Goal: Task Accomplishment & Management: Use online tool/utility

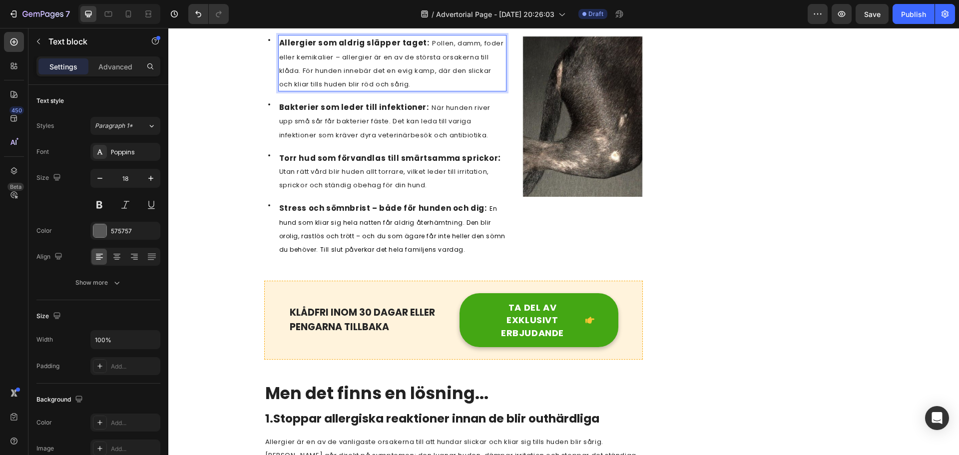
scroll to position [599, 0]
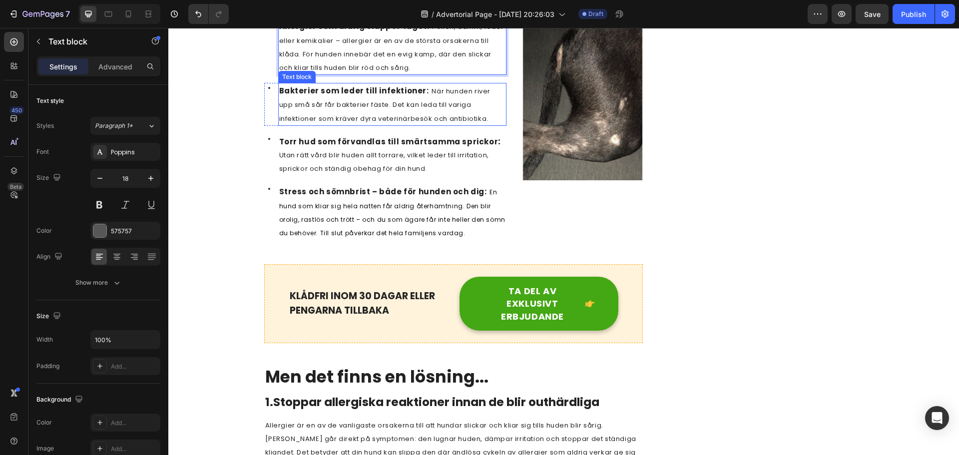
click at [440, 105] on span "När hunden river upp små sår får bakterier fäste. Det kan leda till variga infe…" at bounding box center [384, 104] width 211 height 36
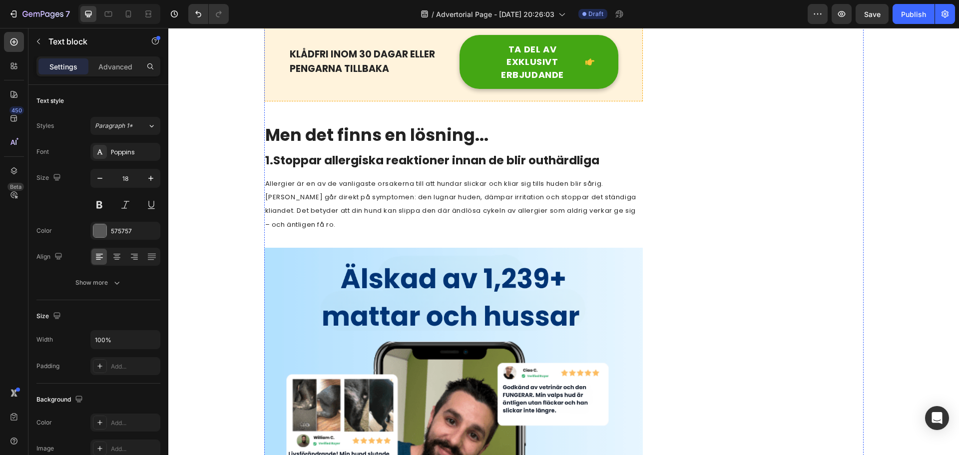
scroll to position [849, 0]
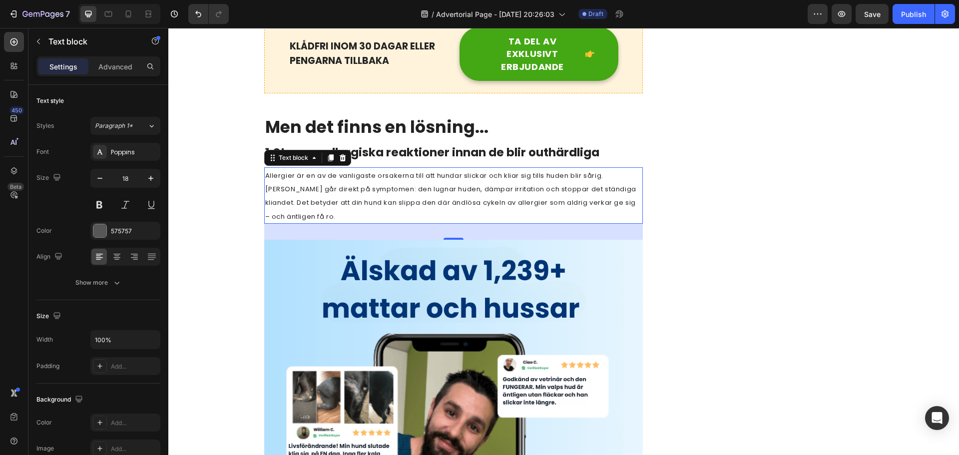
click at [452, 182] on p "Allergier är en av de vanligaste orsakerna till att hundar slickar och kliar si…" at bounding box center [453, 195] width 377 height 54
click at [502, 202] on span "Allergier är en av de vanligaste orsakerna till att hundar slickar och kliar si…" at bounding box center [450, 196] width 371 height 50
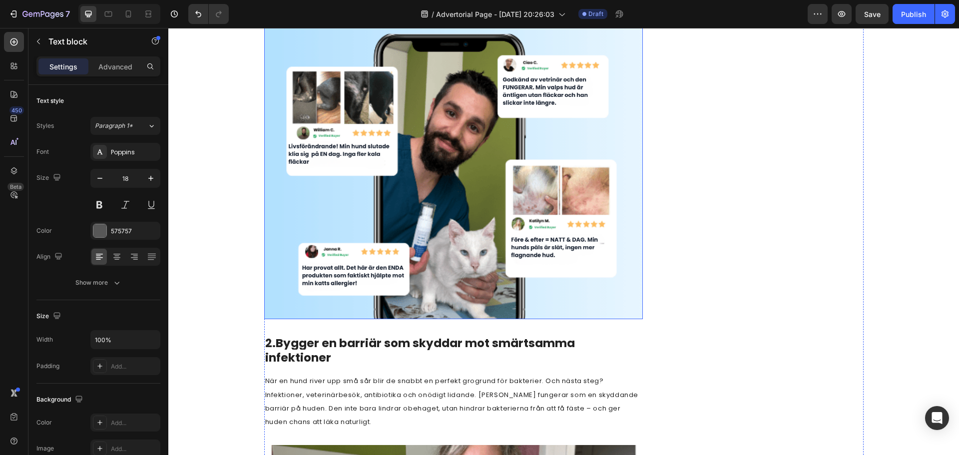
scroll to position [1348, 0]
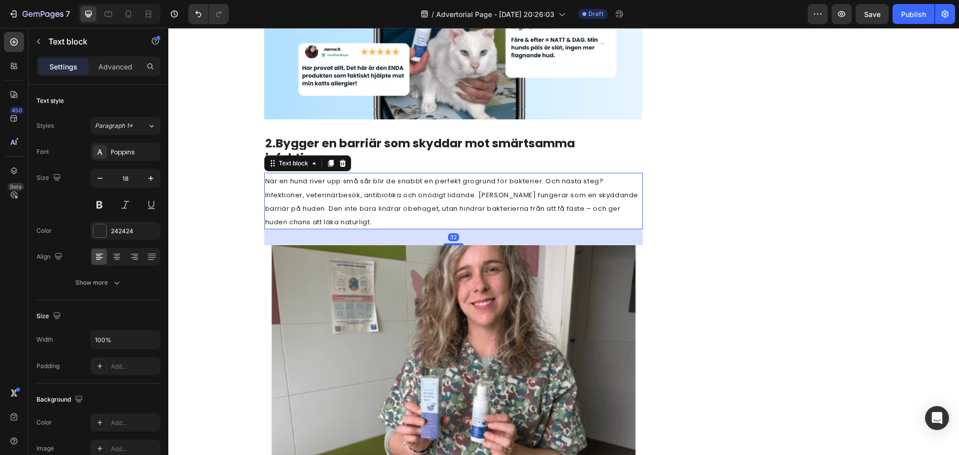
click at [420, 180] on span "När en hund river upp små sår blir de snabbt en perfekt grogrund för bakterier.…" at bounding box center [451, 201] width 373 height 50
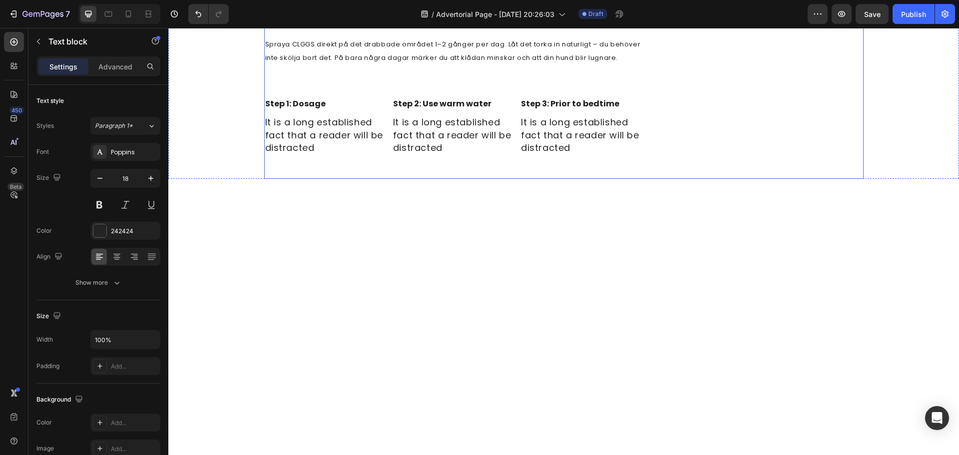
scroll to position [2397, 0]
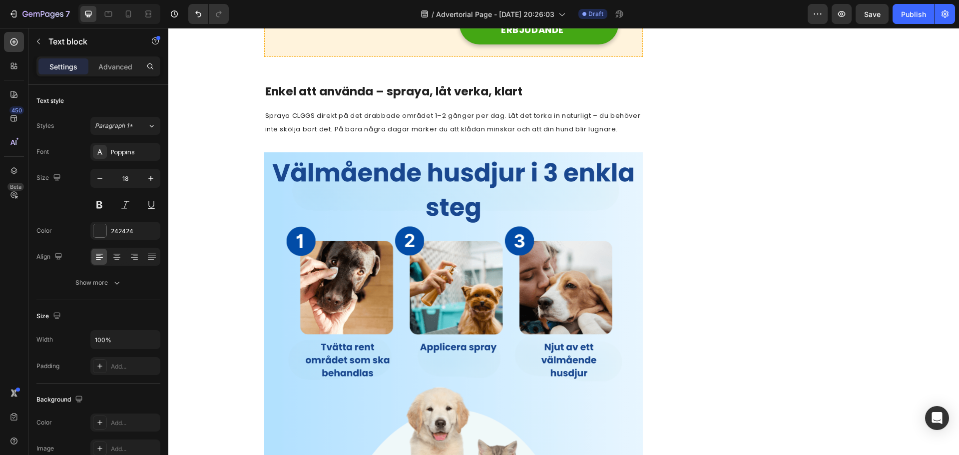
click at [131, 154] on div "-apple-system" at bounding box center [134, 152] width 47 height 9
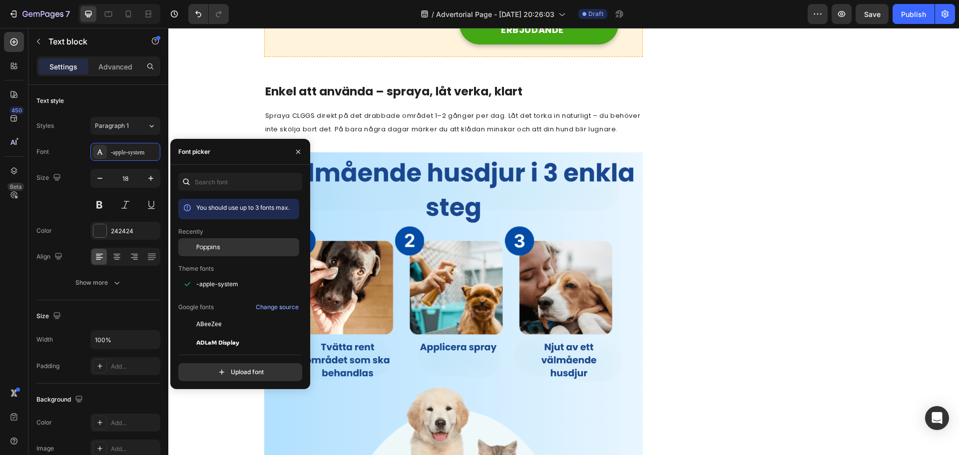
click at [213, 247] on span "Poppins" at bounding box center [208, 247] width 24 height 9
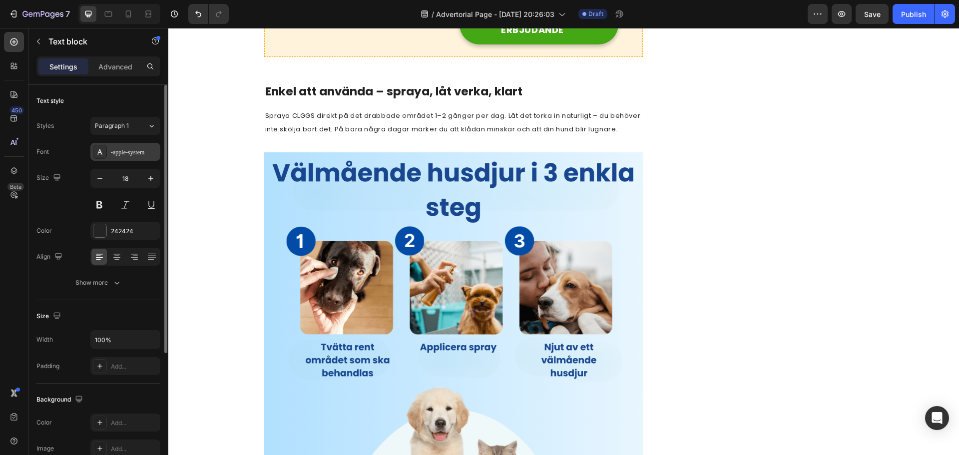
click at [133, 154] on div "-apple-system" at bounding box center [134, 152] width 47 height 9
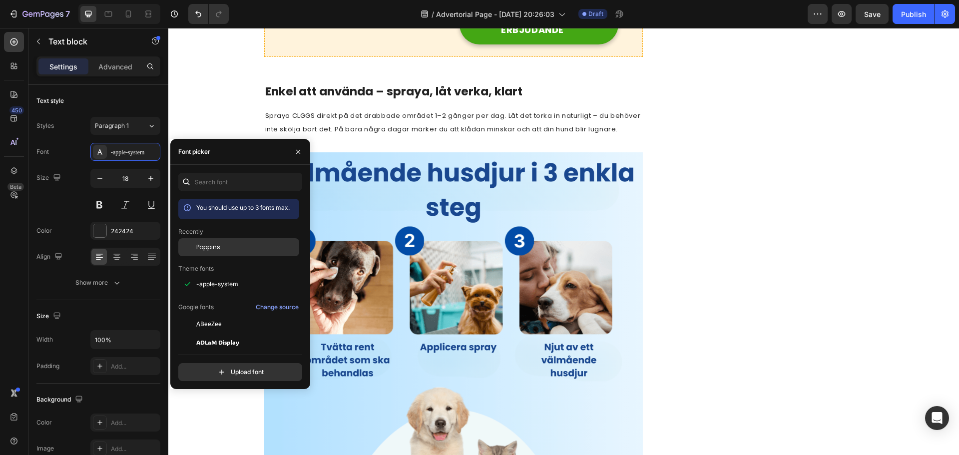
click at [213, 249] on span "Poppins" at bounding box center [208, 247] width 24 height 9
drag, startPoint x: 329, startPoint y: 203, endPoint x: 322, endPoint y: 204, distance: 6.5
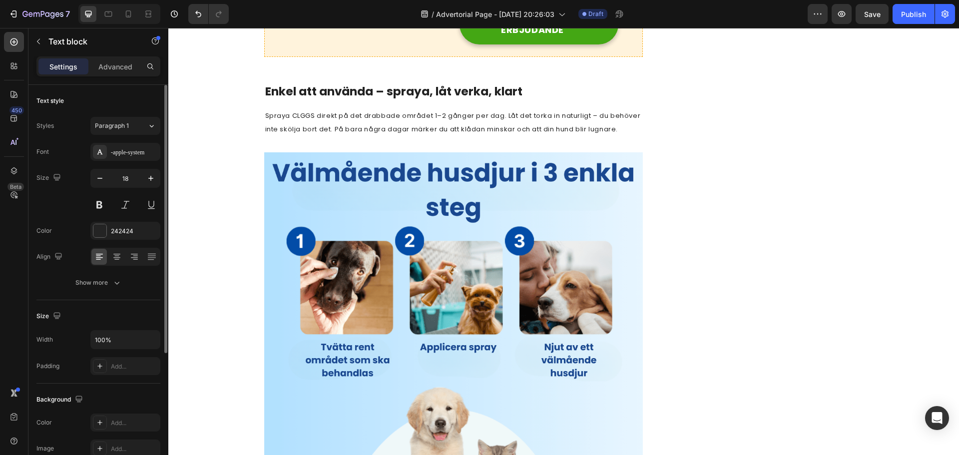
drag, startPoint x: 122, startPoint y: 154, endPoint x: 157, endPoint y: 194, distance: 52.7
click at [124, 154] on div "-apple-system" at bounding box center [134, 152] width 47 height 9
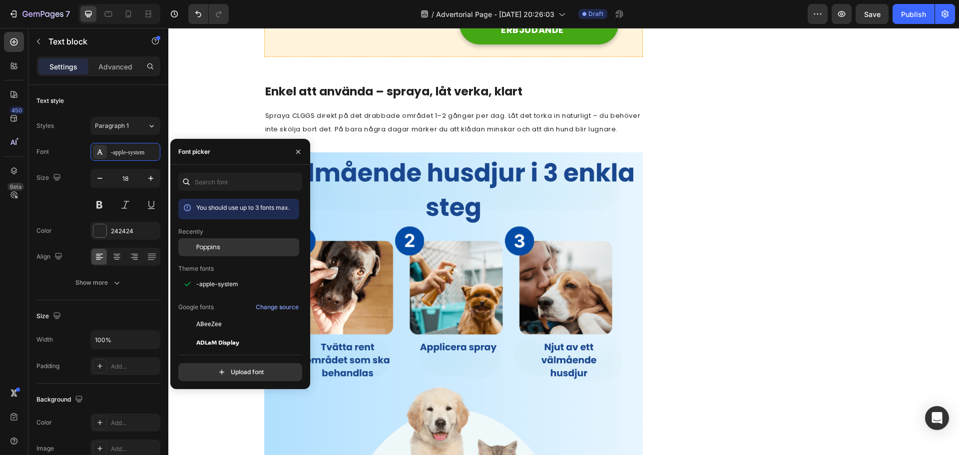
click at [217, 248] on span "Poppins" at bounding box center [208, 247] width 24 height 9
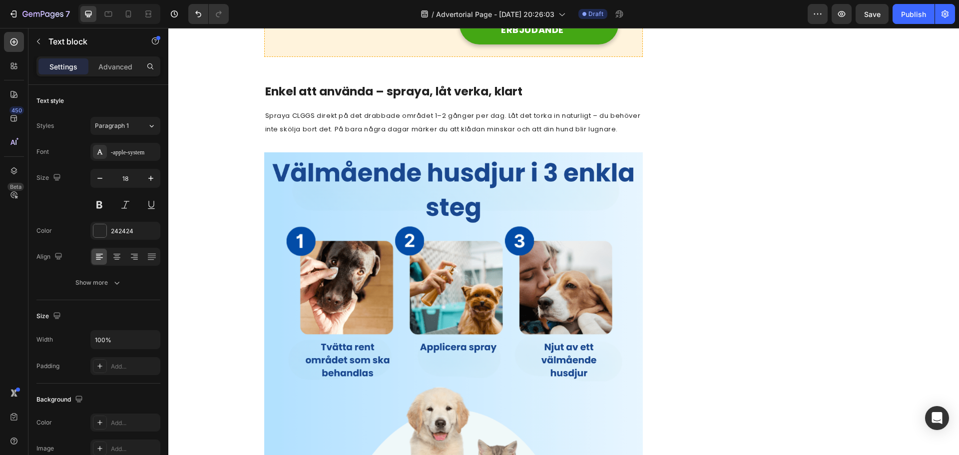
click at [131, 150] on div "-apple-system" at bounding box center [134, 152] width 47 height 9
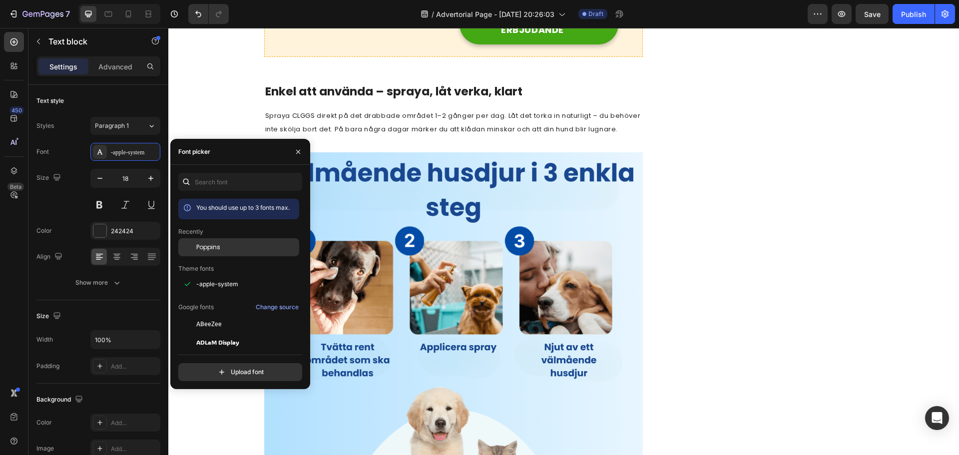
click at [207, 246] on span "Poppins" at bounding box center [208, 247] width 24 height 9
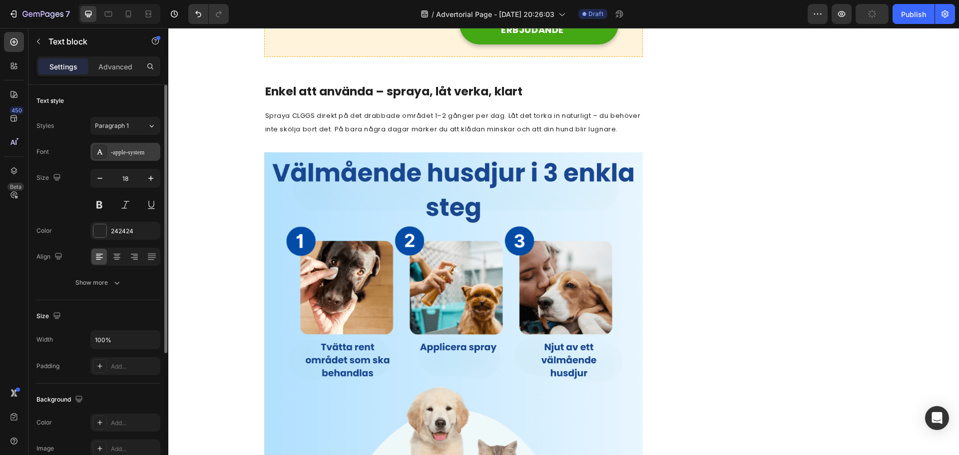
click at [134, 160] on div "Font -apple-system Size 18 Color 242424 Align Show more" at bounding box center [98, 217] width 124 height 149
click at [133, 159] on div "-apple-system" at bounding box center [125, 152] width 70 height 18
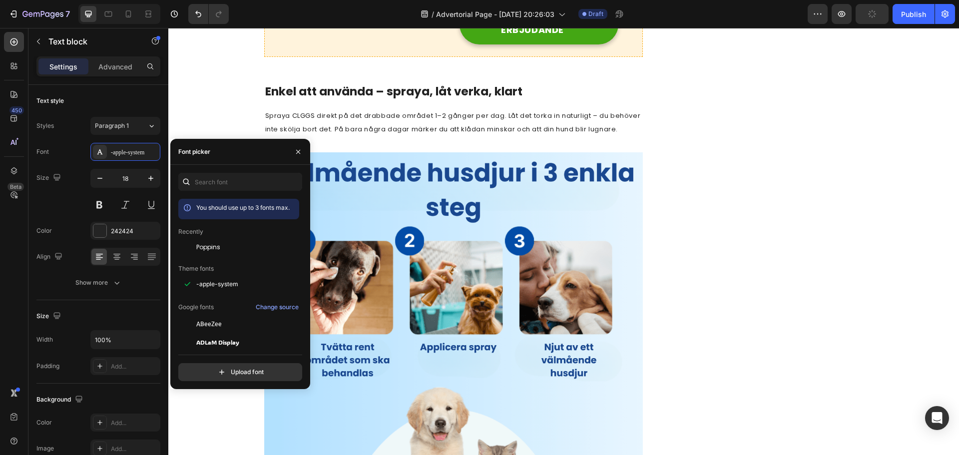
drag, startPoint x: 203, startPoint y: 249, endPoint x: 290, endPoint y: 264, distance: 87.7
click at [204, 249] on span "Poppins" at bounding box center [208, 247] width 24 height 9
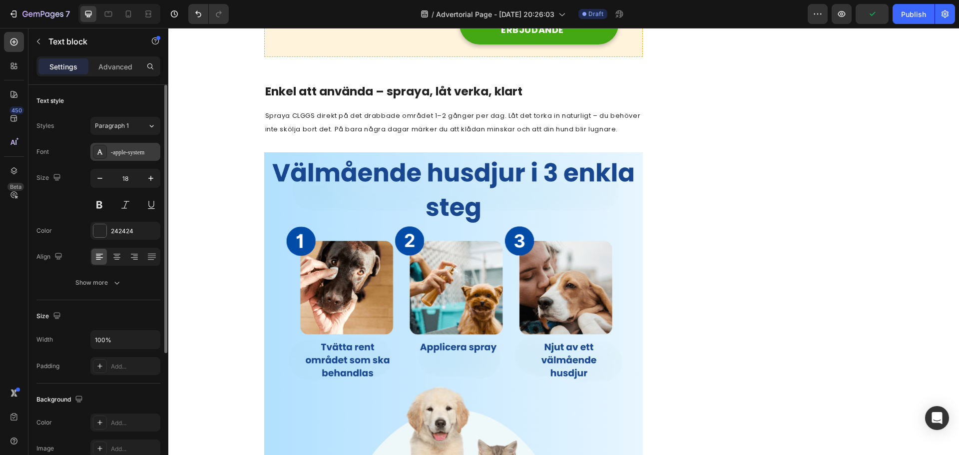
click at [127, 143] on div "-apple-system" at bounding box center [125, 152] width 70 height 18
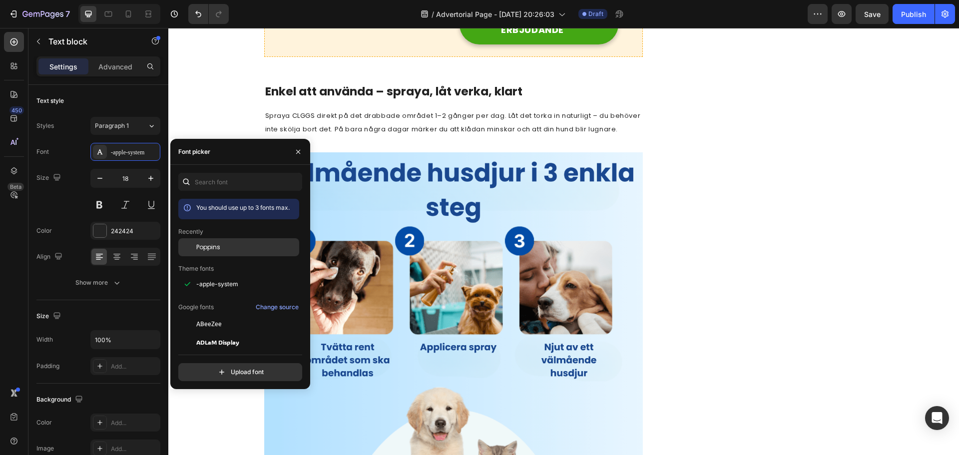
click at [209, 249] on span "Poppins" at bounding box center [208, 247] width 24 height 9
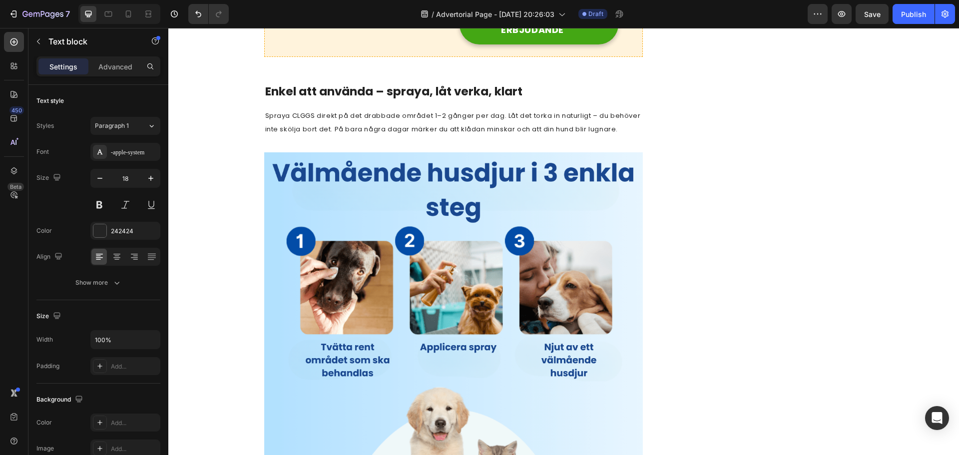
click at [138, 153] on div "-apple-system" at bounding box center [134, 152] width 47 height 9
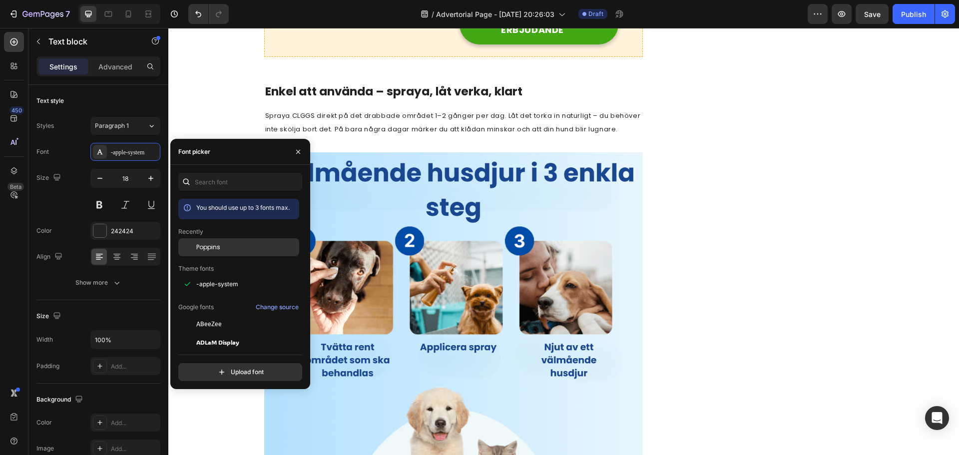
click at [200, 246] on span "Poppins" at bounding box center [208, 247] width 24 height 9
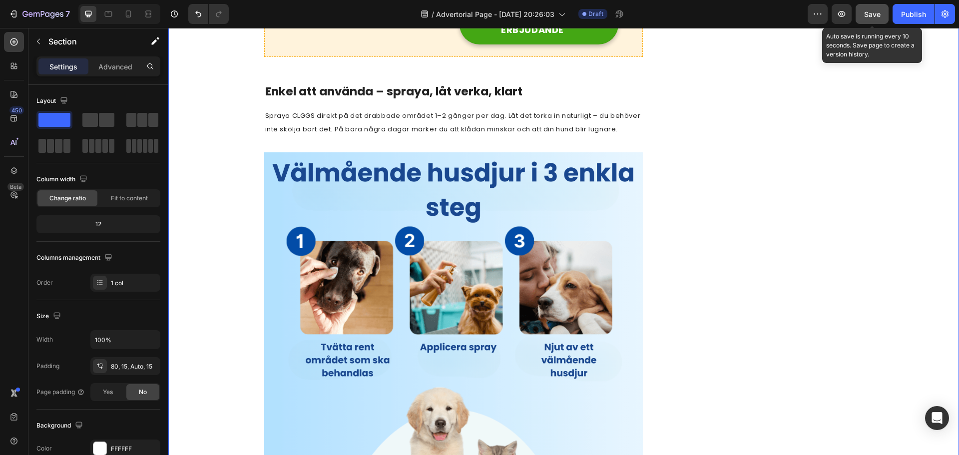
click at [877, 16] on span "Save" at bounding box center [872, 14] width 16 height 8
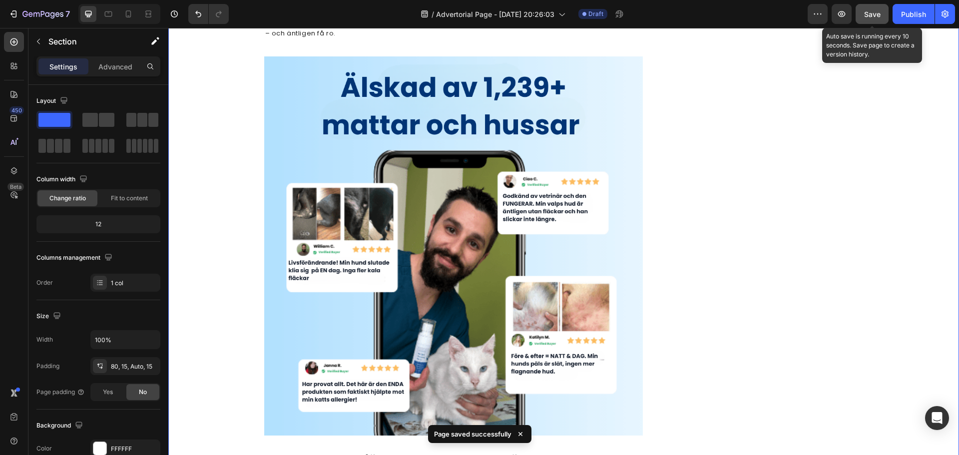
scroll to position [949, 0]
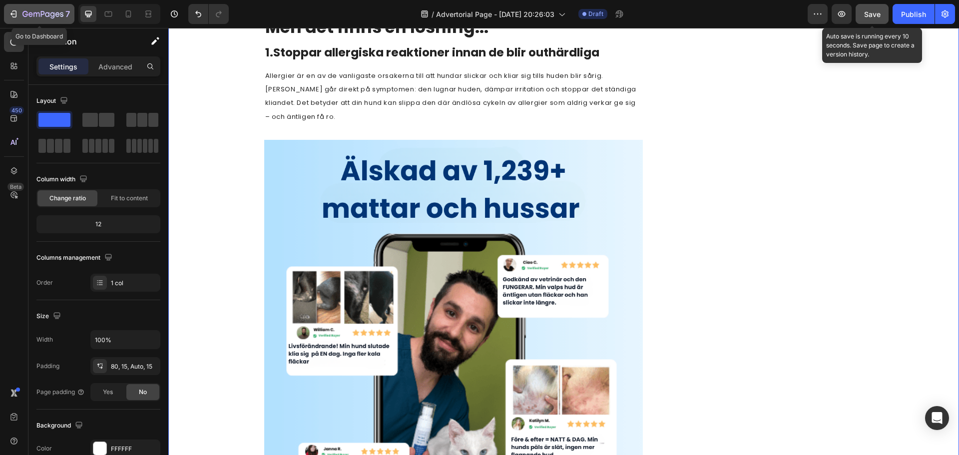
click at [17, 14] on icon "button" at bounding box center [13, 14] width 10 height 10
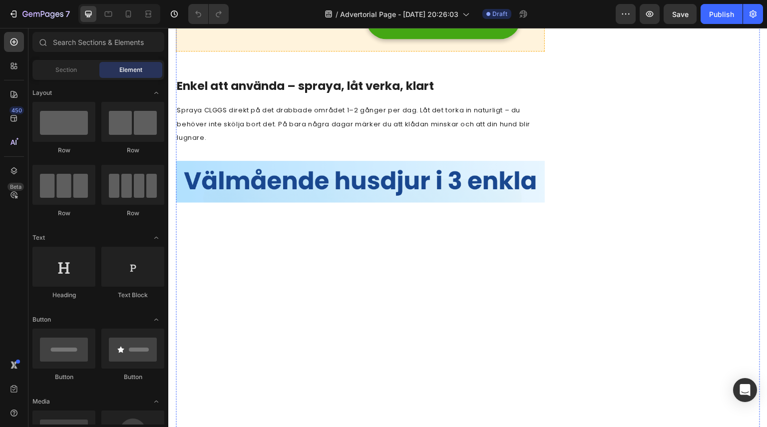
scroll to position [2390, 0]
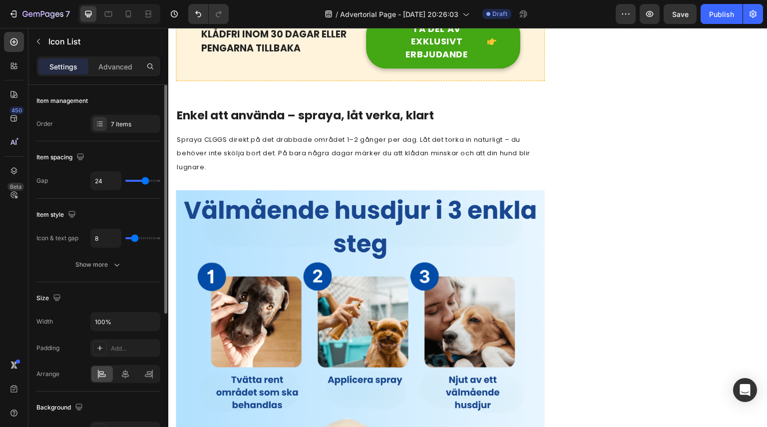
click at [111, 199] on div "Item management Order 7 items" at bounding box center [98, 240] width 124 height 83
click at [117, 123] on div "7 items" at bounding box center [134, 124] width 47 height 9
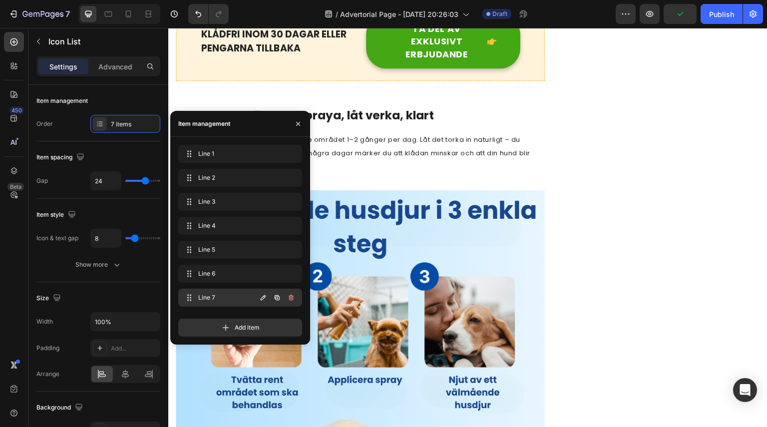
click at [291, 298] on icon "button" at bounding box center [291, 298] width 8 height 8
click at [289, 297] on div "Delete" at bounding box center [284, 297] width 18 height 9
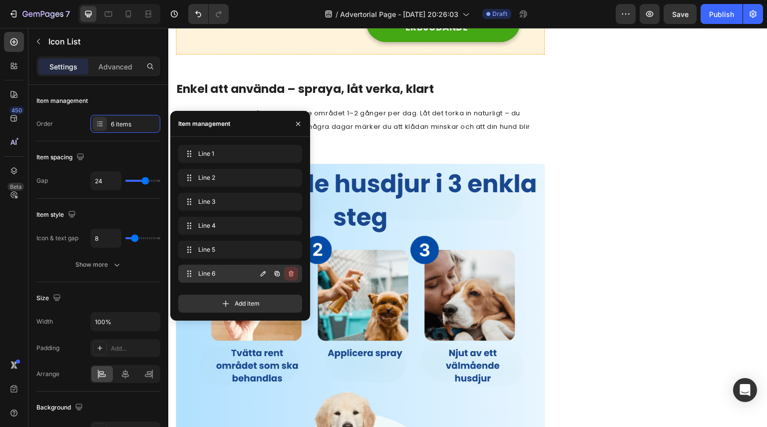
click at [294, 273] on icon "button" at bounding box center [291, 274] width 8 height 8
click at [289, 274] on div "Delete" at bounding box center [284, 273] width 18 height 9
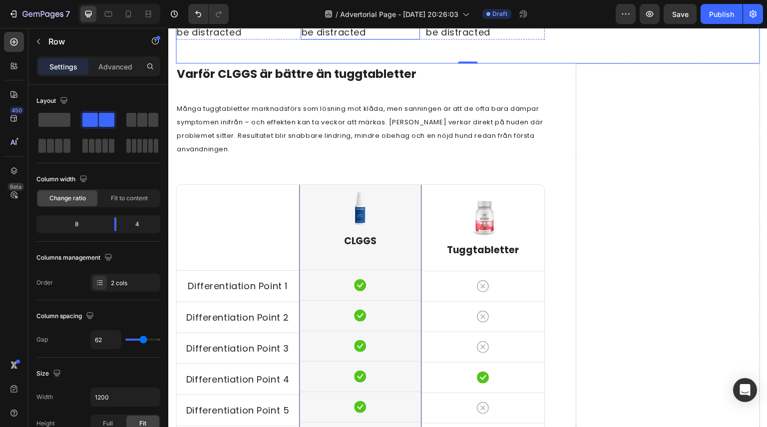
scroll to position [2916, 0]
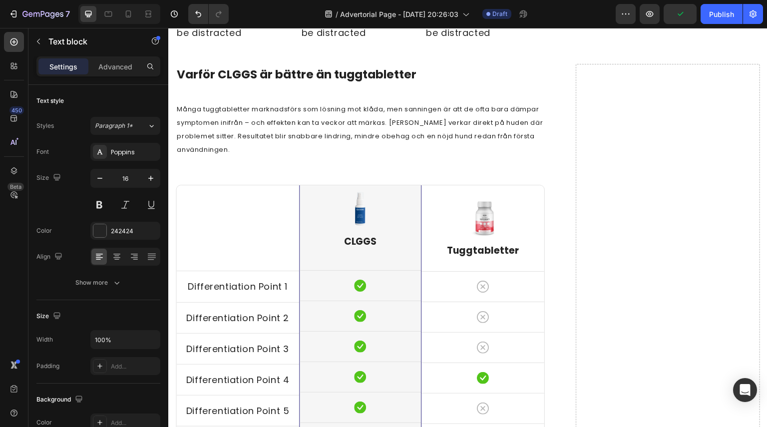
click at [224, 39] on p "It is a long established fact that a reader will be distracted" at bounding box center [236, 20] width 118 height 38
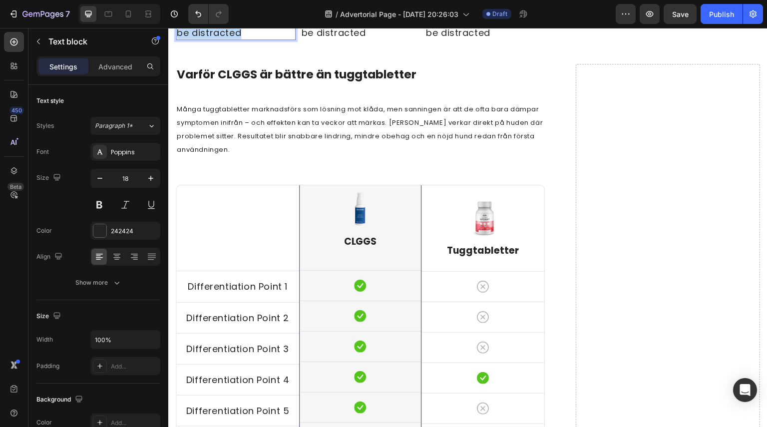
click at [224, 39] on p "It is a long established fact that a reader will be distracted" at bounding box center [236, 20] width 118 height 38
click at [343, 39] on p "It is a long established fact that a reader will be distracted" at bounding box center [361, 20] width 118 height 38
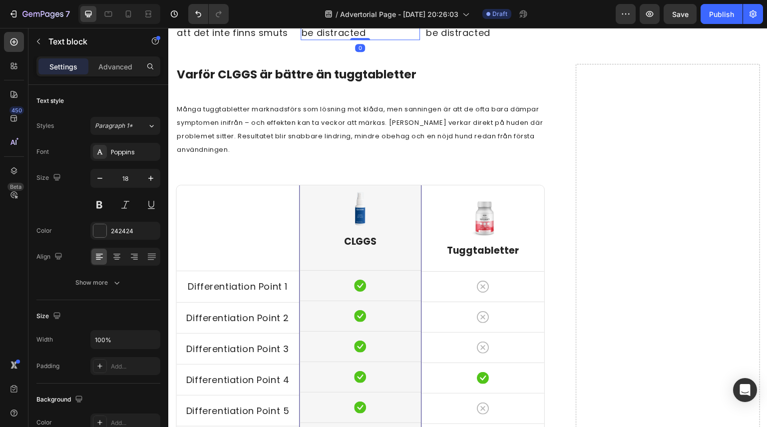
click at [343, 39] on p "It is a long established fact that a reader will be distracted" at bounding box center [361, 20] width 118 height 38
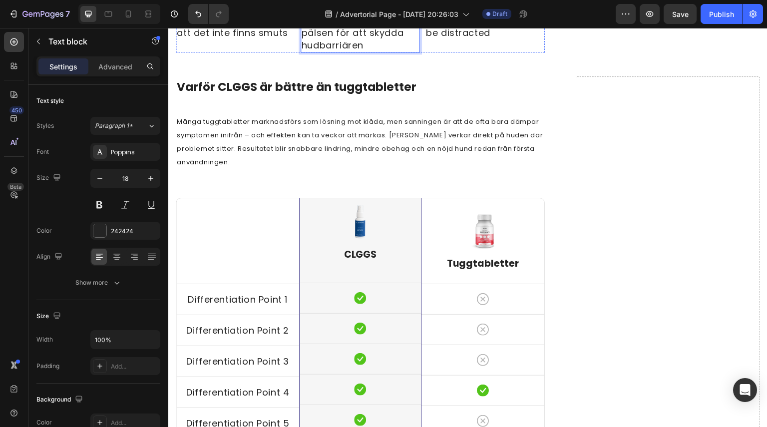
click at [466, 51] on p "It is a long established fact that a reader will be distracted" at bounding box center [485, 32] width 118 height 38
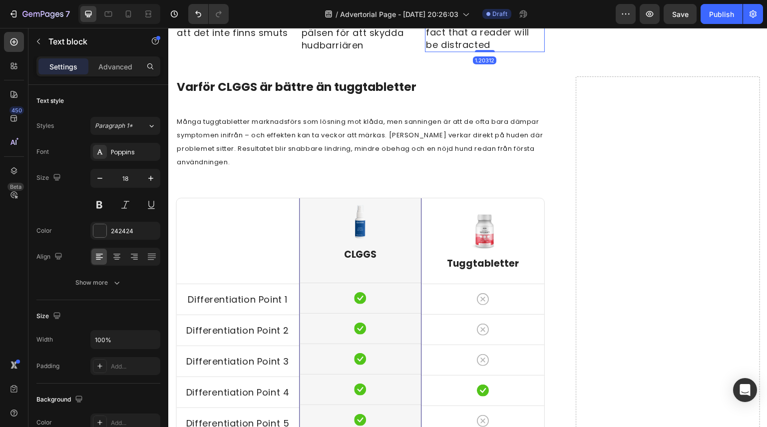
click at [466, 51] on p "It is a long established fact that a reader will be distracted" at bounding box center [485, 32] width 118 height 38
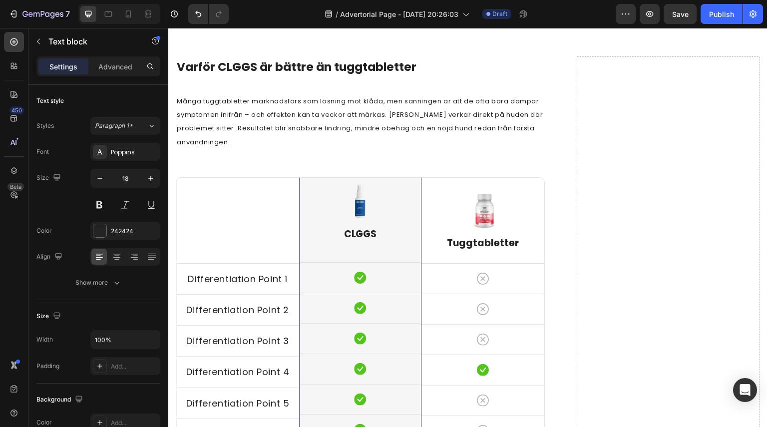
scroll to position [3349, 0]
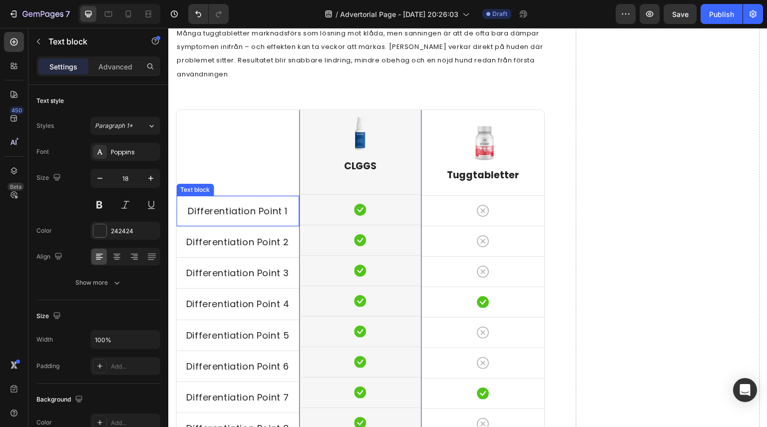
click at [249, 212] on p "Differentiation Point 1" at bounding box center [237, 211] width 121 height 12
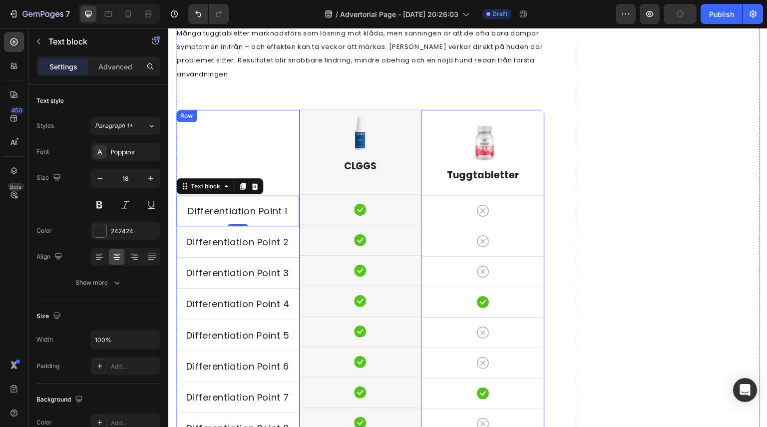
click at [250, 110] on div "Title Line Differentiation Point 1 Text block 0 Row Differentiation Point 2 Tex…" at bounding box center [237, 277] width 123 height 334
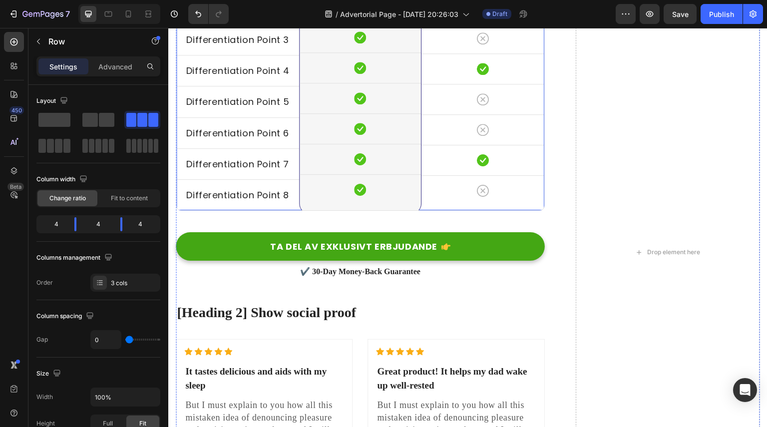
scroll to position [3237, 0]
click at [169, 115] on div "Varför CLGGS är bättre än tuggtabletter Heading Många tuggtabletter marknadsför…" at bounding box center [467, 264] width 599 height 1019
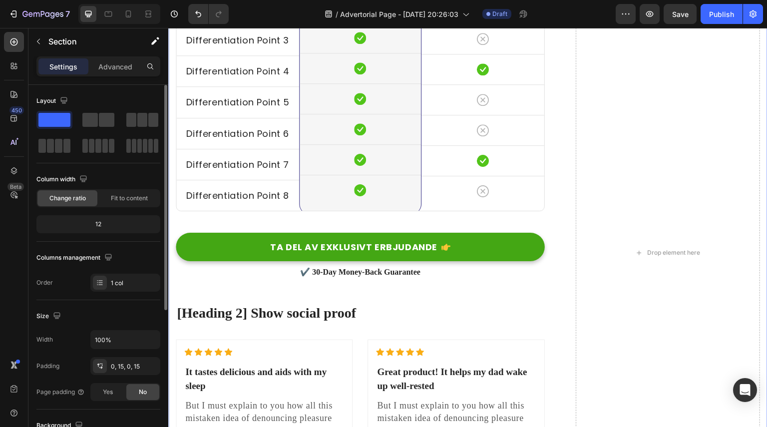
click at [124, 224] on div "12" at bounding box center [98, 224] width 120 height 14
click at [95, 226] on div "12" at bounding box center [98, 224] width 120 height 14
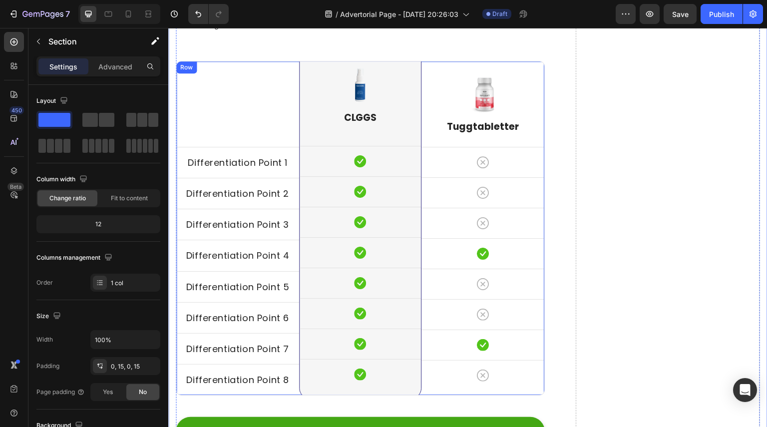
scroll to position [3396, 0]
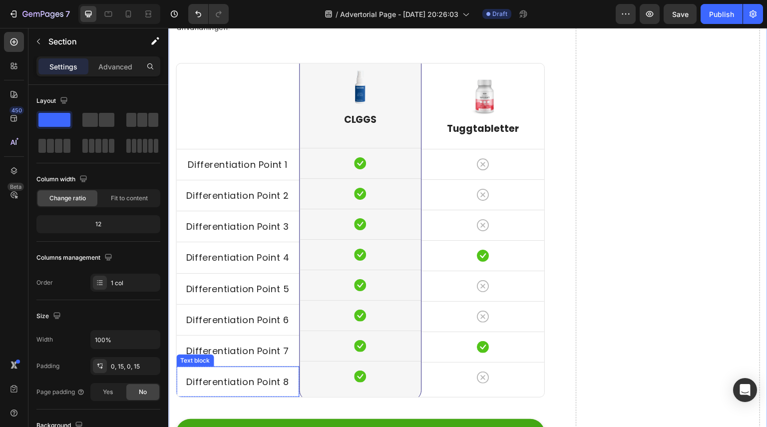
click at [262, 370] on div "Differentiation Point 8 Text block" at bounding box center [237, 381] width 123 height 30
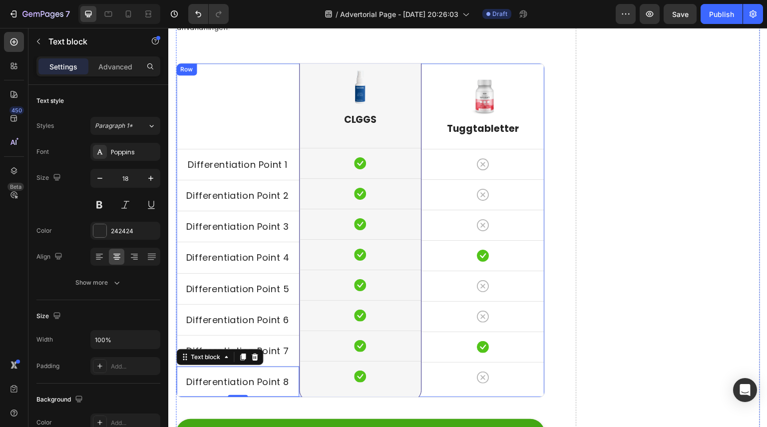
click at [230, 106] on div at bounding box center [237, 105] width 123 height 1
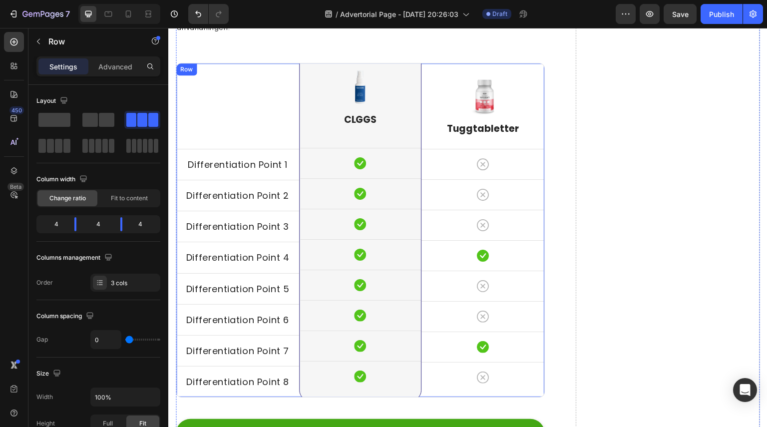
click at [231, 68] on div "Title Line Differentiation Point 1 Text block Row Differentiation Point 2 Text …" at bounding box center [360, 230] width 369 height 335
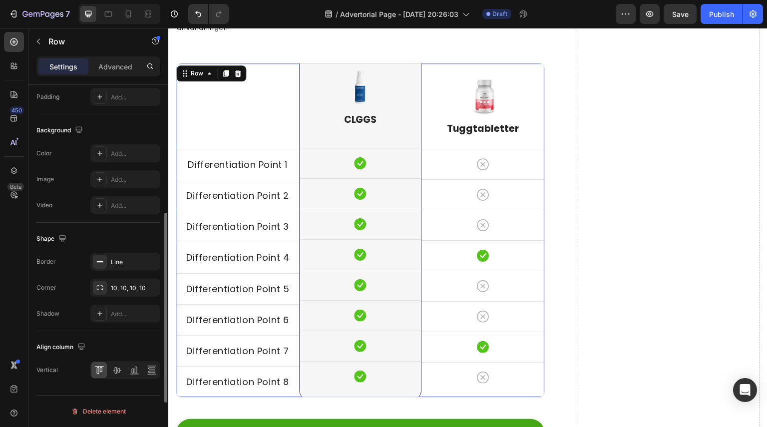
scroll to position [0, 0]
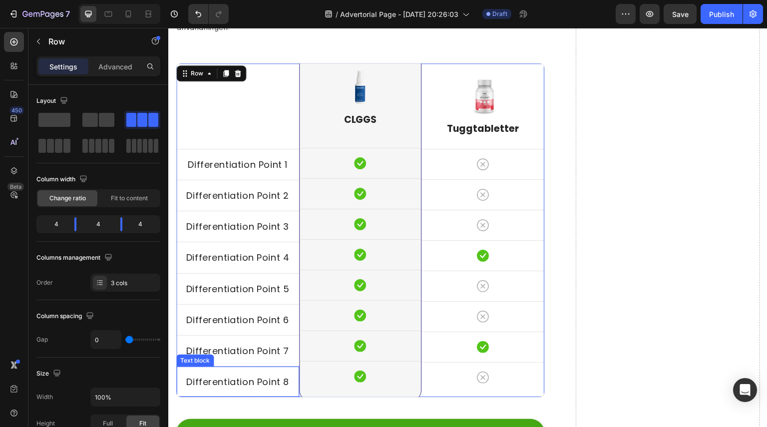
click at [264, 379] on p "Differentiation Point 8" at bounding box center [237, 381] width 121 height 12
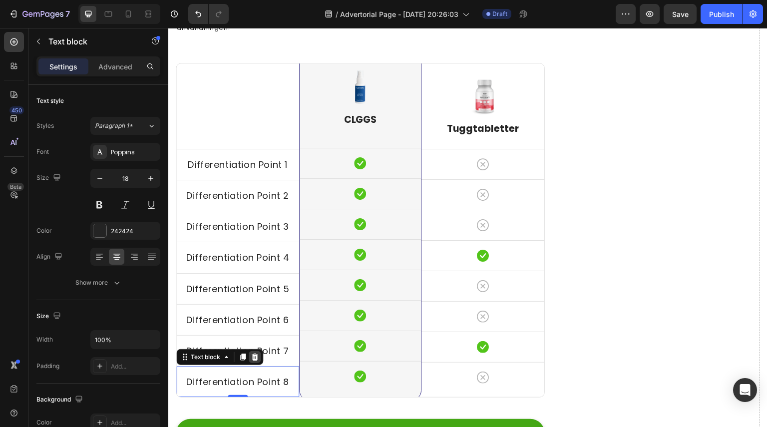
click at [258, 353] on icon at bounding box center [255, 357] width 8 height 8
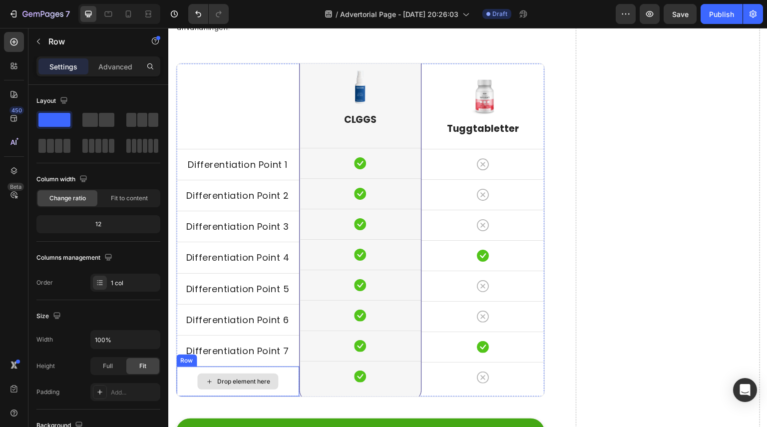
click at [177, 378] on div "Drop element here" at bounding box center [237, 381] width 123 height 30
click at [239, 355] on icon at bounding box center [238, 357] width 6 height 7
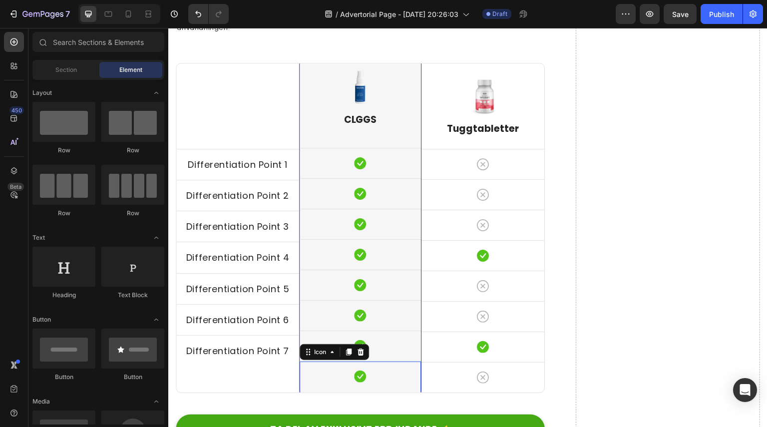
click at [367, 375] on div "Icon 0" at bounding box center [361, 380] width 122 height 38
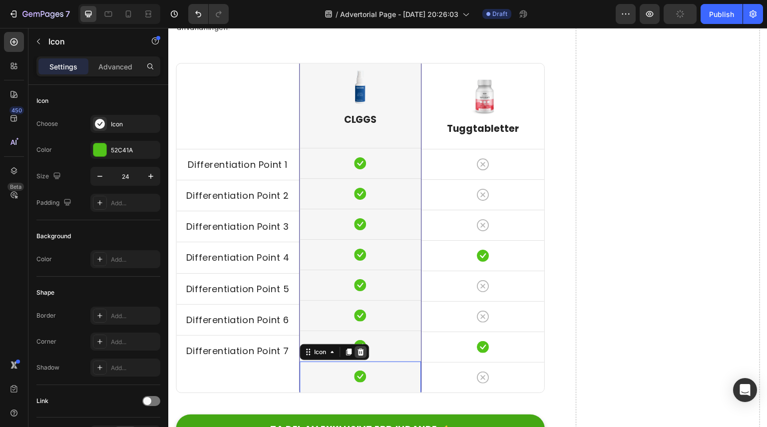
click at [358, 350] on icon at bounding box center [360, 352] width 6 height 7
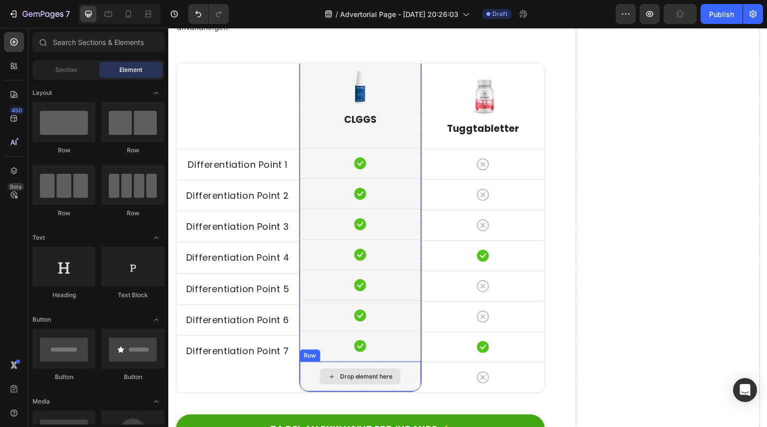
click at [397, 379] on div "Drop element here" at bounding box center [360, 376] width 81 height 16
click at [400, 362] on div "Drop element here" at bounding box center [361, 376] width 122 height 30
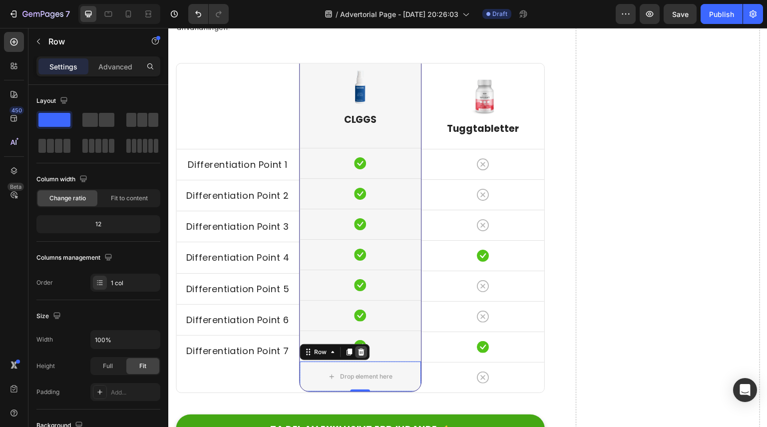
click at [358, 351] on icon at bounding box center [361, 352] width 6 height 7
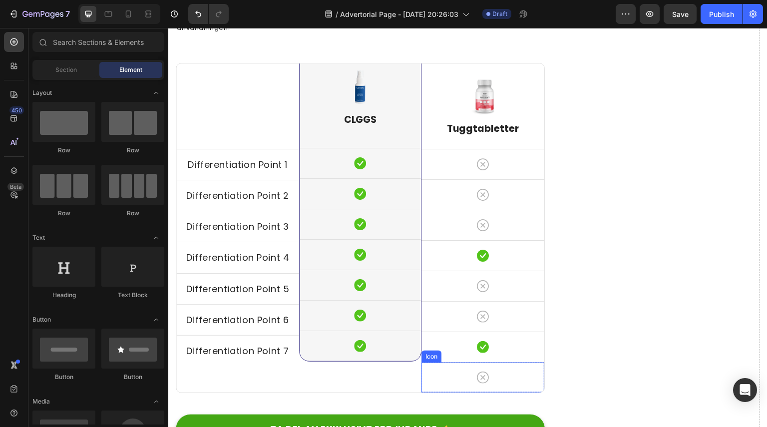
click at [464, 363] on div "Icon" at bounding box center [482, 377] width 123 height 30
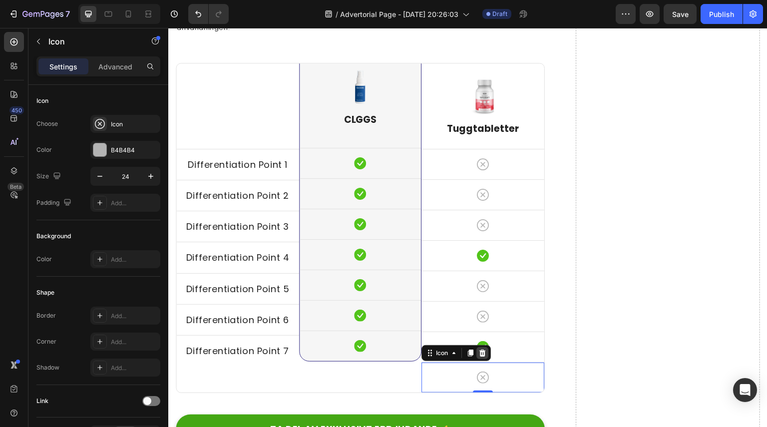
click at [479, 352] on icon at bounding box center [482, 353] width 6 height 7
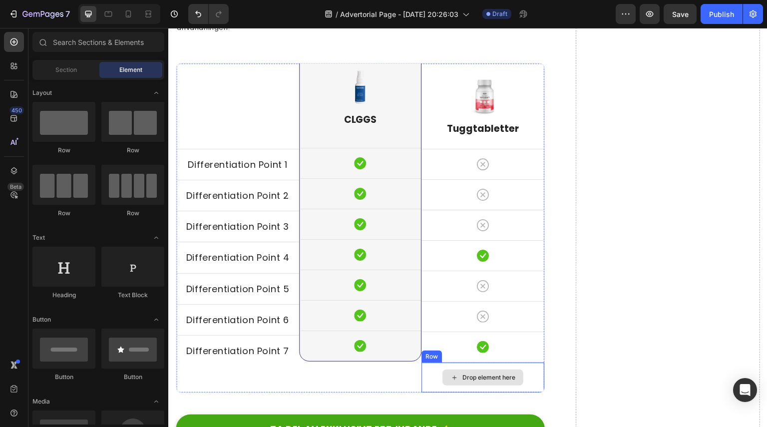
click at [472, 364] on div "Drop element here" at bounding box center [482, 377] width 123 height 30
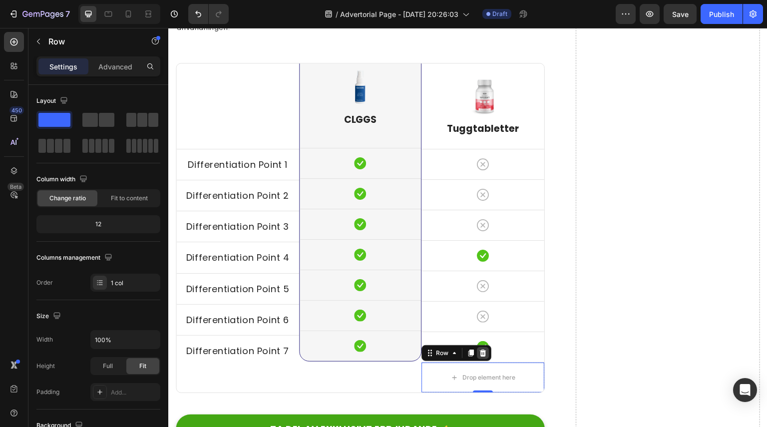
click at [483, 354] on icon at bounding box center [483, 353] width 8 height 8
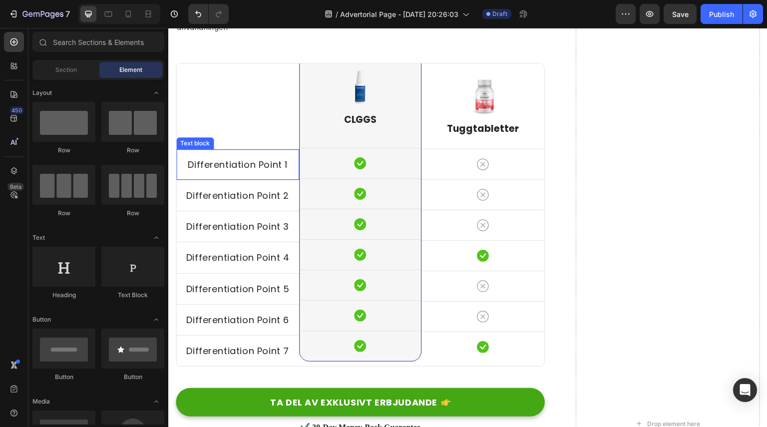
click at [237, 169] on p "Differentiation Point 1" at bounding box center [237, 164] width 121 height 12
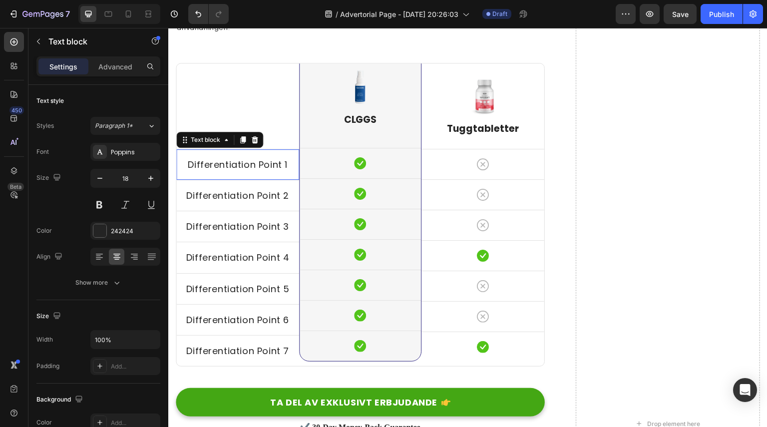
click at [237, 169] on p "Differentiation Point 1" at bounding box center [237, 164] width 121 height 12
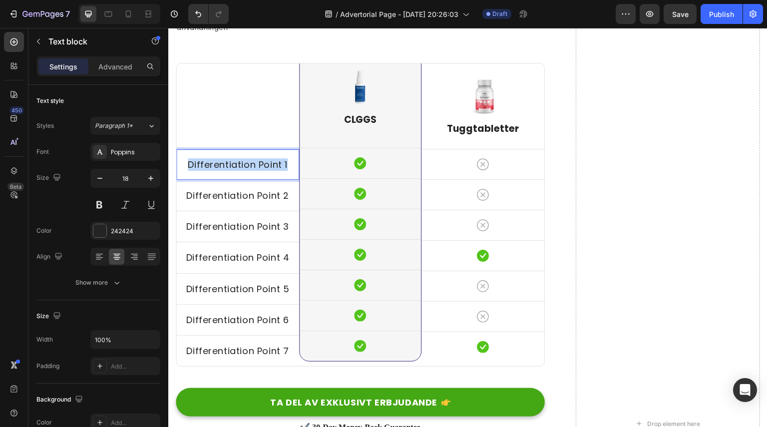
click at [237, 169] on p "Differentiation Point 1" at bounding box center [237, 164] width 121 height 12
click at [263, 199] on p "Differentiation Point 2" at bounding box center [237, 195] width 121 height 12
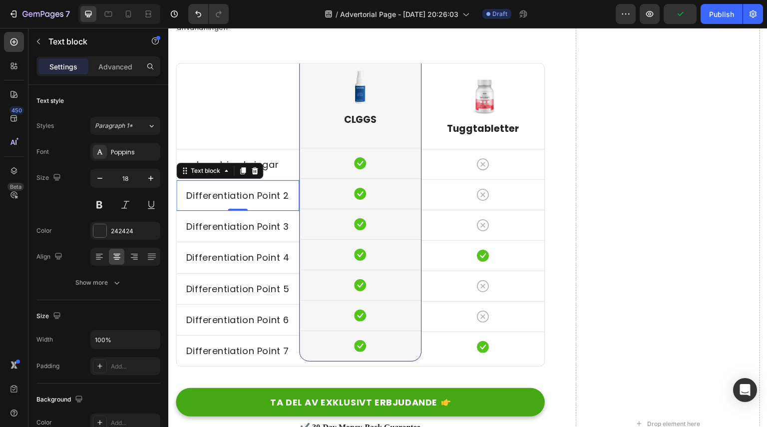
click at [263, 199] on p "Differentiation Point 2" at bounding box center [237, 195] width 121 height 12
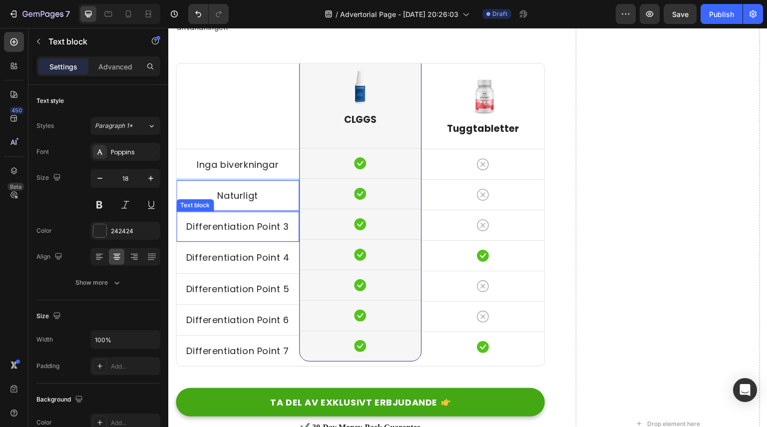
click at [270, 223] on p "Differentiation Point 3" at bounding box center [237, 226] width 121 height 12
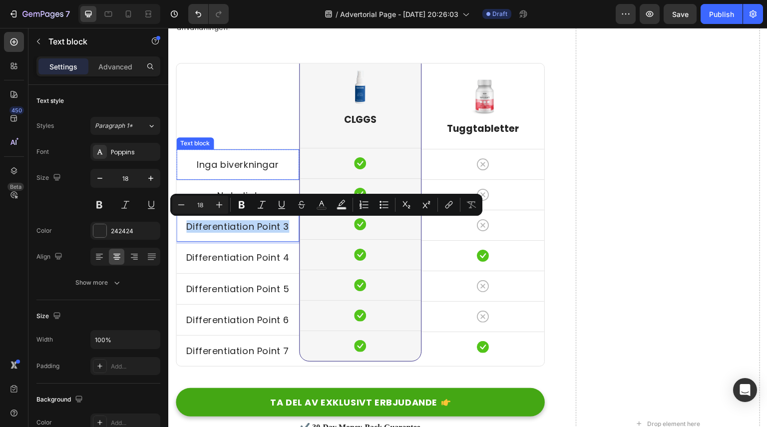
click at [236, 167] on p "Inga biverkningar" at bounding box center [237, 164] width 121 height 12
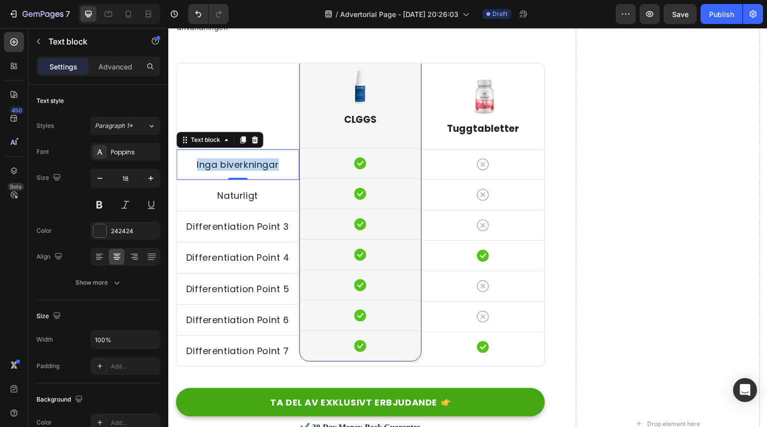
click at [236, 167] on p "Inga biverkningar" at bounding box center [237, 164] width 121 height 12
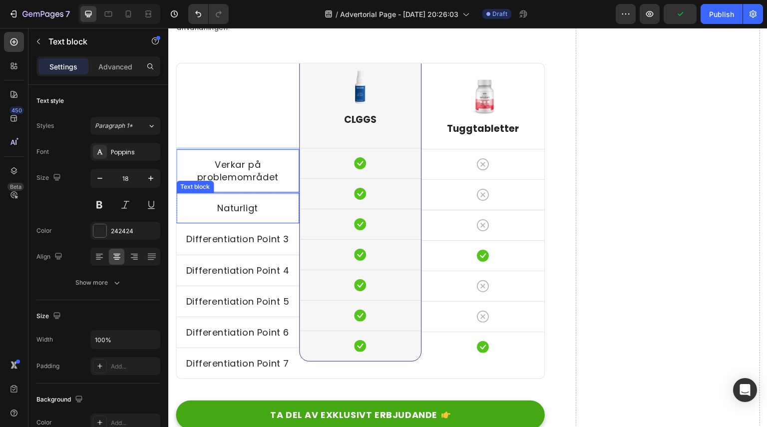
click at [243, 201] on div "Naturligt" at bounding box center [237, 208] width 123 height 14
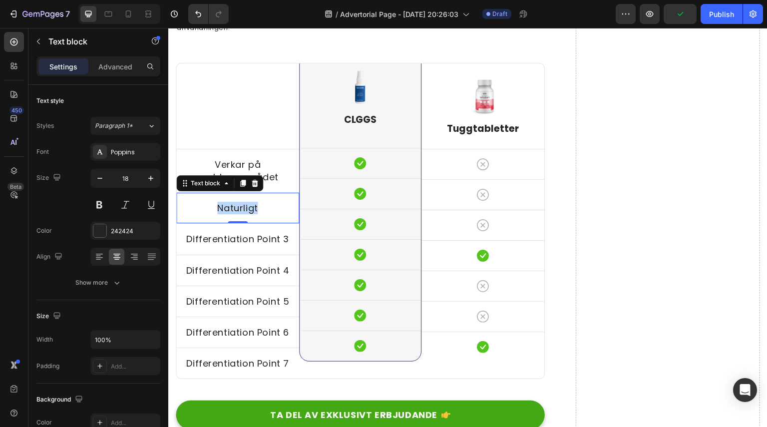
click at [243, 201] on div "Naturligt" at bounding box center [237, 208] width 123 height 14
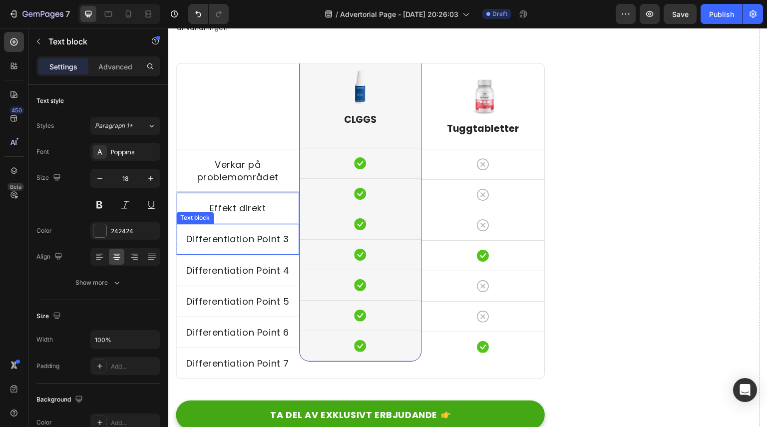
click at [249, 235] on p "Differentiation Point 3" at bounding box center [237, 239] width 121 height 12
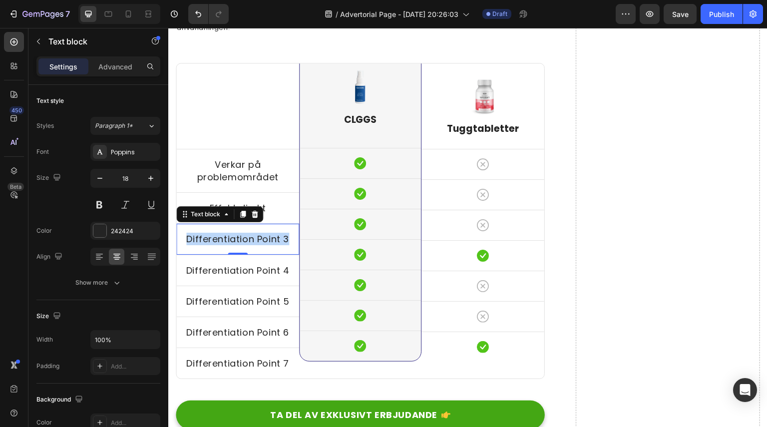
click at [249, 235] on p "Differentiation Point 3" at bounding box center [237, 239] width 121 height 12
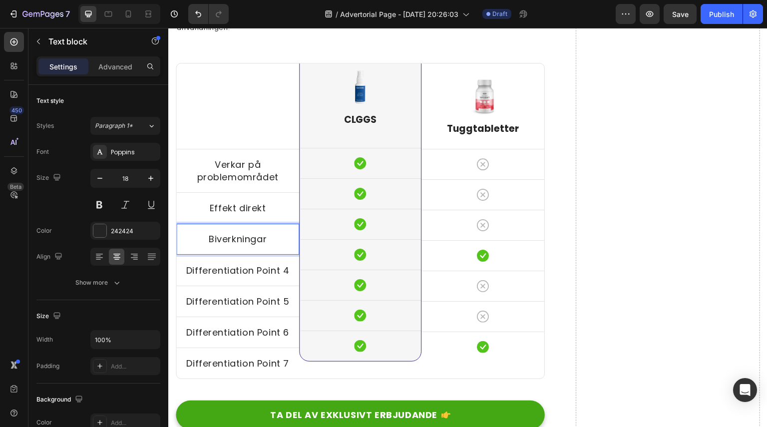
click at [252, 243] on p "Biverkningar" at bounding box center [237, 239] width 121 height 12
click at [239, 266] on p "Differentiation Point 4" at bounding box center [237, 270] width 121 height 12
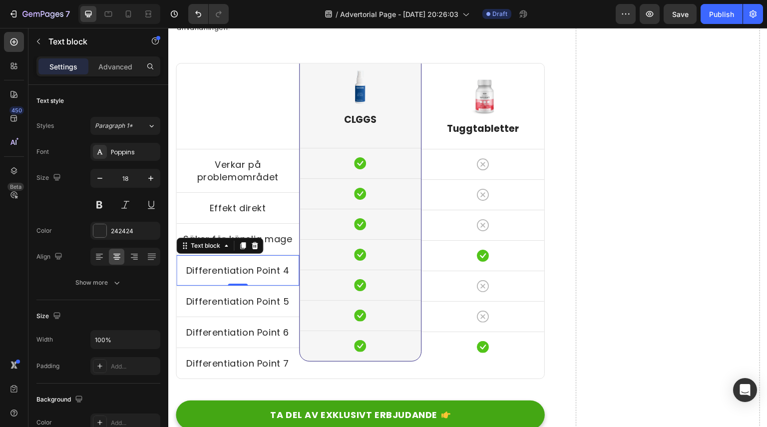
click at [239, 266] on p "Differentiation Point 4" at bounding box center [237, 270] width 121 height 12
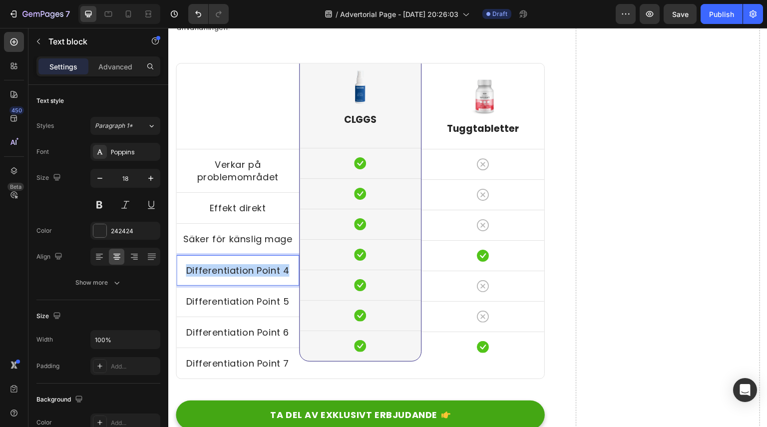
click at [239, 266] on p "Differentiation Point 4" at bounding box center [237, 270] width 121 height 12
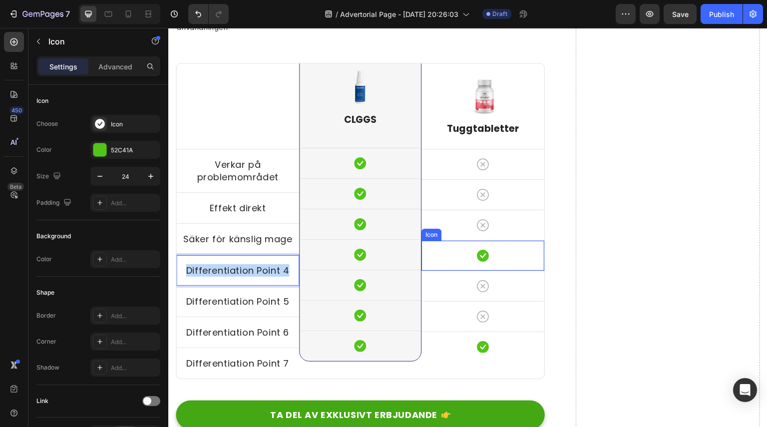
click at [486, 259] on div "Icon" at bounding box center [482, 256] width 123 height 30
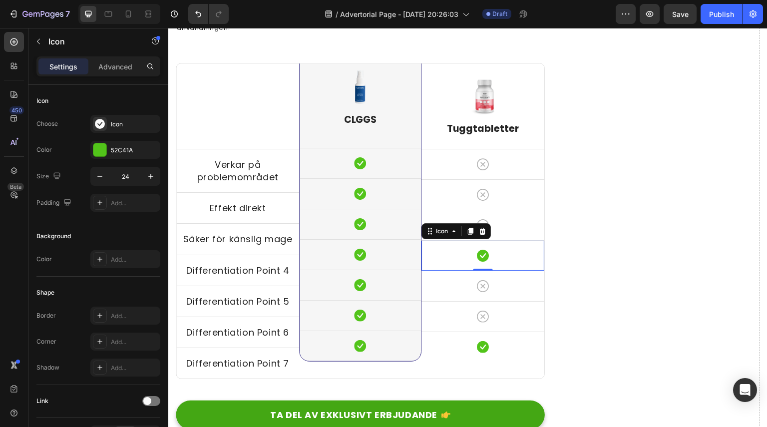
click at [477, 257] on icon at bounding box center [483, 256] width 12 height 12
click at [482, 220] on icon at bounding box center [483, 225] width 12 height 12
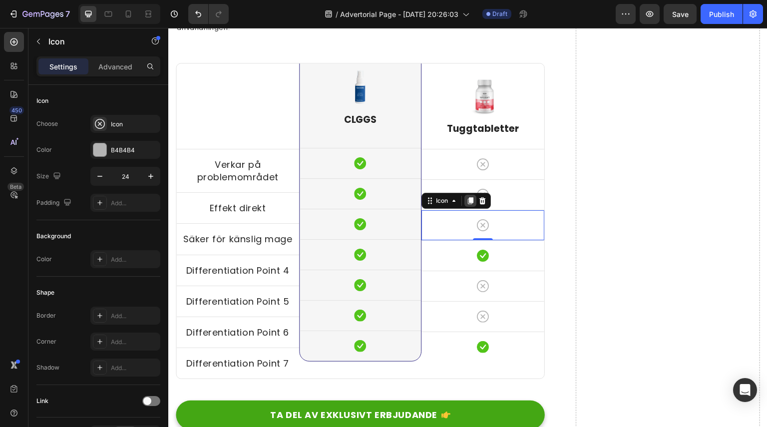
click at [468, 201] on icon at bounding box center [470, 201] width 5 height 7
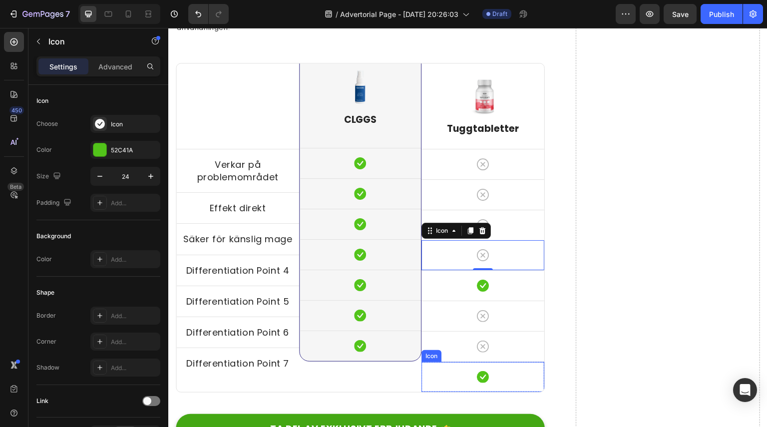
click at [482, 384] on div "Icon" at bounding box center [482, 377] width 123 height 30
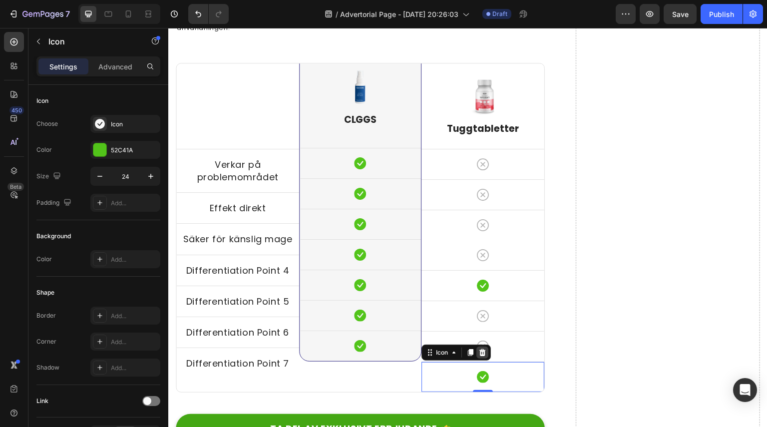
click at [479, 353] on icon at bounding box center [482, 352] width 6 height 7
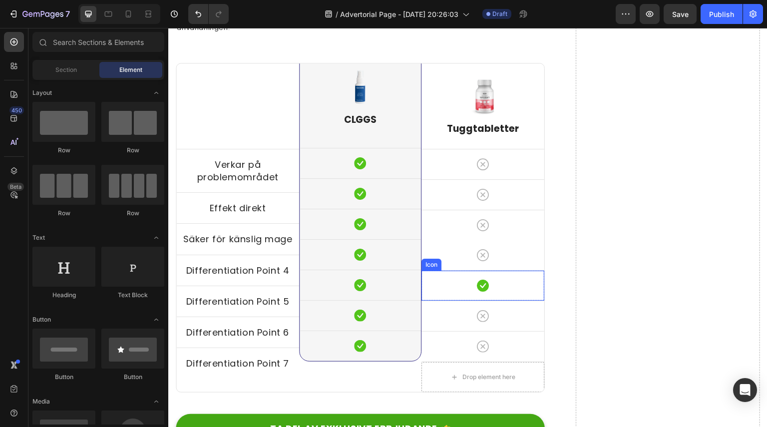
click at [484, 287] on icon at bounding box center [483, 286] width 12 height 12
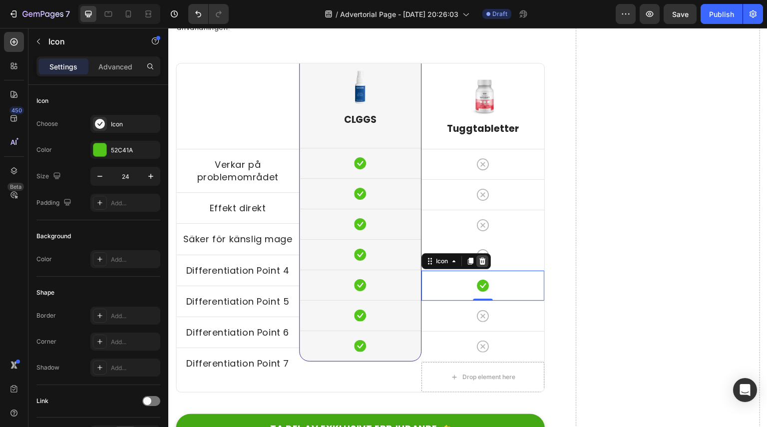
click at [478, 259] on icon at bounding box center [482, 261] width 8 height 8
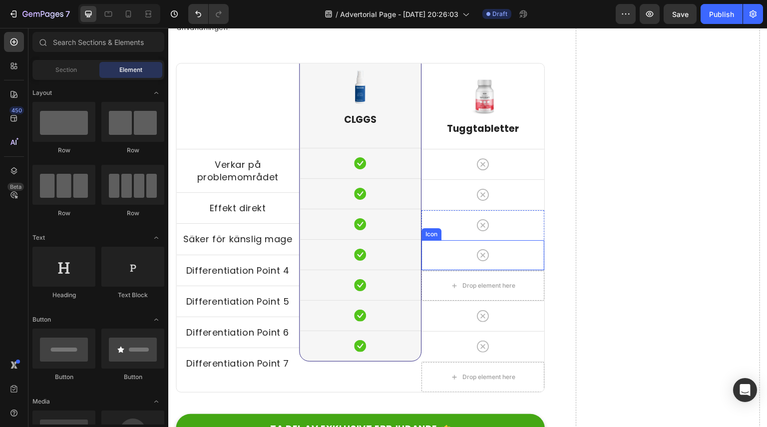
click at [486, 256] on div "Icon" at bounding box center [482, 255] width 123 height 30
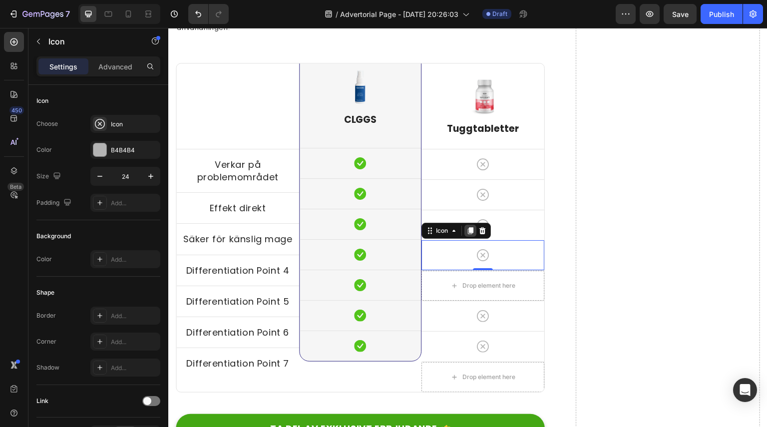
click at [467, 227] on icon at bounding box center [470, 231] width 8 height 8
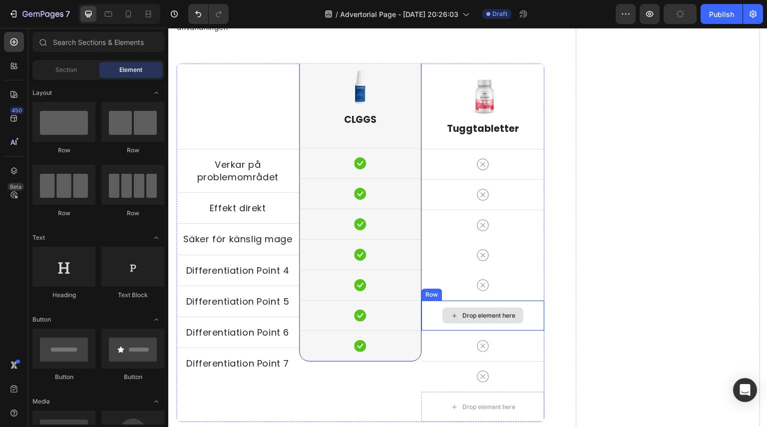
click at [494, 318] on div "Drop element here" at bounding box center [488, 316] width 53 height 8
click at [530, 316] on div "Drop element here" at bounding box center [482, 316] width 123 height 30
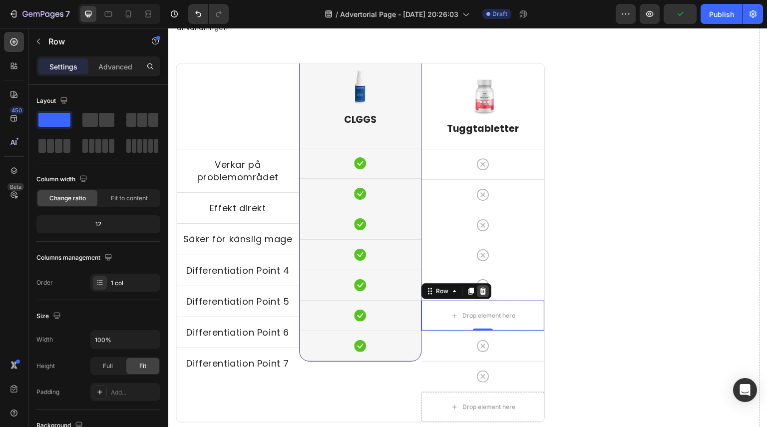
click at [480, 290] on icon at bounding box center [483, 291] width 6 height 7
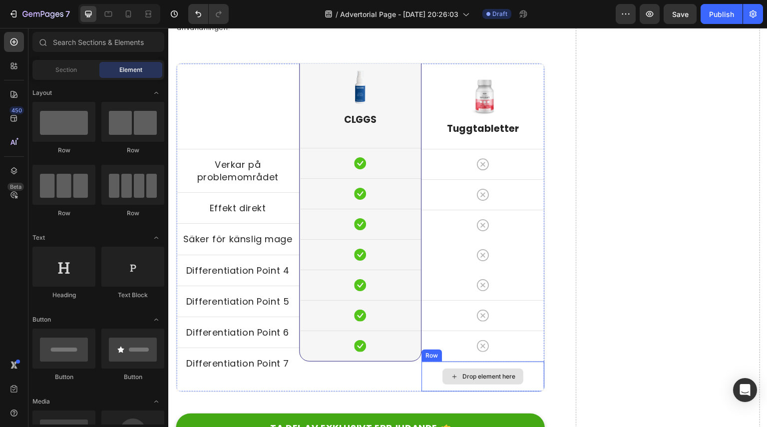
click at [514, 363] on div "Drop element here" at bounding box center [482, 376] width 123 height 30
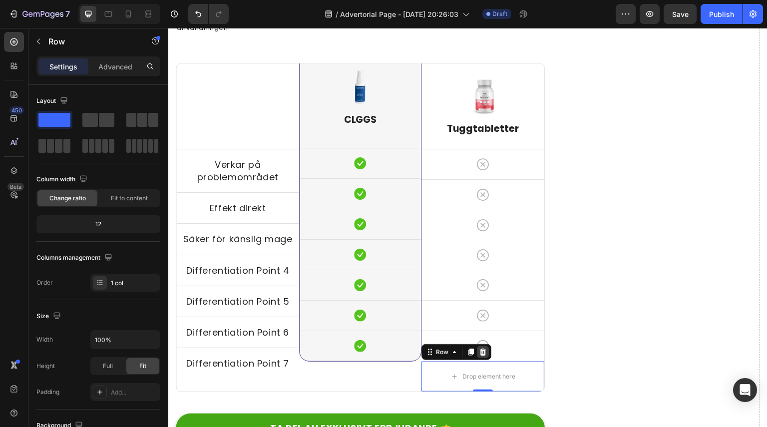
click at [480, 351] on icon at bounding box center [483, 352] width 6 height 7
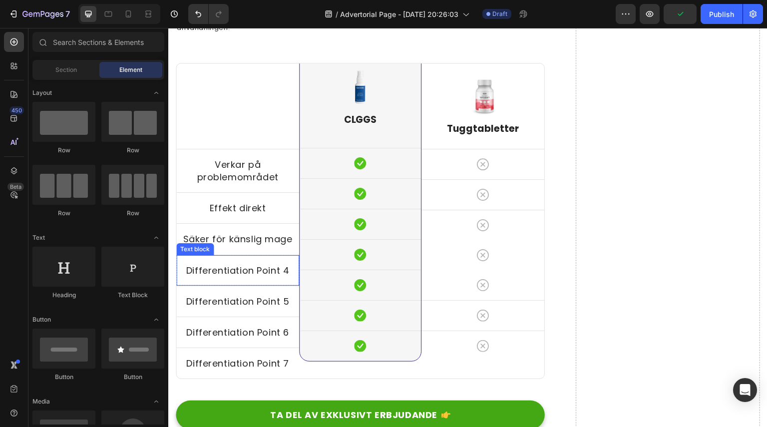
click at [255, 267] on p "Differentiation Point 4" at bounding box center [237, 270] width 121 height 12
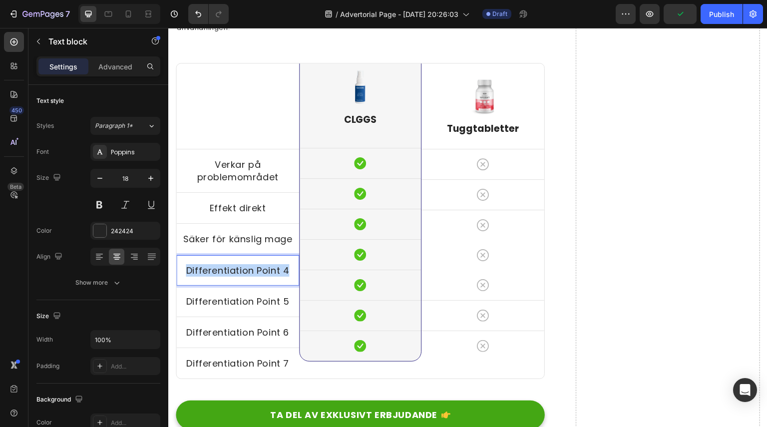
click at [255, 267] on p "Differentiation Point 4" at bounding box center [237, 270] width 121 height 12
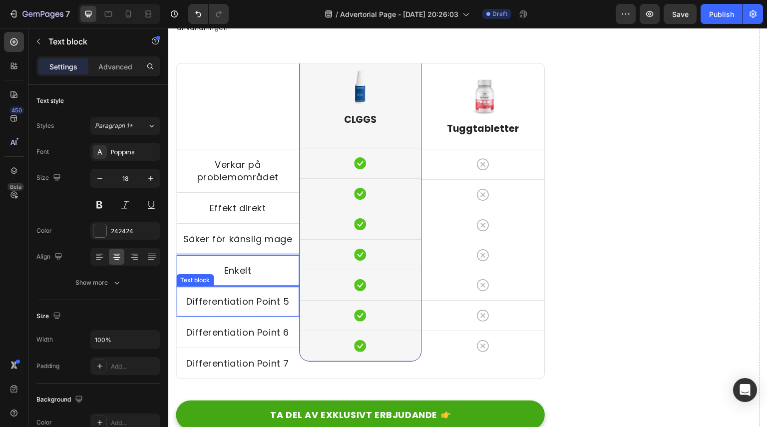
click at [244, 304] on p "Differentiation Point 5" at bounding box center [237, 301] width 121 height 12
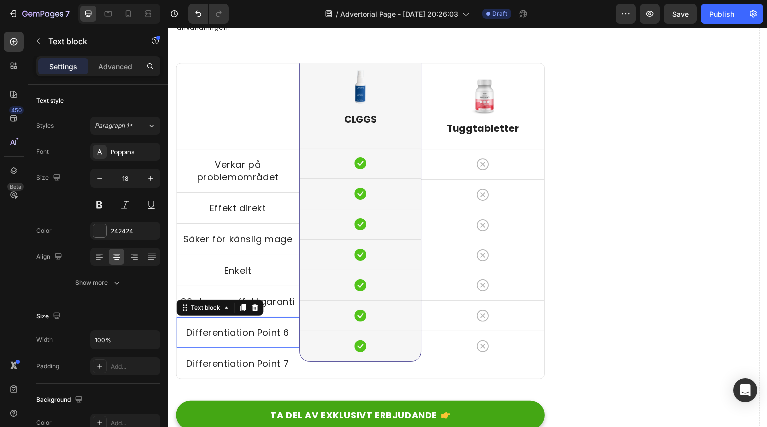
click at [263, 332] on p "Differentiation Point 6" at bounding box center [237, 332] width 121 height 12
click at [258, 305] on icon at bounding box center [255, 307] width 6 height 7
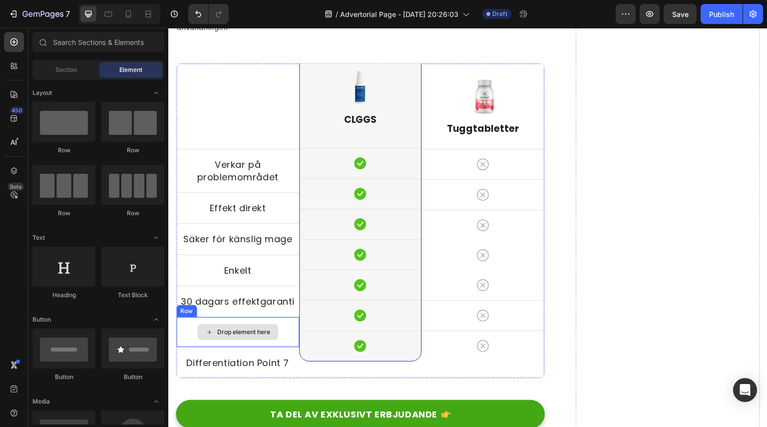
click at [256, 322] on div "Drop element here" at bounding box center [237, 332] width 123 height 30
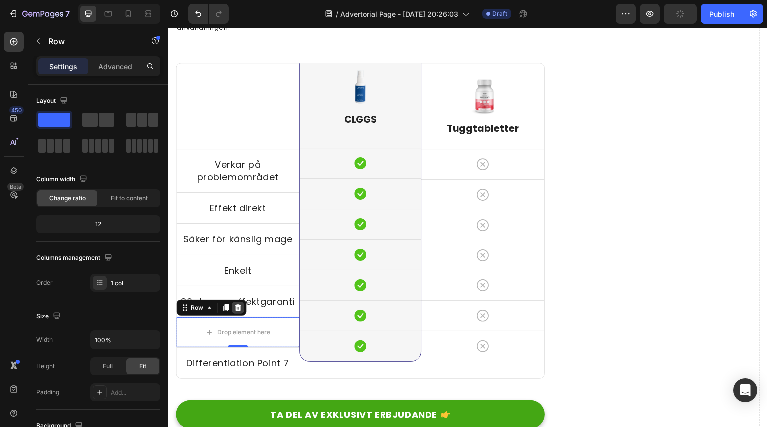
click at [241, 307] on icon at bounding box center [238, 308] width 8 height 8
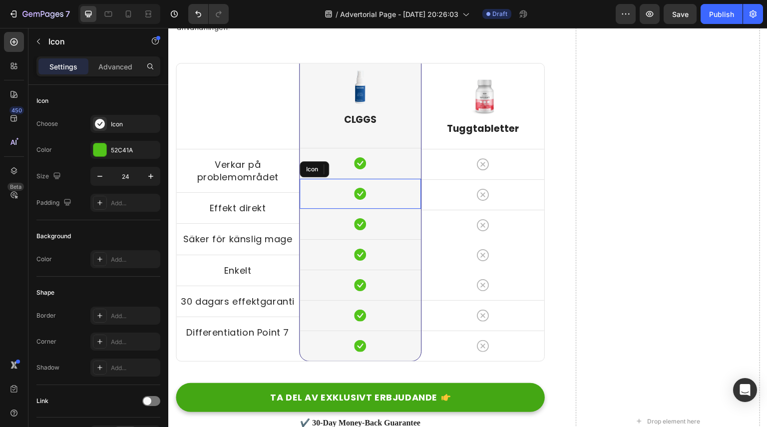
click at [328, 184] on div "Icon" at bounding box center [361, 194] width 122 height 30
click at [269, 173] on p "Verkar på problemområdet" at bounding box center [237, 170] width 121 height 25
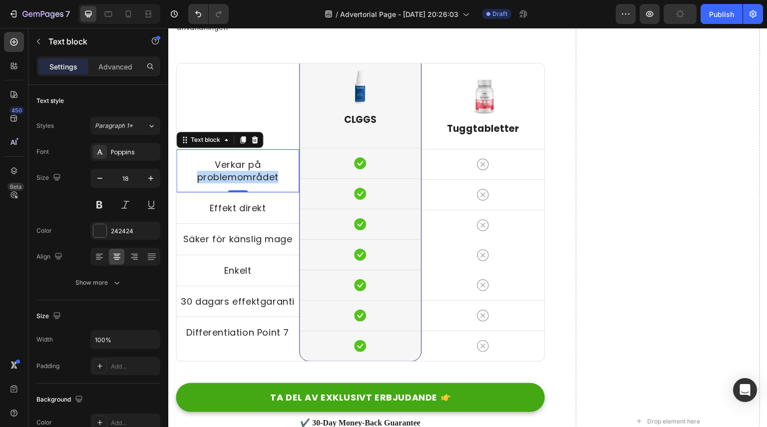
click at [254, 176] on p "Verkar på problemområdet" at bounding box center [237, 170] width 121 height 25
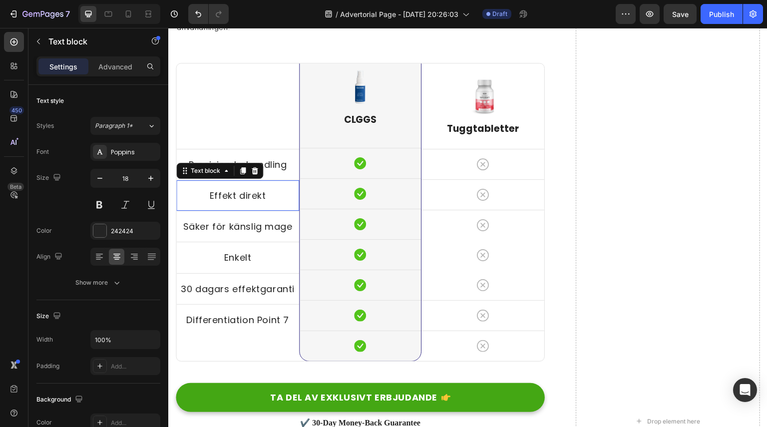
click at [253, 192] on p "Effekt direkt" at bounding box center [237, 195] width 121 height 12
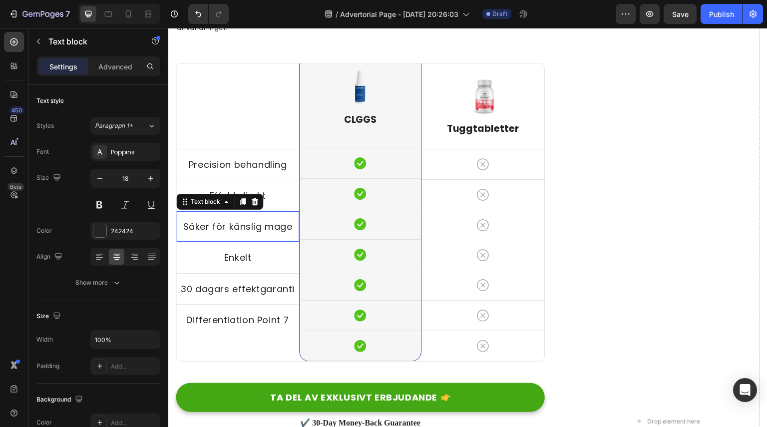
click at [259, 220] on p "Säker för känslig mage" at bounding box center [237, 226] width 121 height 12
click at [248, 318] on p "Differentiation Point 7" at bounding box center [237, 320] width 121 height 12
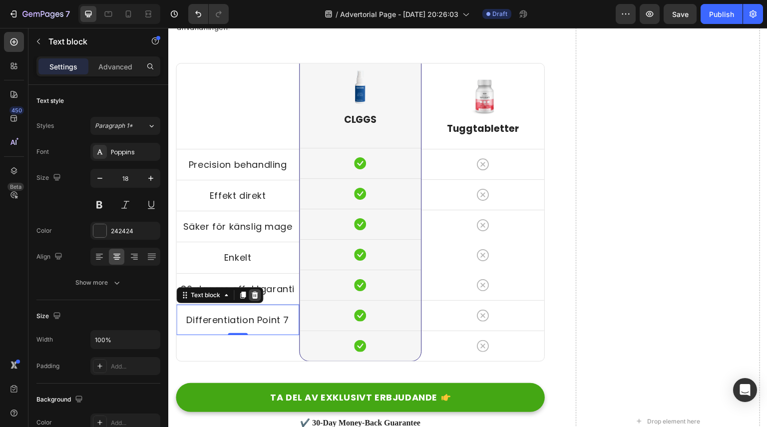
click at [251, 296] on icon at bounding box center [255, 295] width 8 height 8
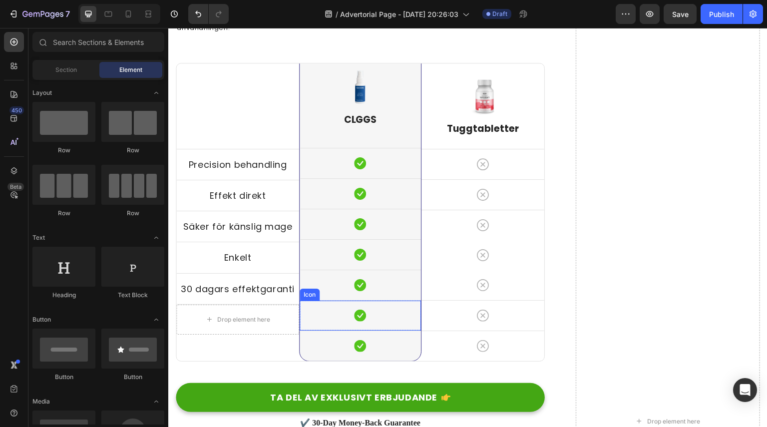
click at [354, 318] on icon at bounding box center [360, 316] width 12 height 12
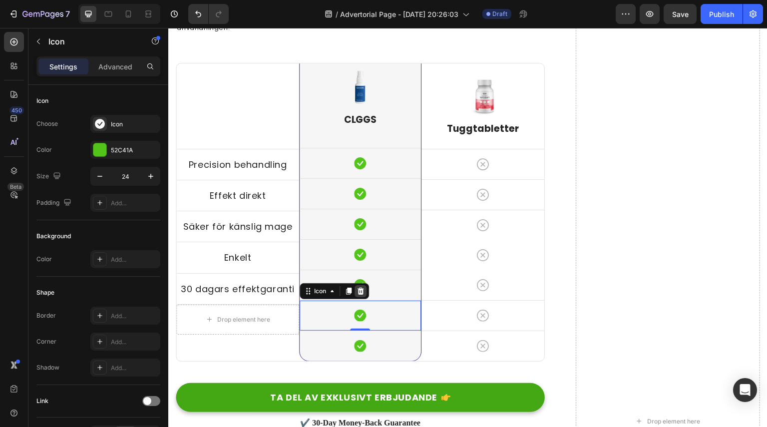
click at [363, 285] on div at bounding box center [361, 291] width 12 height 12
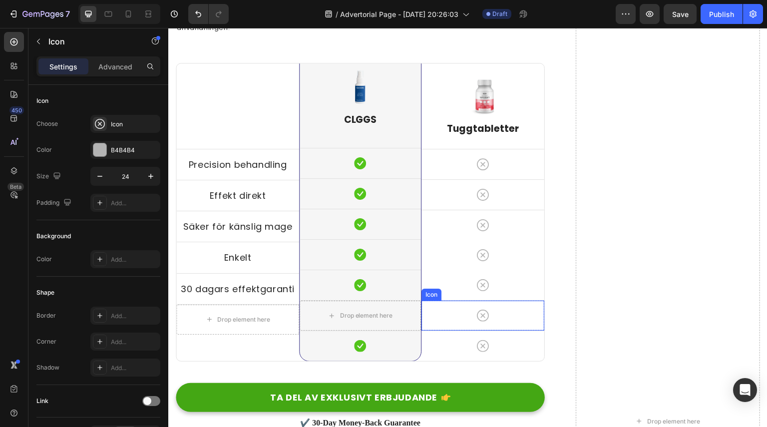
click at [465, 320] on div "Icon" at bounding box center [482, 316] width 123 height 30
click at [483, 290] on icon at bounding box center [482, 291] width 8 height 8
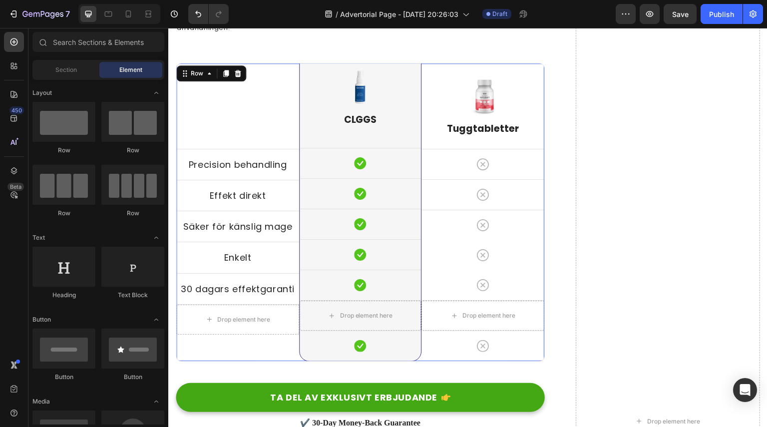
click at [247, 347] on div "Title Line Precision behandling Text block Row Effekt direkt Text block Row Säk…" at bounding box center [237, 212] width 123 height 298
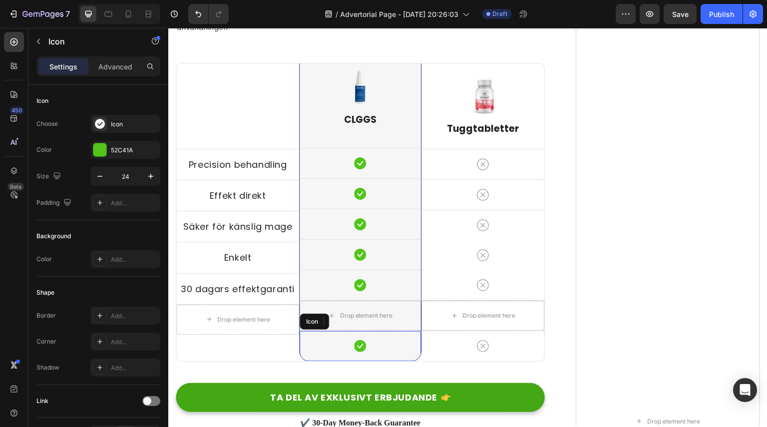
click at [368, 347] on div "Icon" at bounding box center [361, 346] width 122 height 30
click at [359, 316] on div at bounding box center [361, 322] width 12 height 12
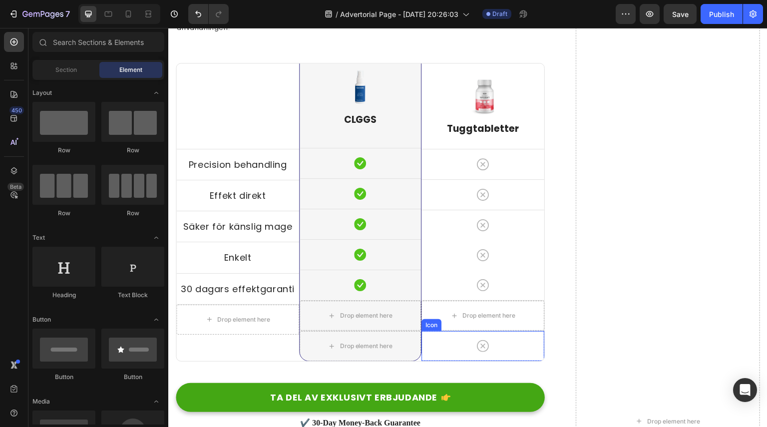
click at [446, 343] on div "Icon" at bounding box center [482, 346] width 123 height 30
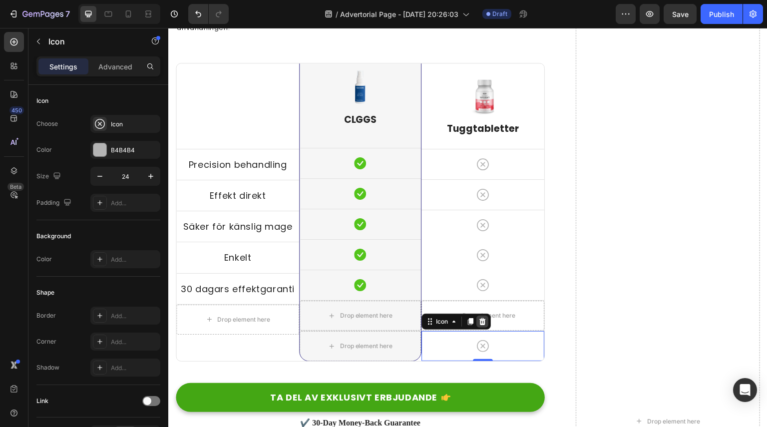
click at [483, 326] on div at bounding box center [482, 322] width 12 height 12
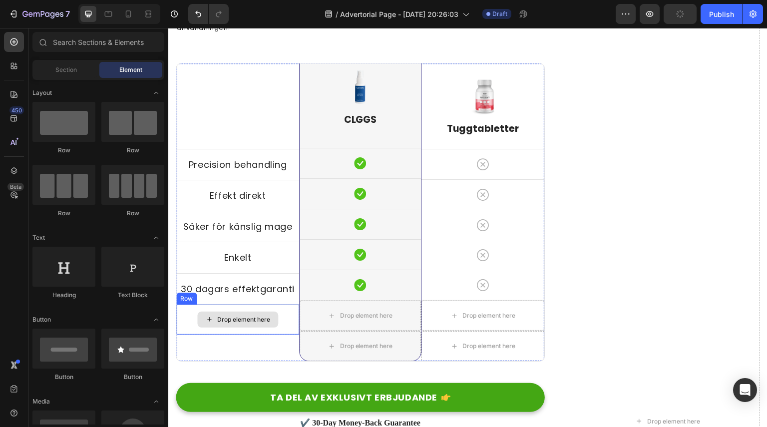
click at [273, 327] on div "Drop element here" at bounding box center [237, 320] width 81 height 16
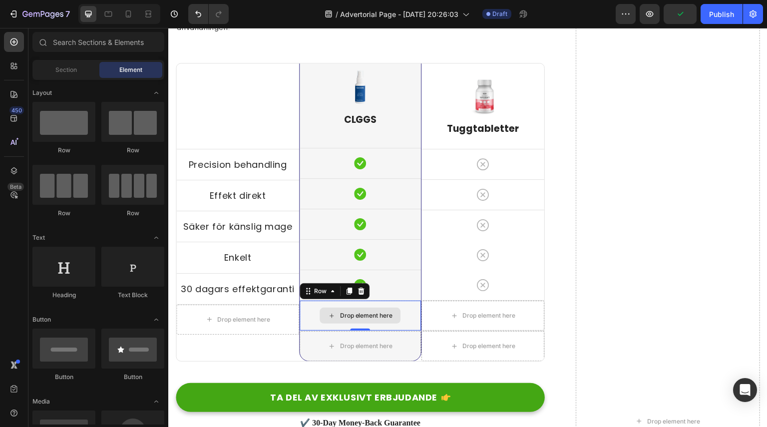
click at [300, 313] on div "Drop element here" at bounding box center [361, 316] width 122 height 30
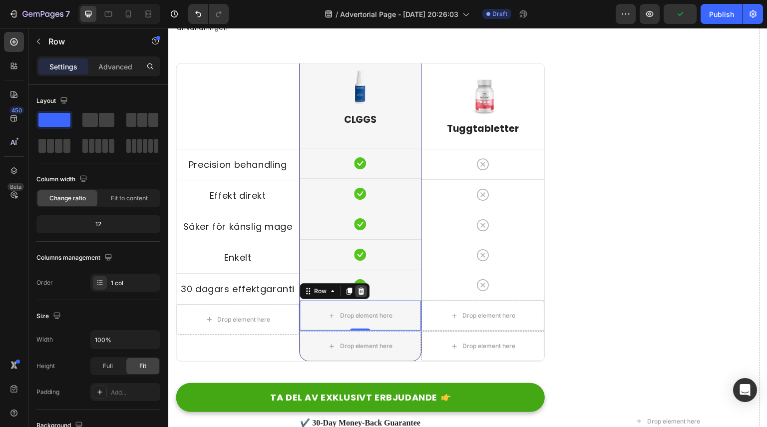
click at [362, 289] on icon at bounding box center [361, 291] width 8 height 8
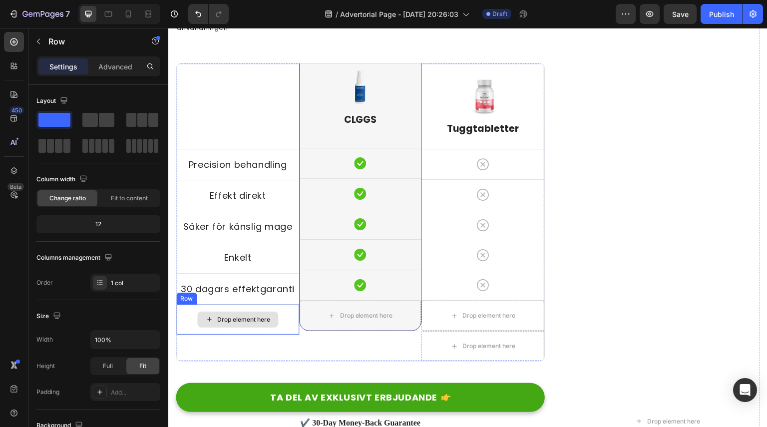
click at [284, 315] on div "Drop element here" at bounding box center [237, 320] width 123 height 30
click at [241, 295] on icon at bounding box center [238, 295] width 8 height 8
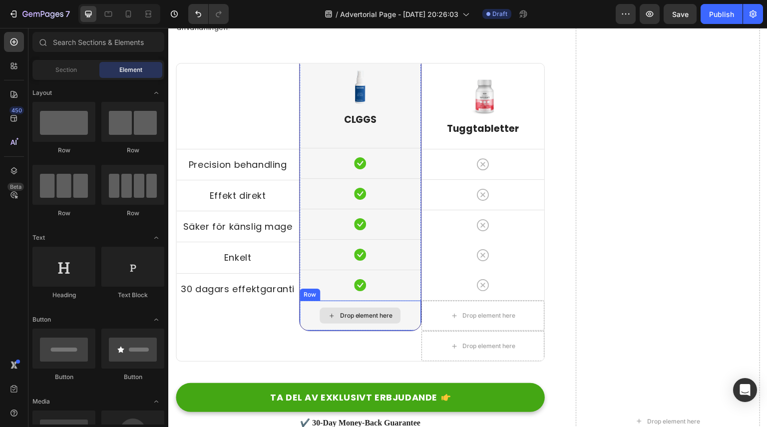
click at [393, 322] on div "Drop element here" at bounding box center [360, 316] width 81 height 16
click at [414, 318] on div "Drop element here" at bounding box center [361, 316] width 122 height 30
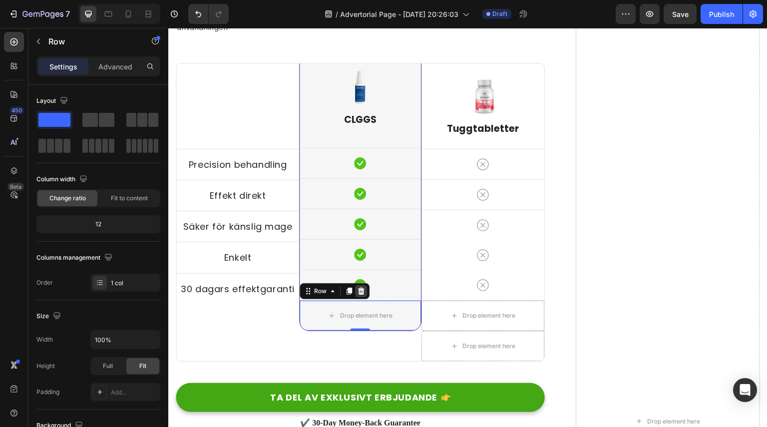
click at [359, 292] on icon at bounding box center [361, 291] width 6 height 7
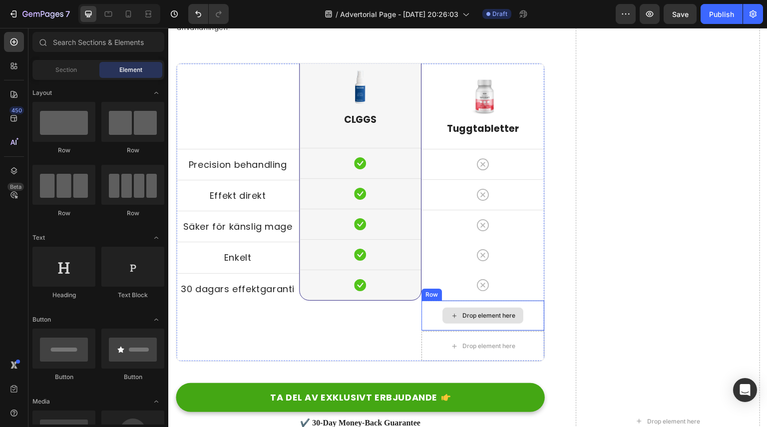
click at [423, 321] on div "Drop element here" at bounding box center [482, 316] width 123 height 30
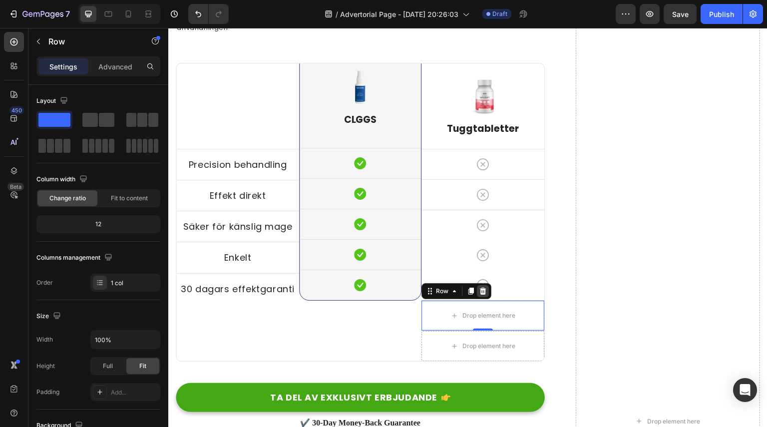
click at [480, 296] on div at bounding box center [483, 291] width 12 height 12
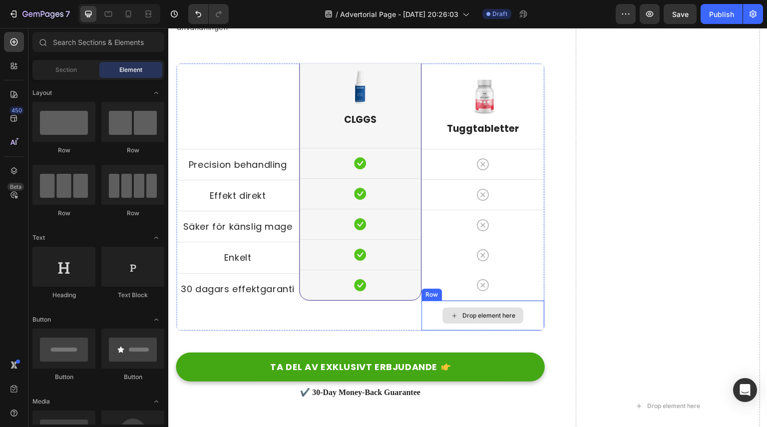
click at [429, 315] on div "Drop element here" at bounding box center [482, 316] width 123 height 30
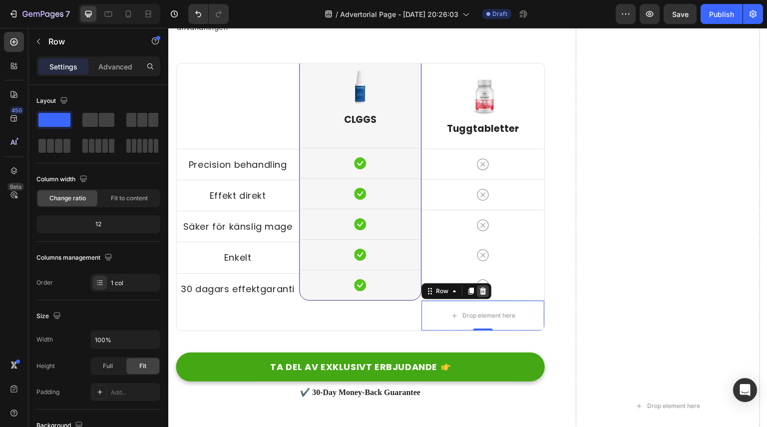
click at [480, 294] on icon at bounding box center [483, 291] width 6 height 7
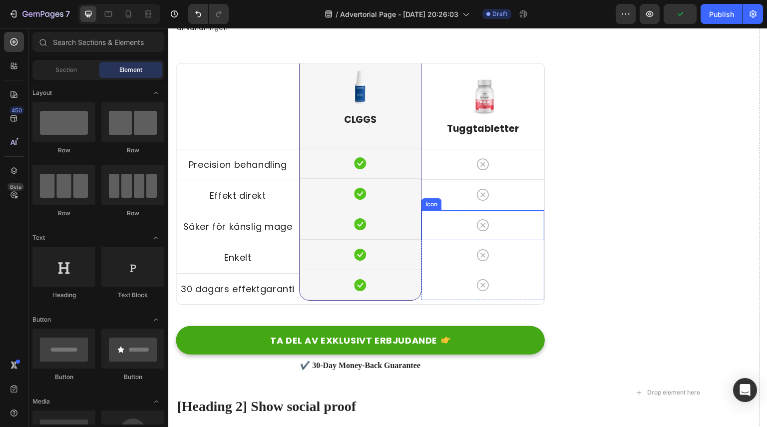
click at [496, 220] on div "Icon" at bounding box center [482, 225] width 123 height 30
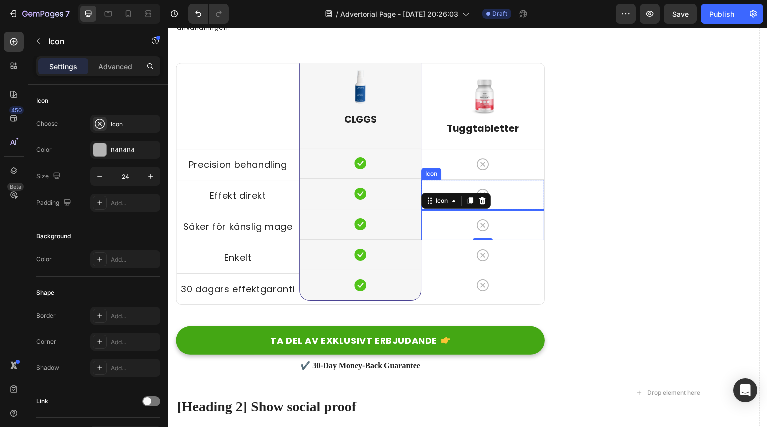
click at [508, 193] on div "Icon" at bounding box center [482, 195] width 123 height 30
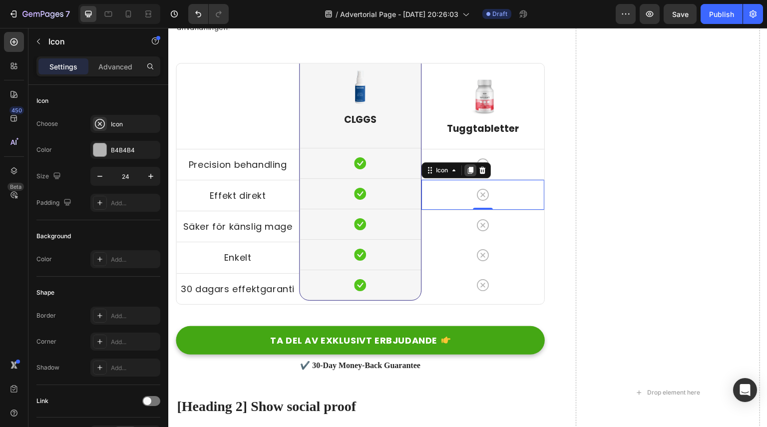
click at [468, 170] on icon at bounding box center [470, 170] width 5 height 7
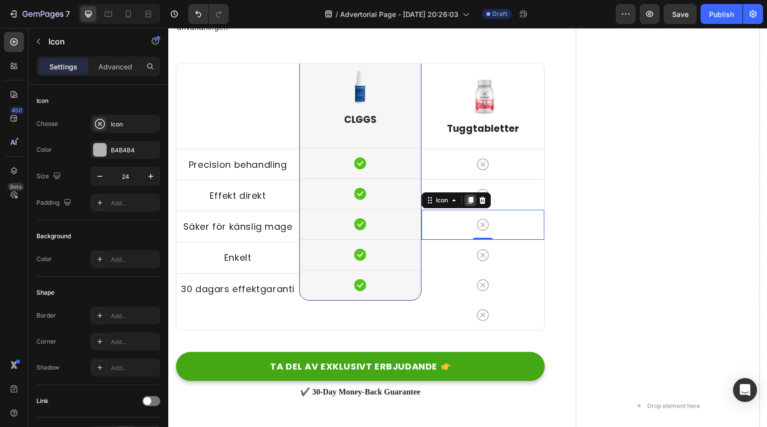
click at [468, 200] on icon at bounding box center [470, 200] width 5 height 7
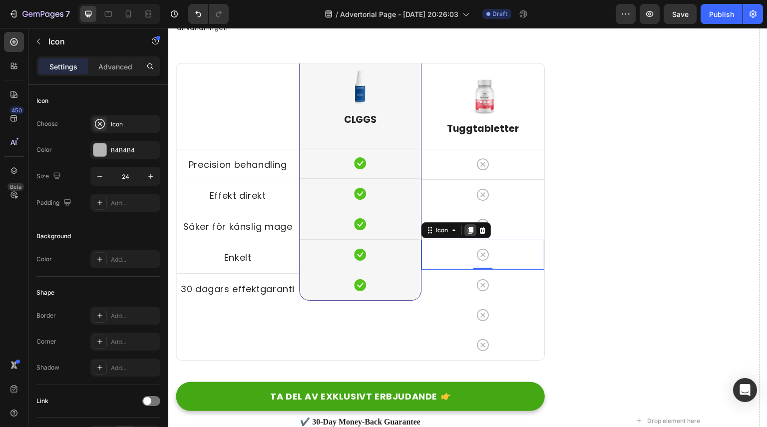
click at [468, 232] on icon at bounding box center [470, 230] width 5 height 7
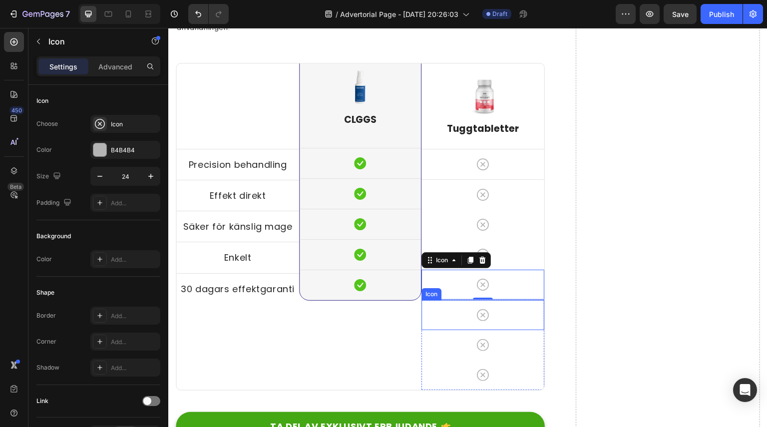
click at [494, 315] on div "Icon" at bounding box center [482, 315] width 123 height 30
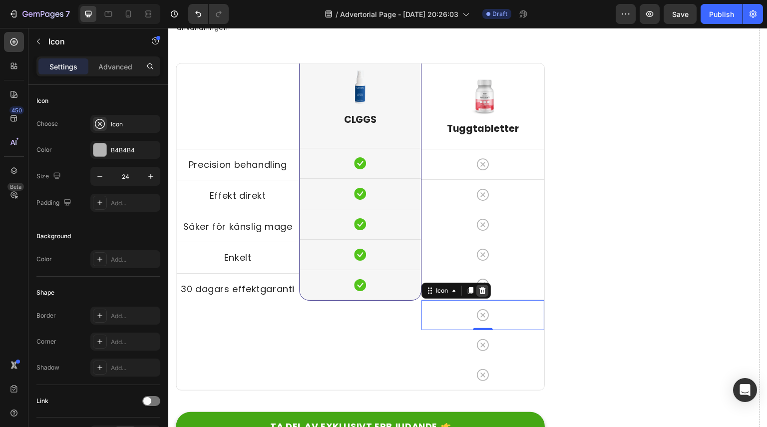
click at [481, 292] on icon at bounding box center [482, 290] width 6 height 7
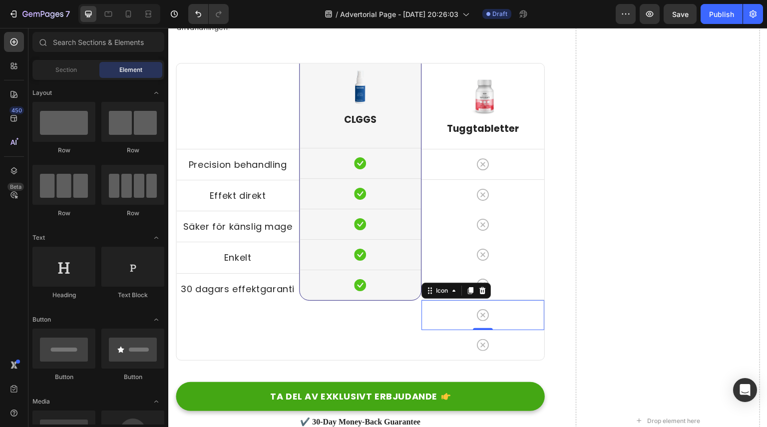
click at [498, 303] on div "Icon 0" at bounding box center [482, 315] width 123 height 30
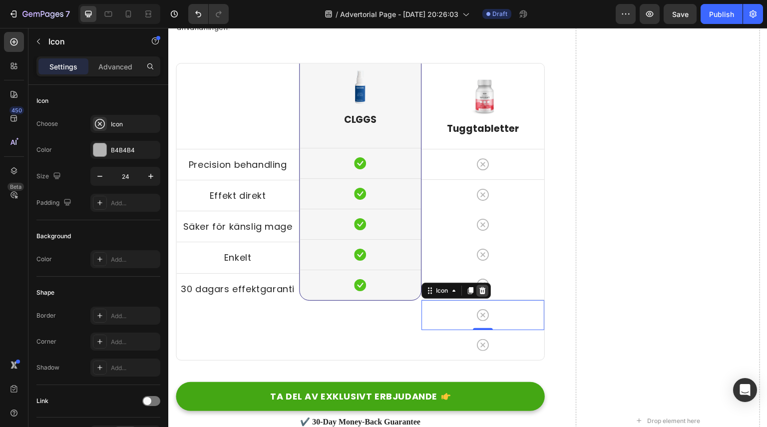
click at [479, 289] on icon at bounding box center [482, 290] width 6 height 7
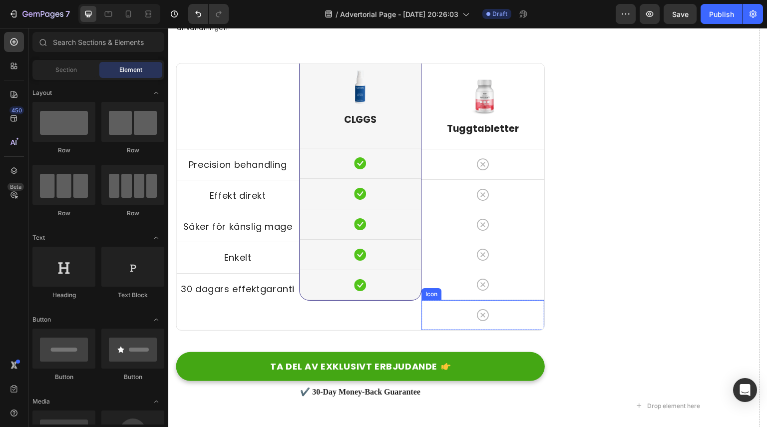
click at [497, 322] on div "Icon" at bounding box center [482, 315] width 123 height 30
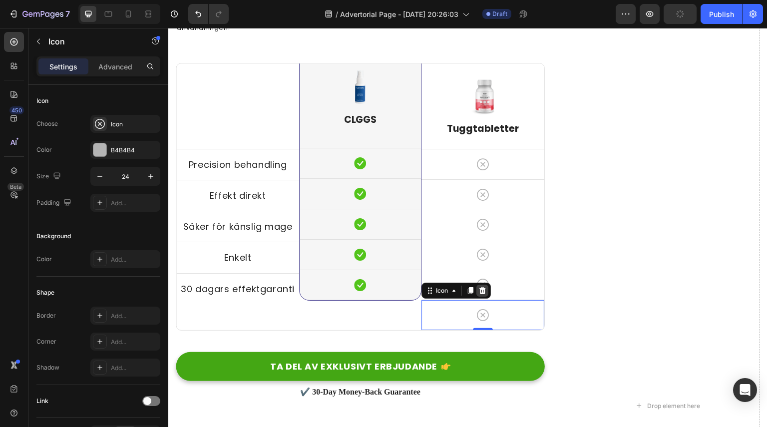
click at [484, 294] on div at bounding box center [482, 291] width 12 height 12
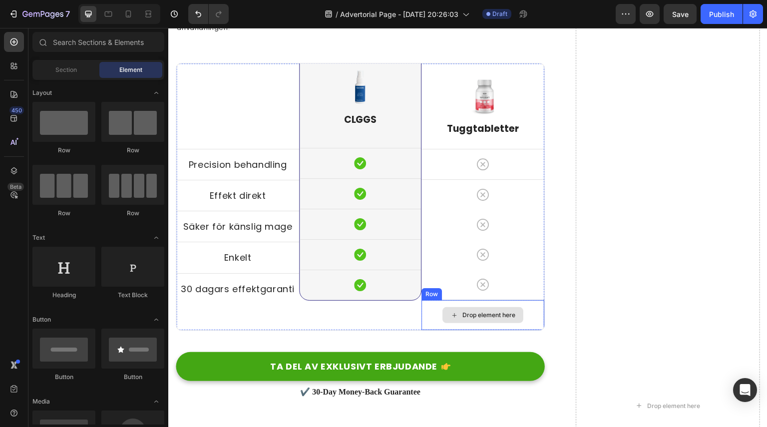
click at [515, 303] on div "Drop element here" at bounding box center [482, 315] width 123 height 30
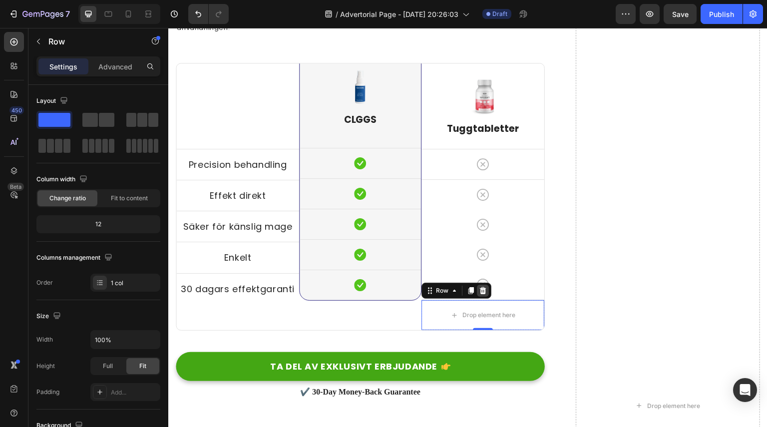
click at [482, 292] on icon at bounding box center [483, 291] width 8 height 8
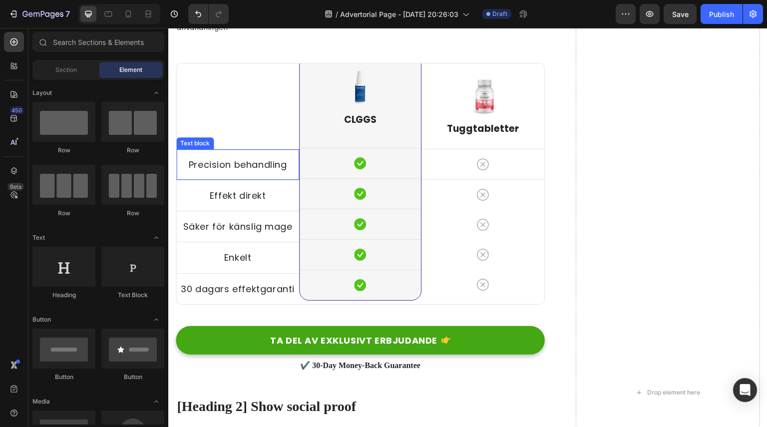
click at [237, 173] on div "Precision behandling Text block" at bounding box center [237, 164] width 123 height 30
click at [237, 173] on div "Precision behandling Text block 0" at bounding box center [237, 164] width 123 height 30
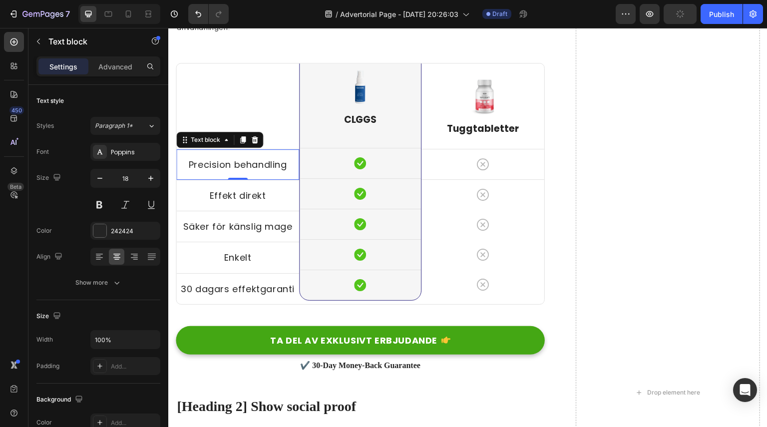
click at [216, 171] on div "Precision behandling" at bounding box center [237, 164] width 123 height 14
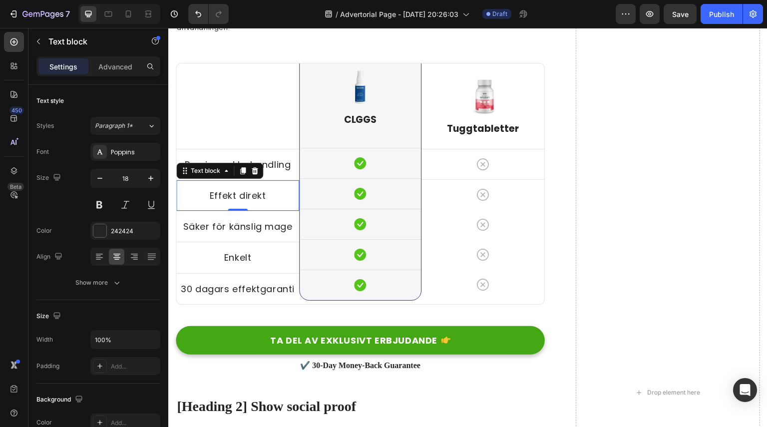
click at [242, 207] on div "Effekt direkt Text block 0" at bounding box center [237, 195] width 123 height 30
click at [255, 233] on div "Säker för känslig mage" at bounding box center [237, 226] width 123 height 14
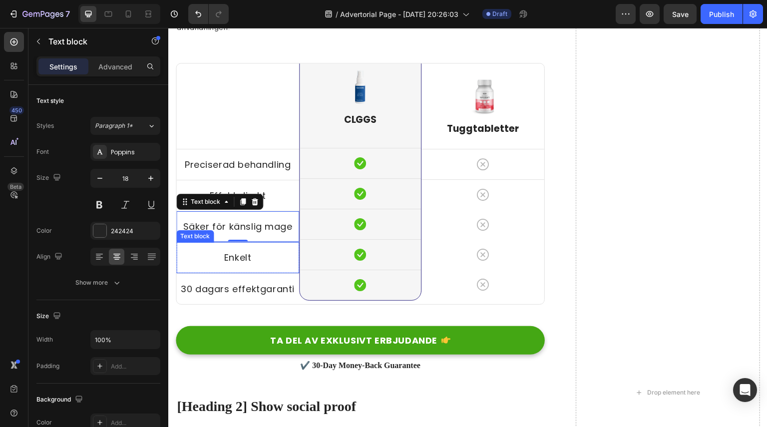
click at [253, 263] on p "Enkelt" at bounding box center [237, 257] width 121 height 12
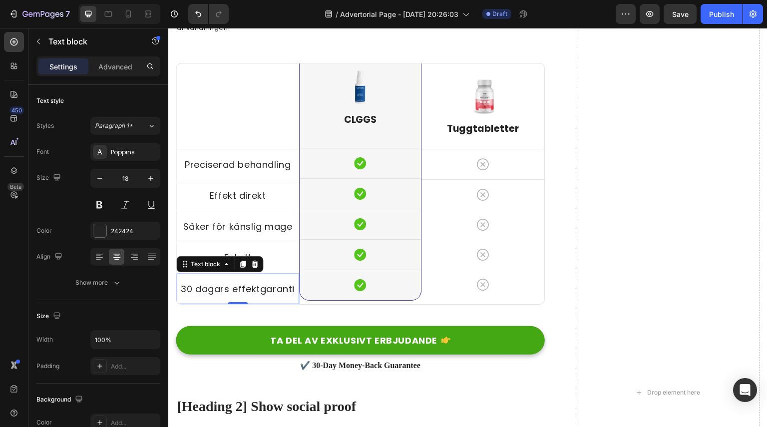
click at [253, 284] on p "30 dagars effektgaranti" at bounding box center [237, 289] width 121 height 12
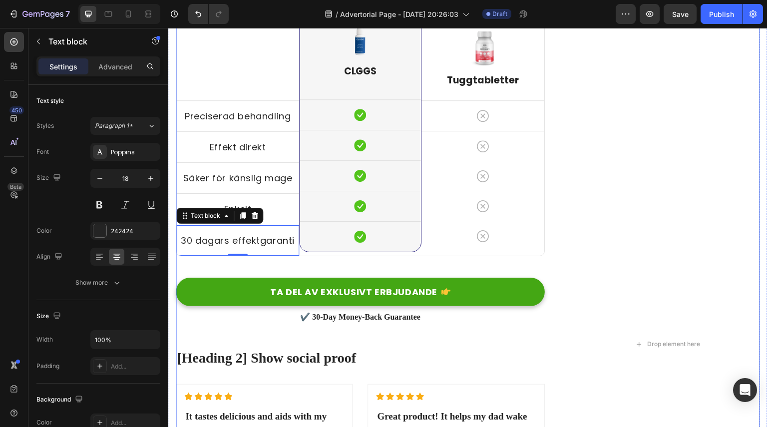
scroll to position [3445, 0]
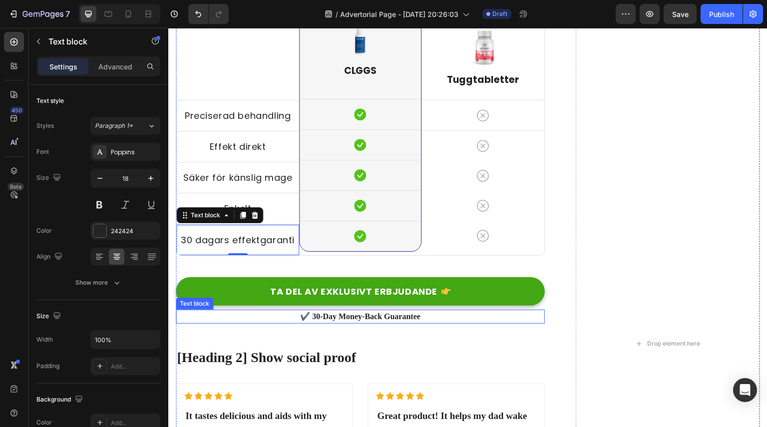
click at [349, 317] on p "✔️ 30-Day Money-Back Guarantee" at bounding box center [360, 317] width 367 height 12
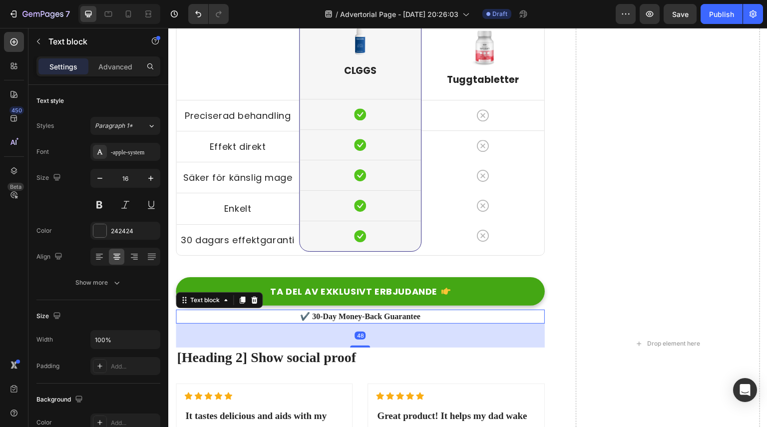
click at [349, 317] on p "✔️ 30-Day Money-Back Guarantee" at bounding box center [360, 317] width 367 height 12
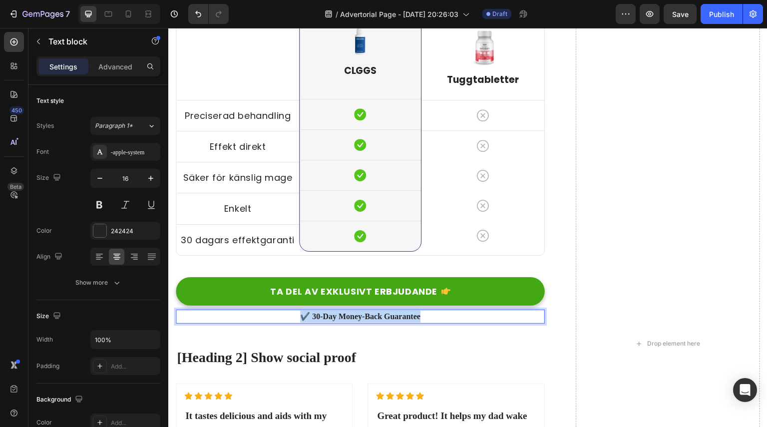
click at [349, 317] on p "✔️ 30-Day Money-Back Guarantee" at bounding box center [360, 317] width 367 height 12
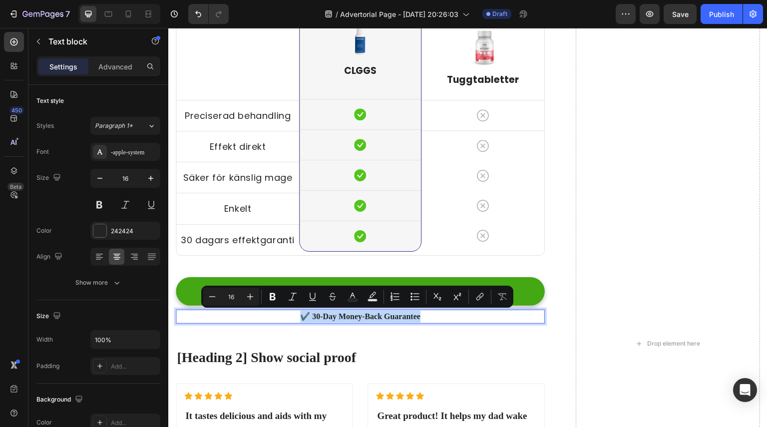
click at [376, 316] on p "✔️ 30-Day Money-Back Guarantee" at bounding box center [360, 317] width 367 height 12
drag, startPoint x: 426, startPoint y: 315, endPoint x: 312, endPoint y: 312, distance: 113.9
click at [312, 312] on p "✔️ 30-Day Money-Back Guarantee" at bounding box center [360, 317] width 367 height 12
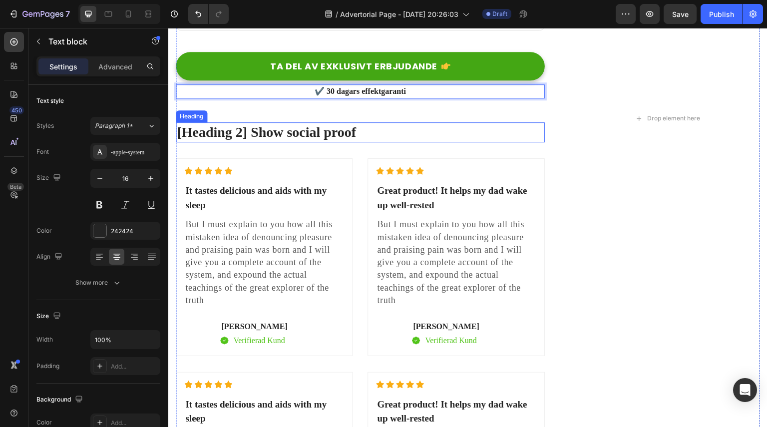
scroll to position [3668, 0]
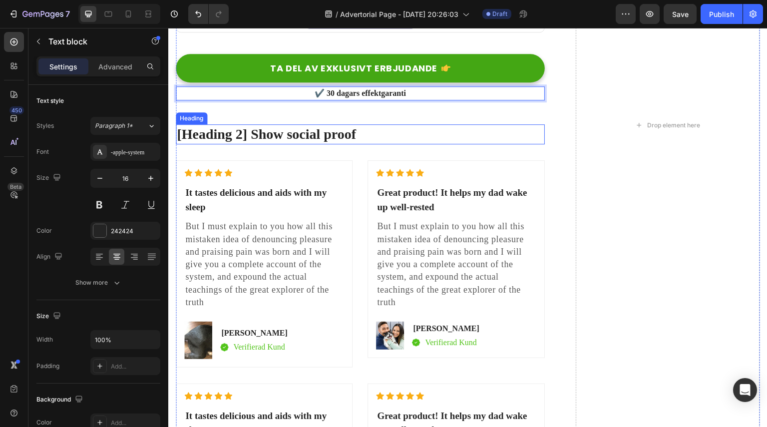
click at [285, 133] on p "[Heading 2] Show social proof" at bounding box center [360, 134] width 367 height 18
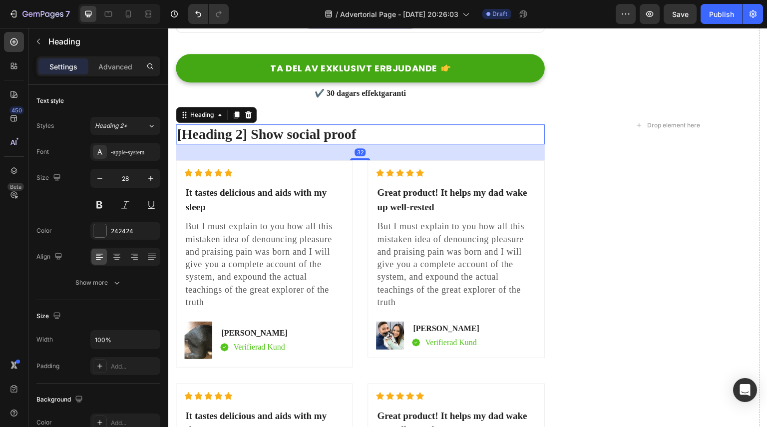
click at [285, 133] on p "[Heading 2] Show social proof" at bounding box center [360, 134] width 367 height 18
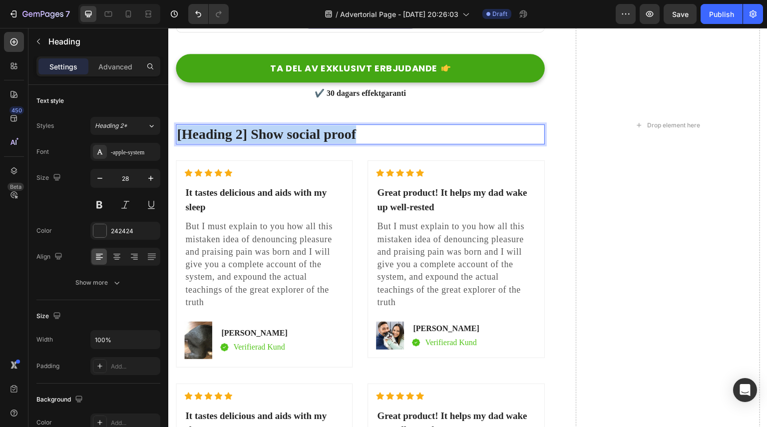
click at [285, 133] on p "[Heading 2] Show social proof" at bounding box center [360, 134] width 367 height 18
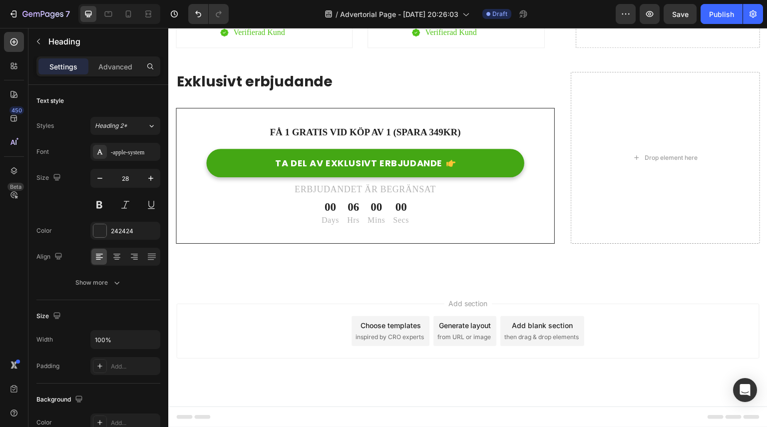
scroll to position [4142, 0]
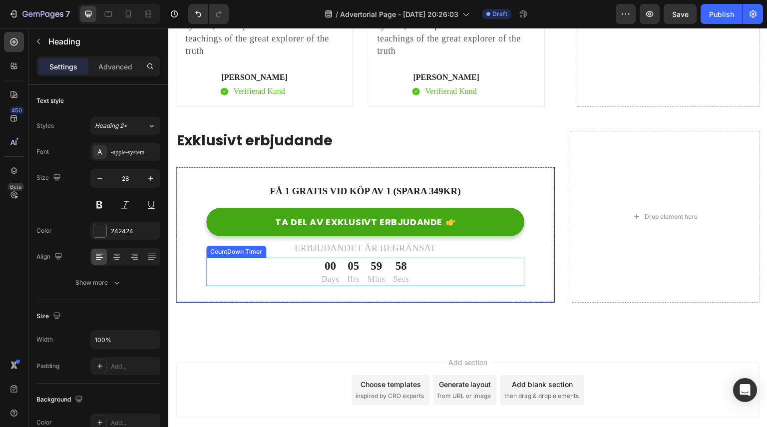
click at [395, 271] on div "58" at bounding box center [401, 266] width 16 height 15
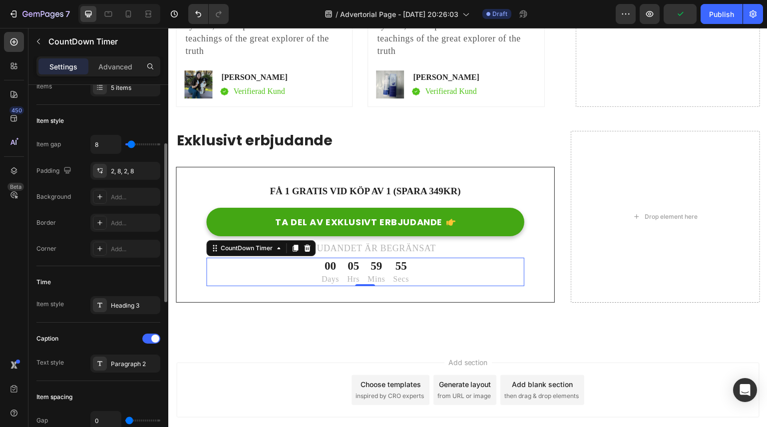
scroll to position [135, 0]
click at [355, 281] on p "Hrs" at bounding box center [353, 279] width 12 height 11
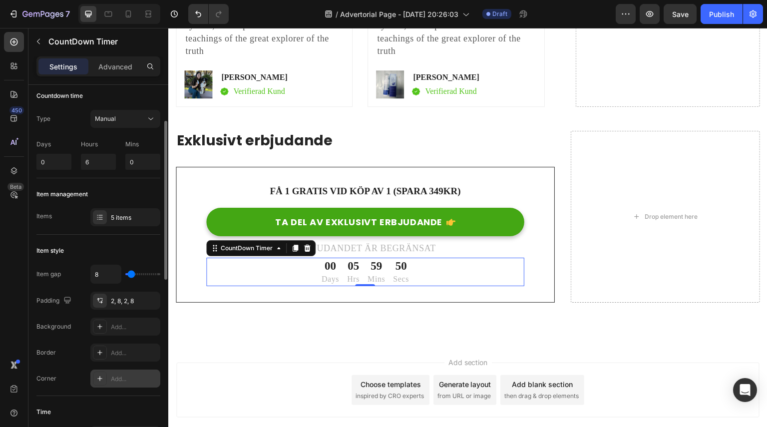
scroll to position [0, 0]
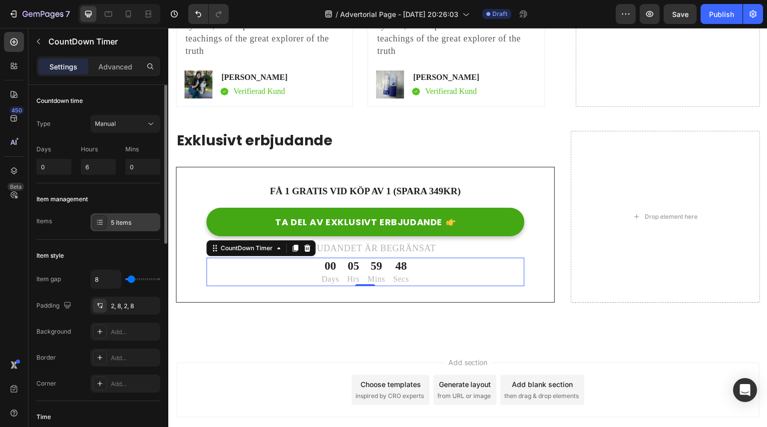
click at [129, 214] on div "5 items" at bounding box center [125, 222] width 70 height 18
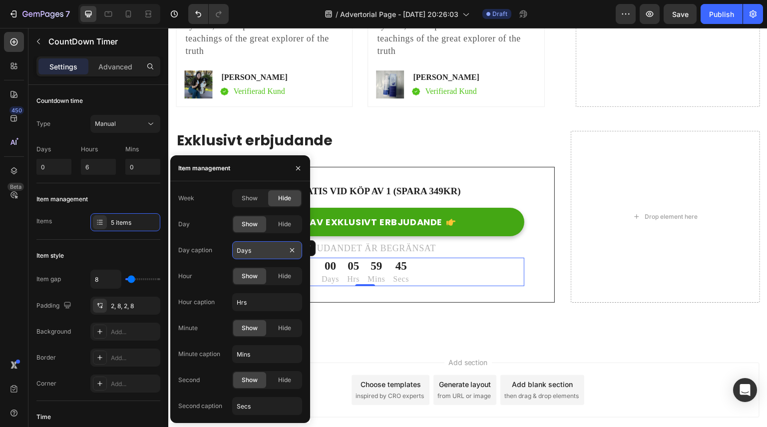
click at [260, 252] on input "Days" at bounding box center [267, 250] width 70 height 18
type input "Dagar"
click at [259, 302] on input "Hrs" at bounding box center [267, 302] width 70 height 18
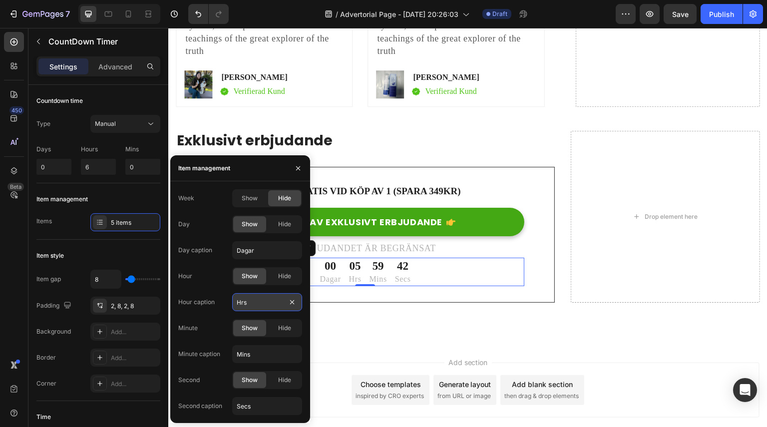
click at [259, 302] on input "Hrs" at bounding box center [267, 302] width 70 height 18
type input "Timmar"
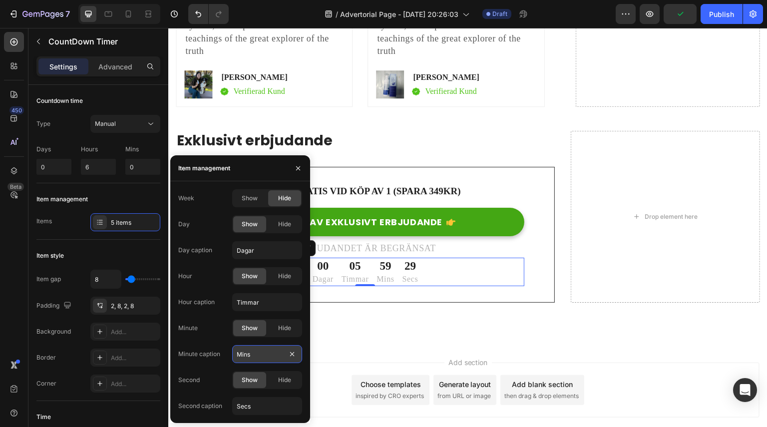
click at [262, 356] on input "Mins" at bounding box center [267, 354] width 70 height 18
type input "Minuter"
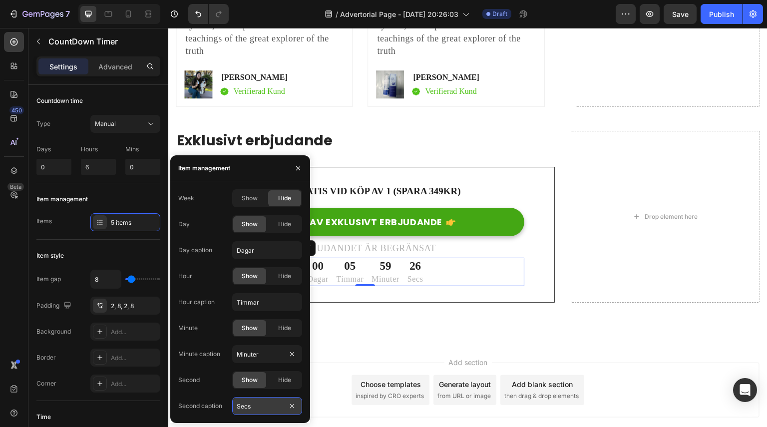
click at [257, 398] on input "Secs" at bounding box center [267, 406] width 70 height 18
type input "Sekunder"
click at [486, 343] on div "Add section Choose templates inspired by CRO experts Generate layout from URL o…" at bounding box center [467, 404] width 599 height 123
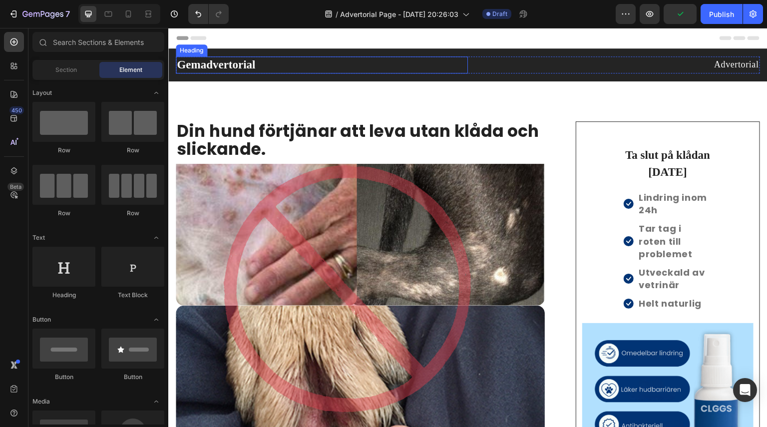
click at [231, 67] on p "Gemadvertorial" at bounding box center [322, 64] width 290 height 15
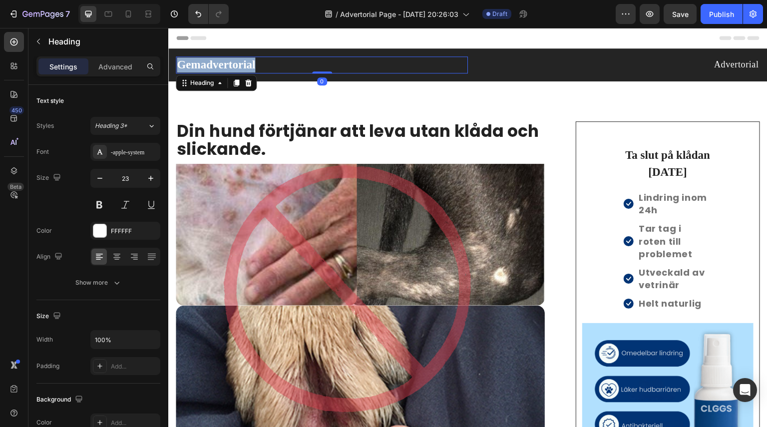
click at [231, 67] on p "Gemadvertorial" at bounding box center [322, 64] width 290 height 15
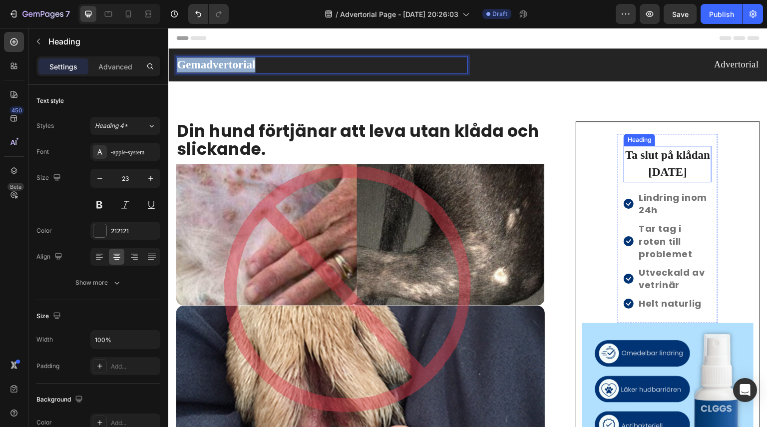
click at [660, 161] on h2 "Ta slut på klådan [DATE]" at bounding box center [668, 164] width 88 height 36
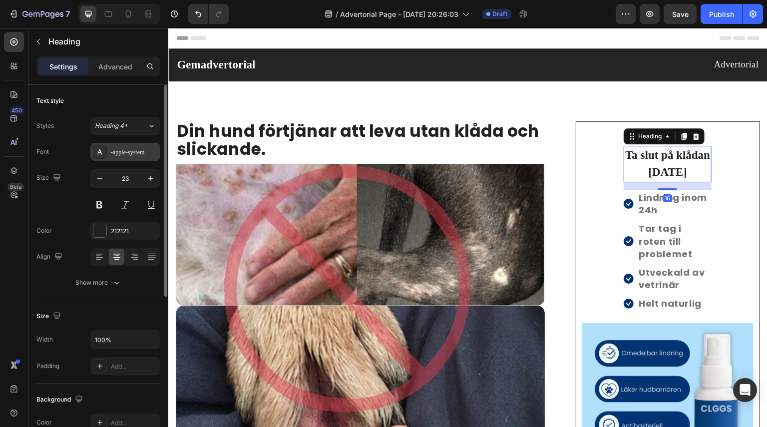
click at [105, 151] on div at bounding box center [100, 152] width 14 height 14
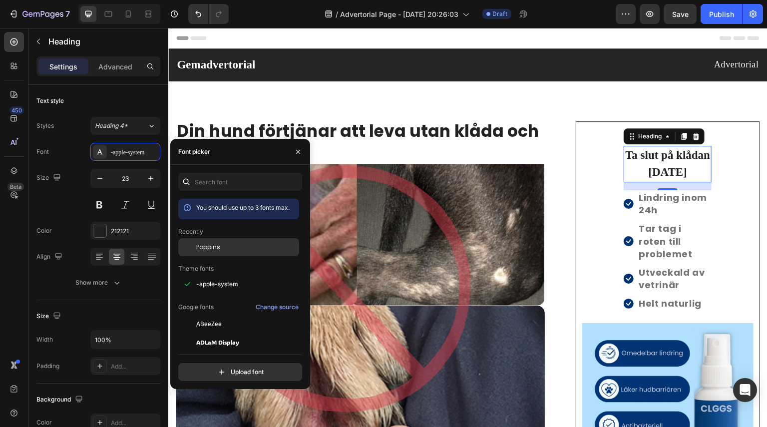
click at [229, 247] on div "Poppins" at bounding box center [246, 247] width 101 height 9
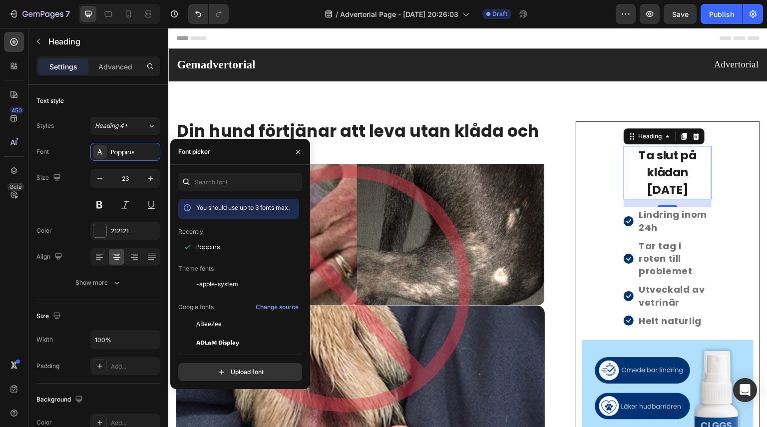
click at [663, 211] on div "16" at bounding box center [668, 215] width 10 height 8
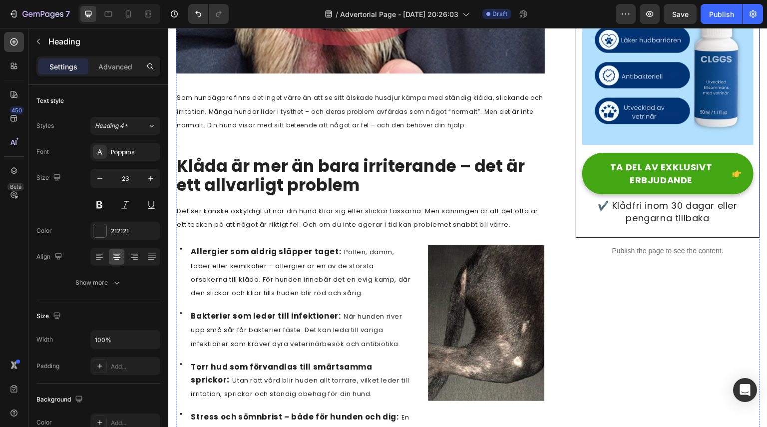
scroll to position [363, 0]
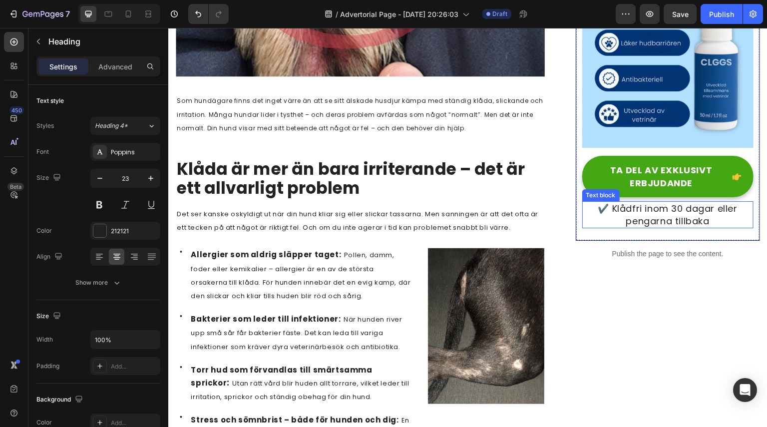
click at [664, 202] on p "✔️ Klådfri inom 30 dagar eller pengarna tillbaka" at bounding box center [667, 214] width 169 height 25
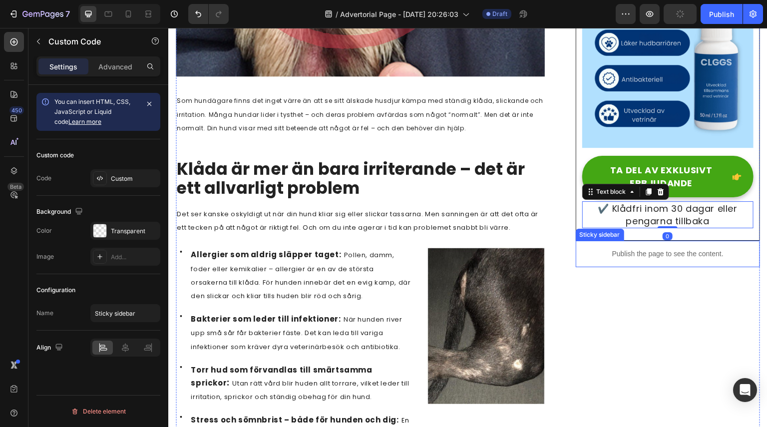
click at [625, 249] on p "Publish the page to see the content." at bounding box center [668, 254] width 184 height 10
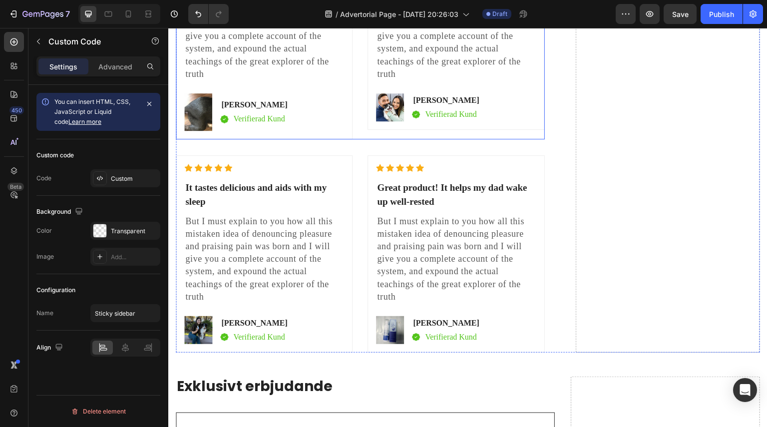
scroll to position [3897, 0]
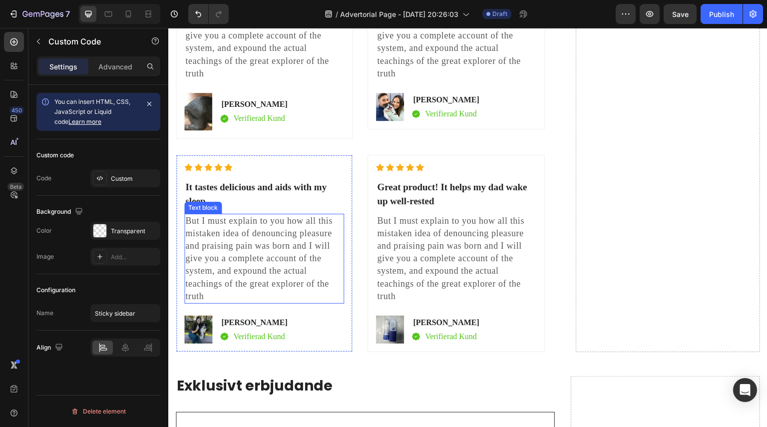
click at [256, 259] on p "But I must explain to you how all this mistaken idea of denouncing pleasure and…" at bounding box center [264, 259] width 158 height 88
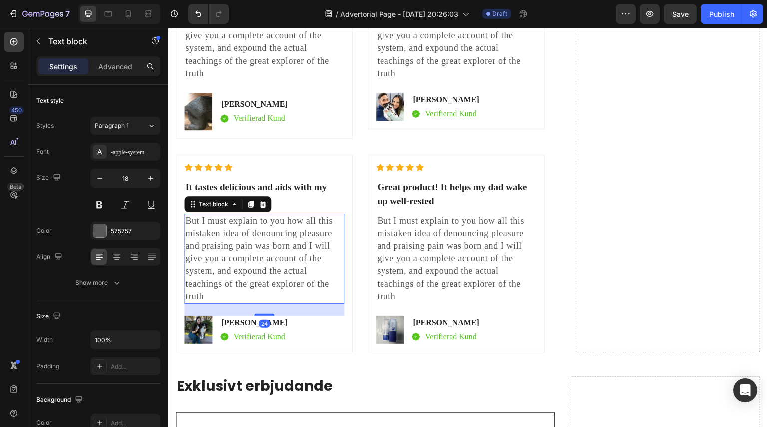
click at [271, 271] on p "But I must explain to you how all this mistaken idea of denouncing pleasure and…" at bounding box center [264, 259] width 158 height 88
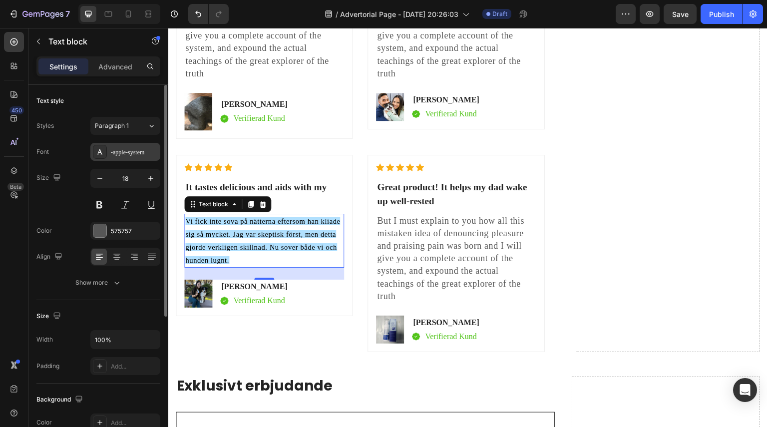
click at [122, 155] on div "-apple-system" at bounding box center [134, 152] width 47 height 9
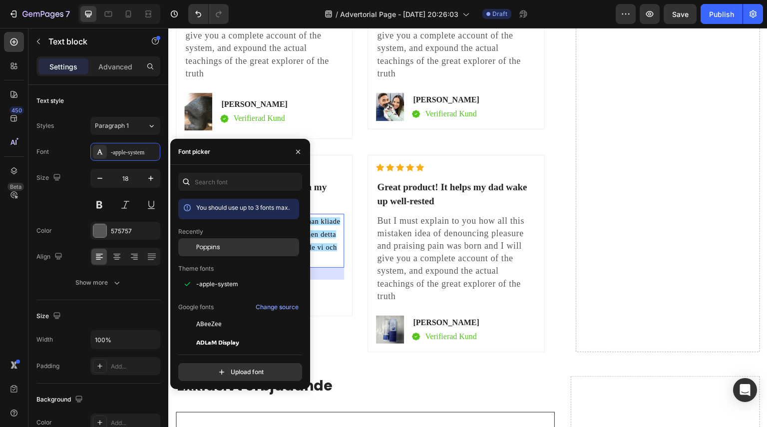
click at [231, 246] on div "Poppins" at bounding box center [246, 247] width 101 height 9
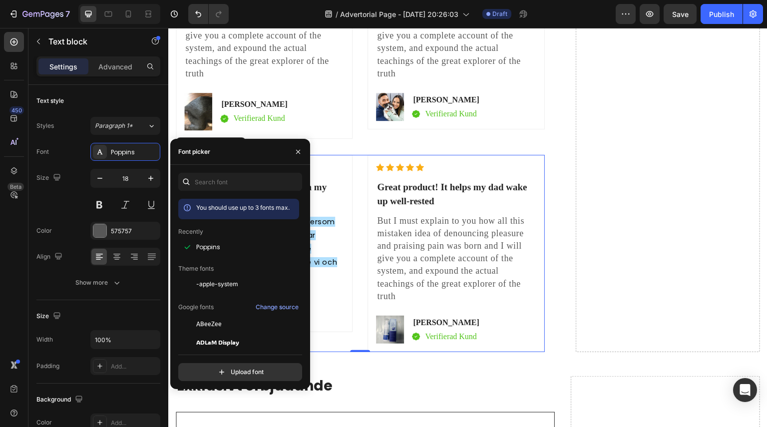
click at [353, 342] on div "Icon Icon Icon Icon Icon Icon List Hoz It tastes delicious and aids with my sle…" at bounding box center [360, 253] width 369 height 197
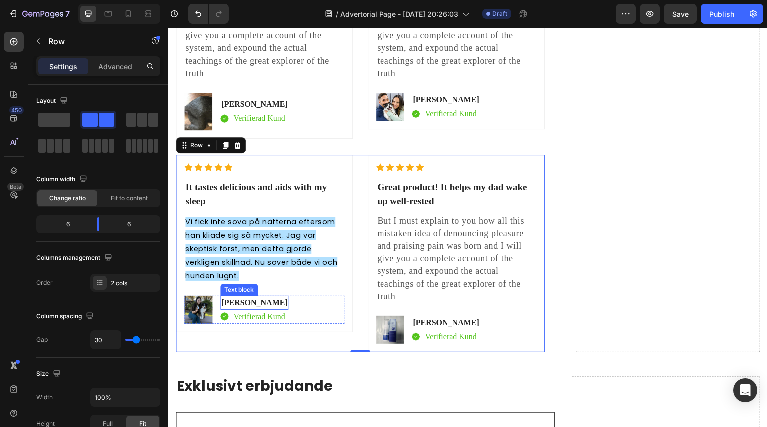
click at [247, 302] on p "[PERSON_NAME]" at bounding box center [254, 303] width 66 height 12
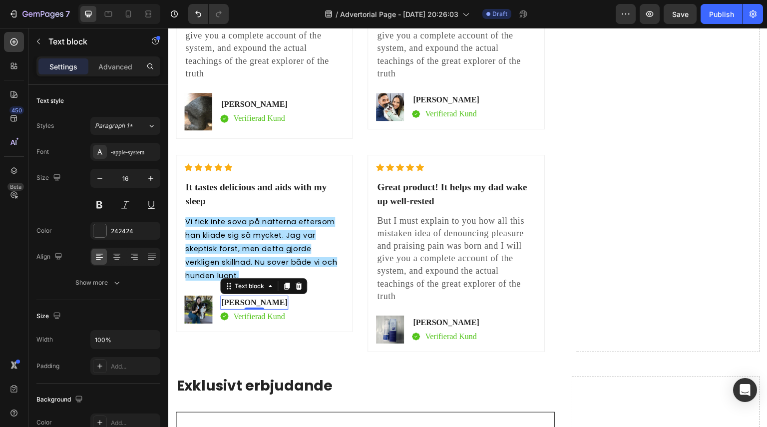
click at [247, 302] on p "[PERSON_NAME]" at bounding box center [254, 303] width 66 height 12
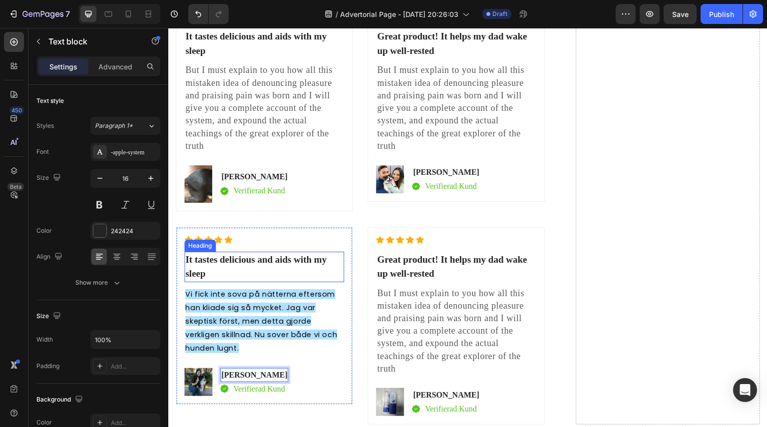
scroll to position [3896, 0]
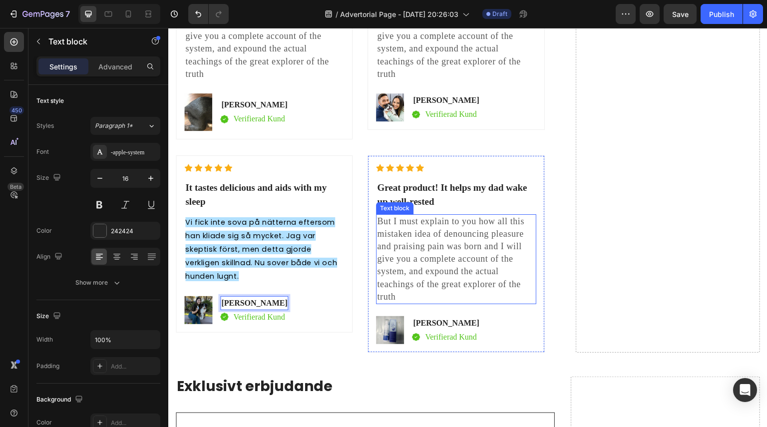
click at [431, 237] on p "But I must explain to you how all this mistaken idea of denouncing pleasure and…" at bounding box center [456, 259] width 158 height 88
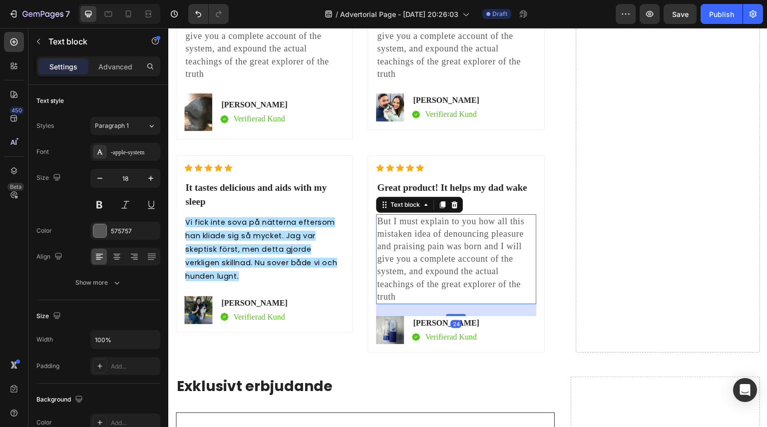
click at [431, 237] on p "But I must explain to you how all this mistaken idea of denouncing pleasure and…" at bounding box center [456, 259] width 158 height 88
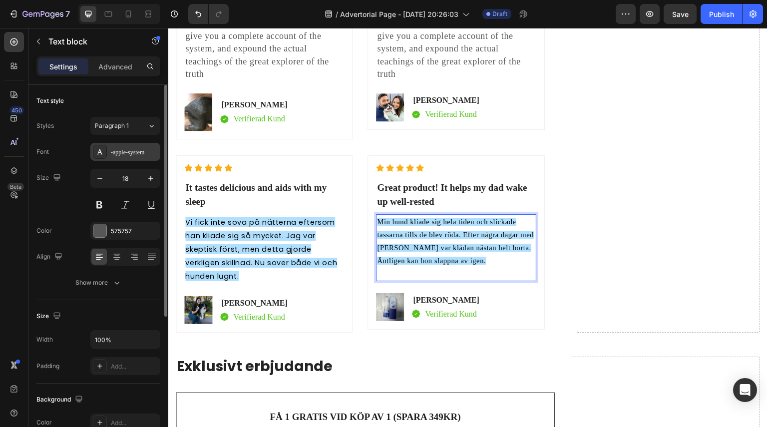
click at [134, 152] on div "-apple-system" at bounding box center [134, 152] width 47 height 9
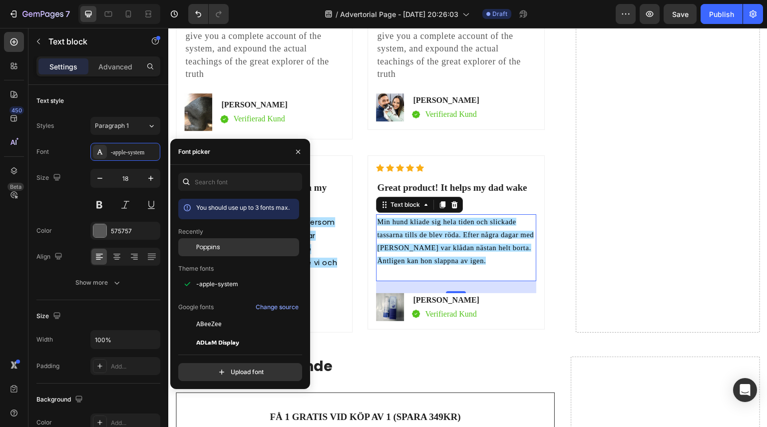
click at [212, 246] on span "Poppins" at bounding box center [208, 247] width 24 height 9
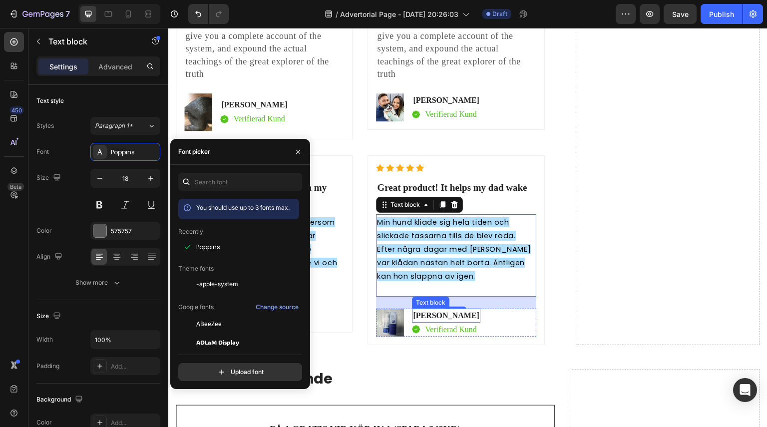
click at [440, 318] on p "[PERSON_NAME]" at bounding box center [446, 316] width 66 height 12
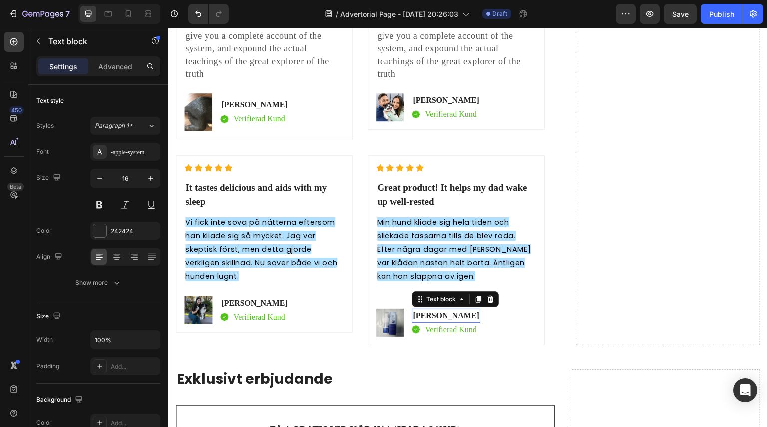
click at [440, 318] on p "[PERSON_NAME]" at bounding box center [446, 316] width 66 height 12
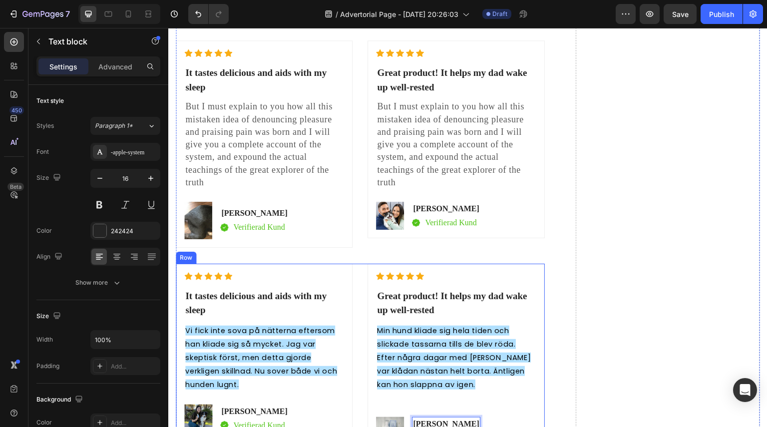
scroll to position [3787, 0]
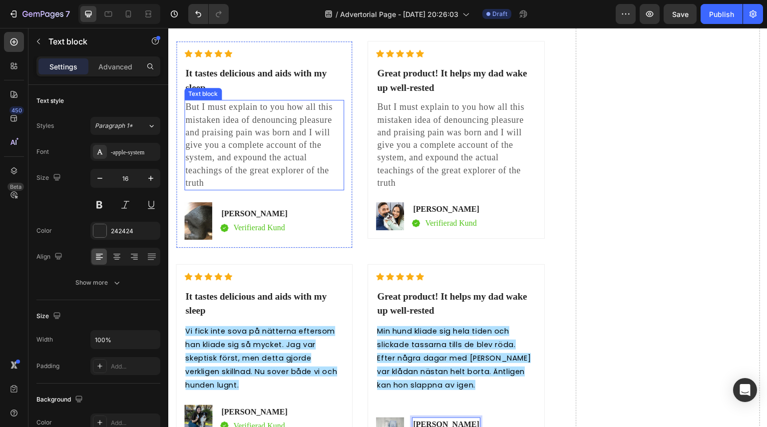
click at [244, 131] on p "But I must explain to you how all this mistaken idea of denouncing pleasure and…" at bounding box center [264, 145] width 158 height 88
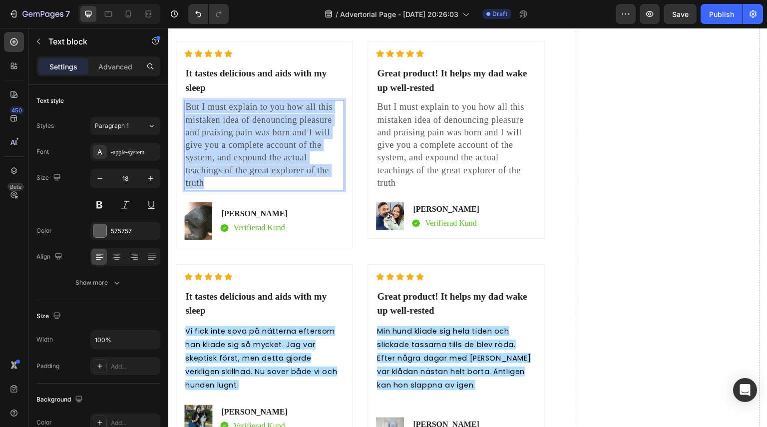
click at [244, 131] on p "But I must explain to you how all this mistaken idea of denouncing pleasure and…" at bounding box center [264, 145] width 158 height 88
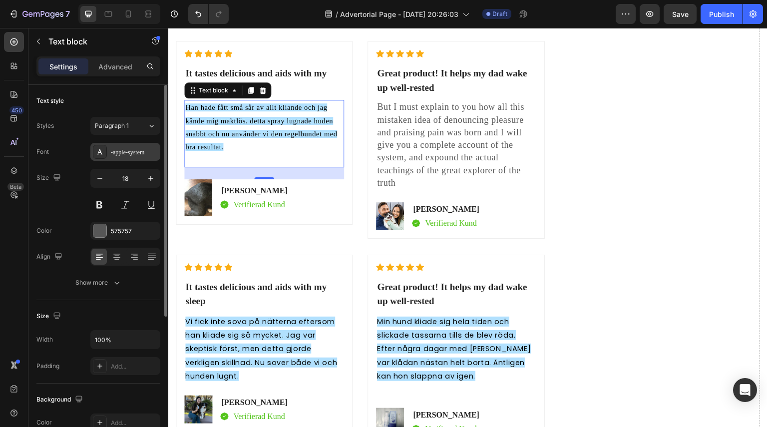
click at [134, 154] on div "-apple-system" at bounding box center [134, 152] width 47 height 9
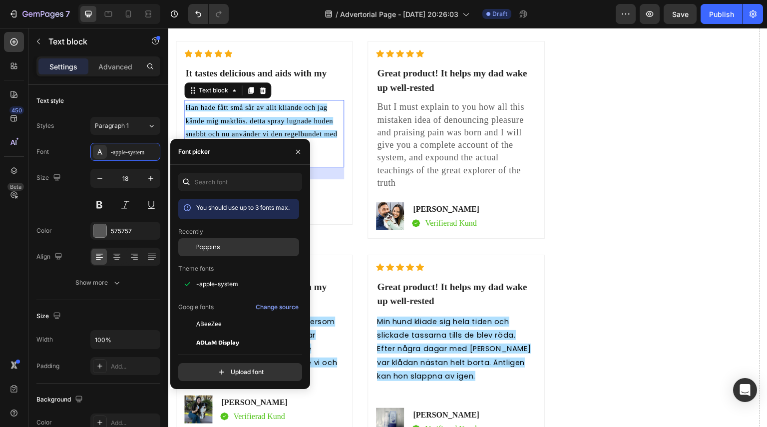
click at [237, 315] on div "Poppins" at bounding box center [238, 324] width 121 height 18
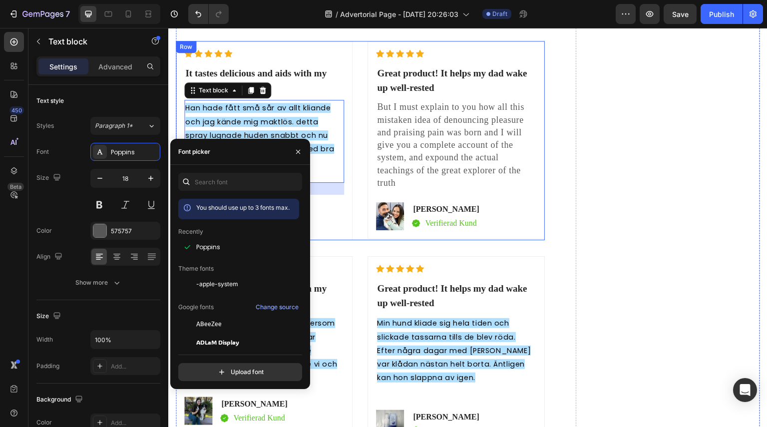
click at [352, 150] on div "Icon Icon Icon Icon Icon Icon List Hoz It tastes delicious and aids with my sle…" at bounding box center [360, 140] width 369 height 199
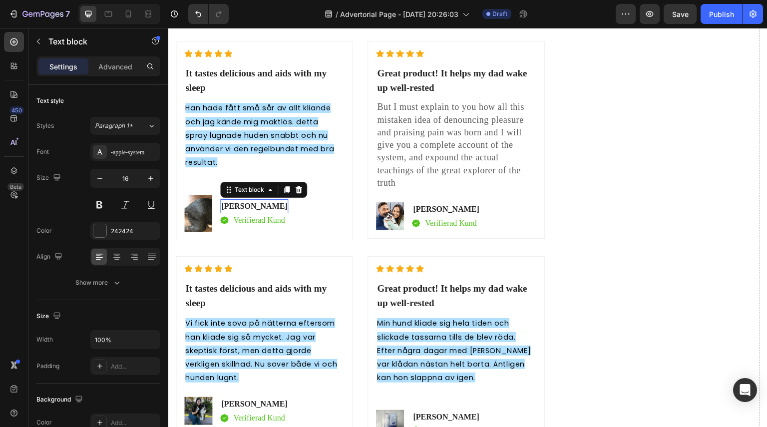
click at [242, 209] on p "[PERSON_NAME]" at bounding box center [254, 206] width 66 height 12
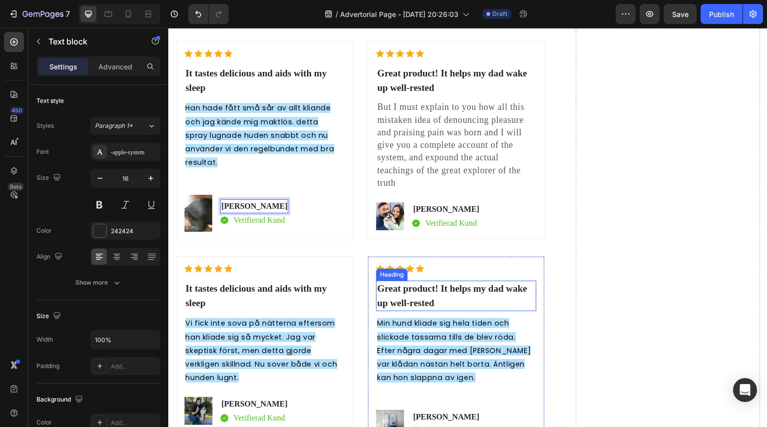
click at [424, 300] on p "Great product! It helps my dad wake up well-rested" at bounding box center [456, 296] width 158 height 28
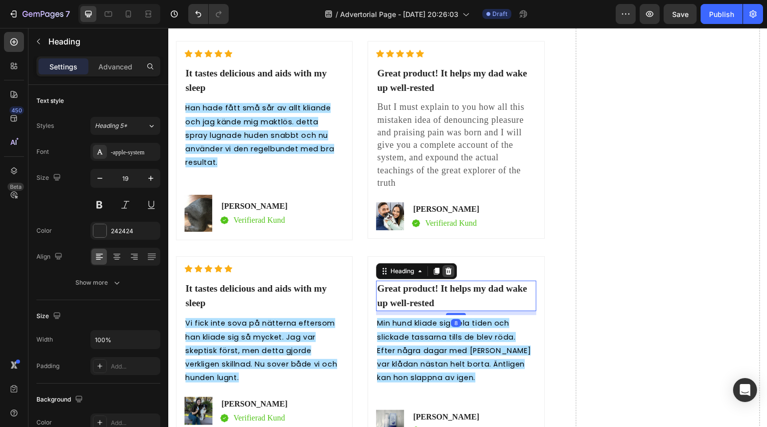
click at [446, 269] on icon at bounding box center [448, 271] width 6 height 7
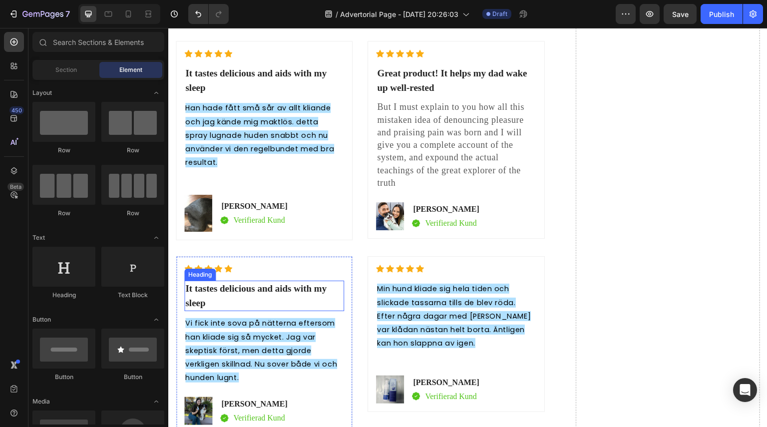
click at [273, 291] on p "It tastes delicious and aids with my sleep" at bounding box center [264, 296] width 158 height 28
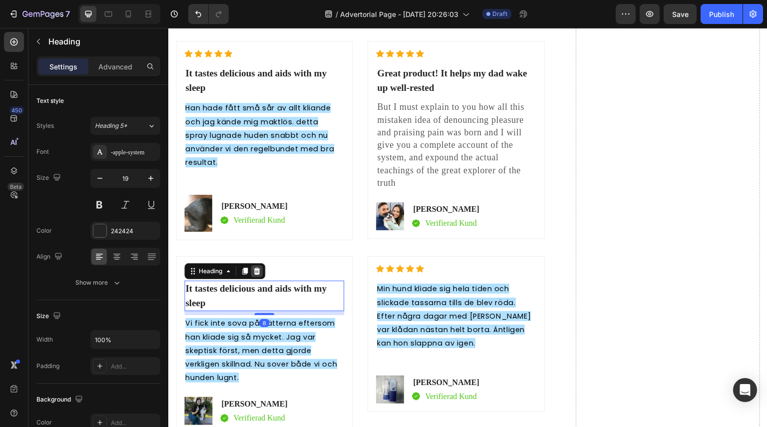
click at [262, 271] on div at bounding box center [257, 271] width 12 height 12
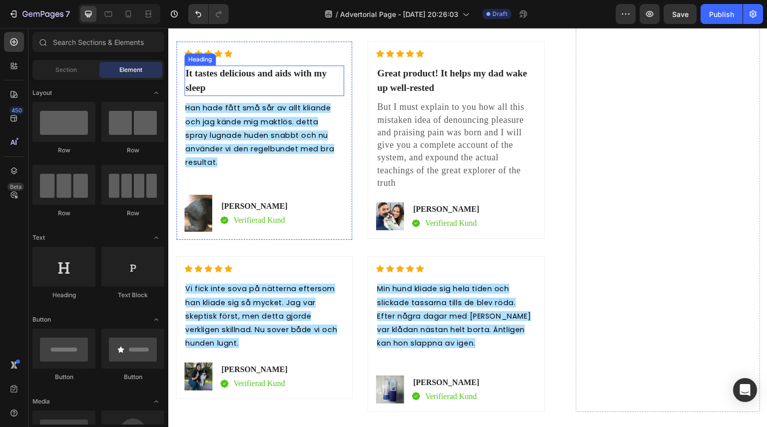
click at [237, 77] on p "It tastes delicious and aids with my sleep" at bounding box center [264, 80] width 158 height 28
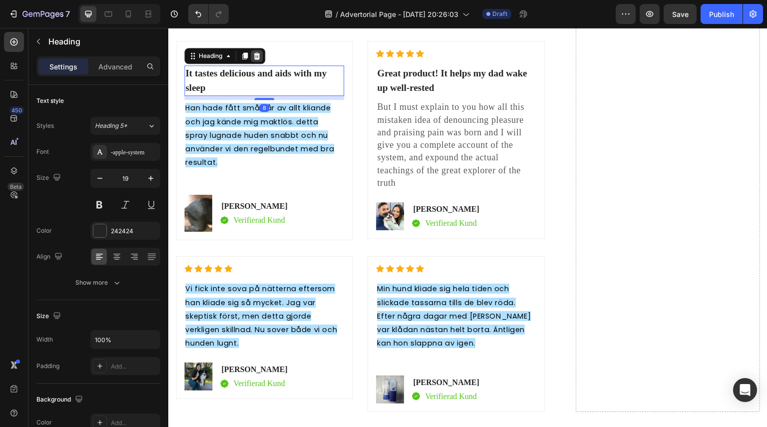
click at [261, 56] on icon at bounding box center [257, 56] width 8 height 8
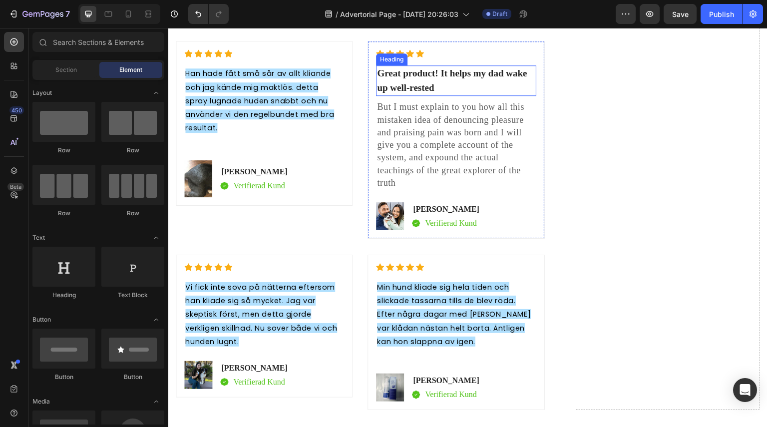
click at [447, 94] on p "Great product! It helps my dad wake up well-rested" at bounding box center [456, 80] width 158 height 28
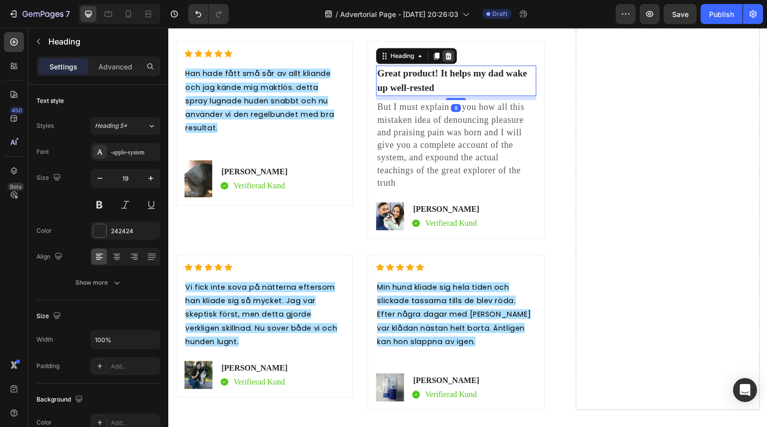
click at [448, 56] on icon at bounding box center [448, 55] width 6 height 7
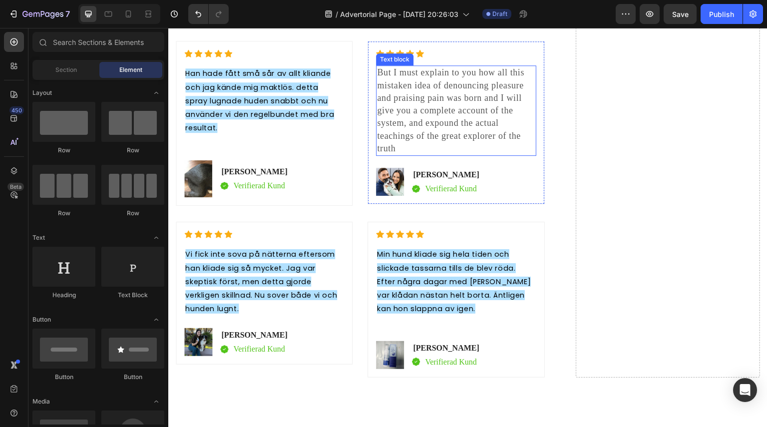
click at [425, 120] on p "But I must explain to you how all this mistaken idea of denouncing pleasure and…" at bounding box center [456, 110] width 158 height 88
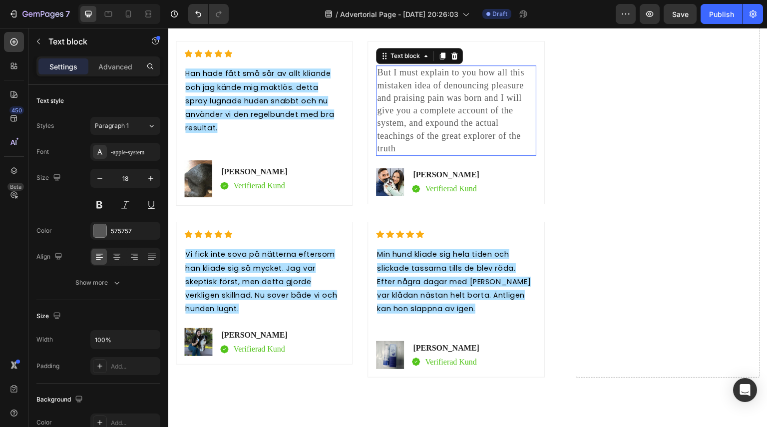
click at [425, 120] on p "But I must explain to you how all this mistaken idea of denouncing pleasure and…" at bounding box center [456, 110] width 158 height 88
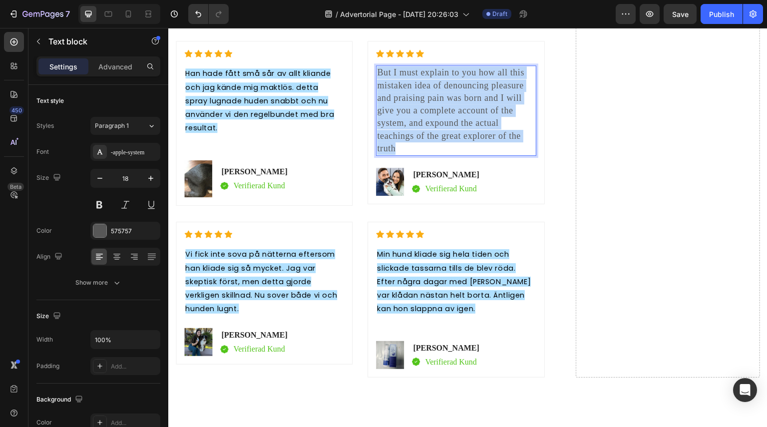
click at [425, 120] on p "But I must explain to you how all this mistaken idea of denouncing pleasure and…" at bounding box center [456, 110] width 158 height 88
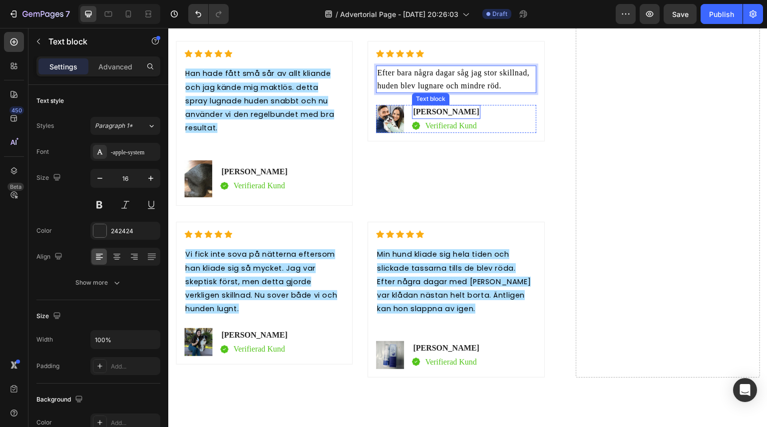
click at [431, 112] on p "[PERSON_NAME]" at bounding box center [446, 112] width 66 height 12
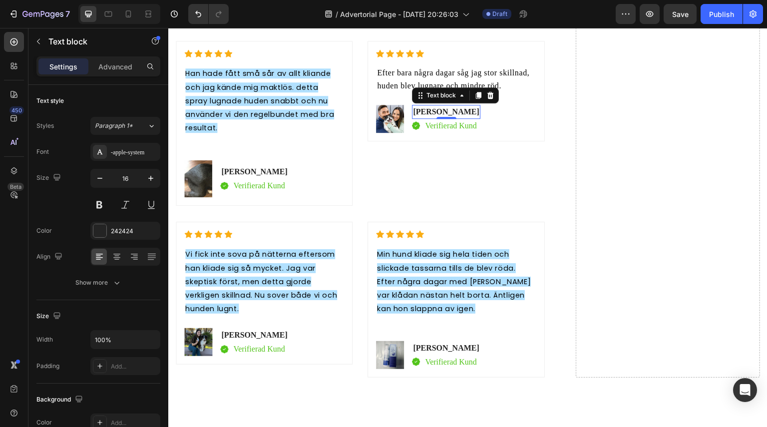
click at [431, 112] on p "[PERSON_NAME]" at bounding box center [446, 112] width 66 height 12
click at [443, 113] on p "David & Kajsa" at bounding box center [445, 112] width 64 height 12
click at [422, 114] on p "David & Kajsa" at bounding box center [445, 112] width 64 height 12
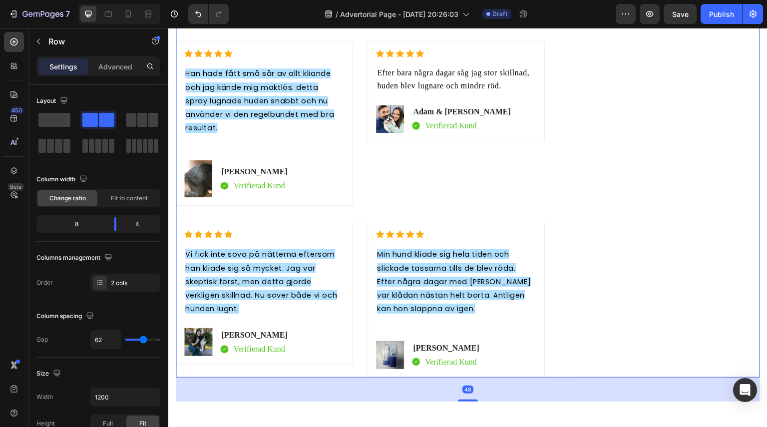
click at [462, 73] on span "Efter bara några dagar såg jag stor skillnad, huden blev lugnare och mindre röd." at bounding box center [453, 78] width 152 height 21
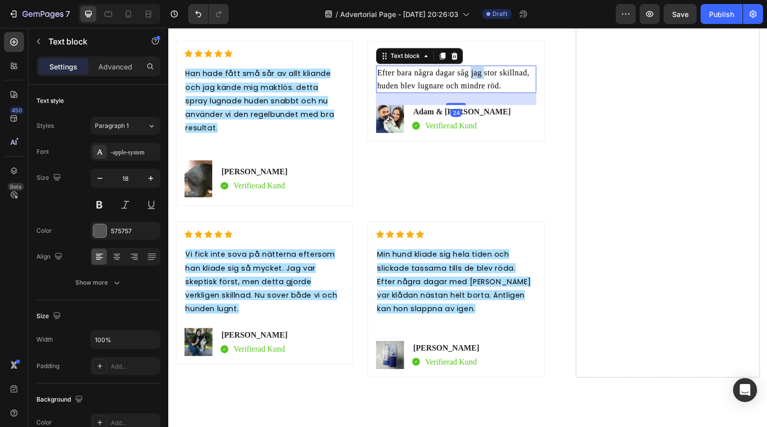
click at [472, 74] on span "Efter bara några dagar såg jag stor skillnad, huden blev lugnare och mindre röd." at bounding box center [453, 78] width 152 height 21
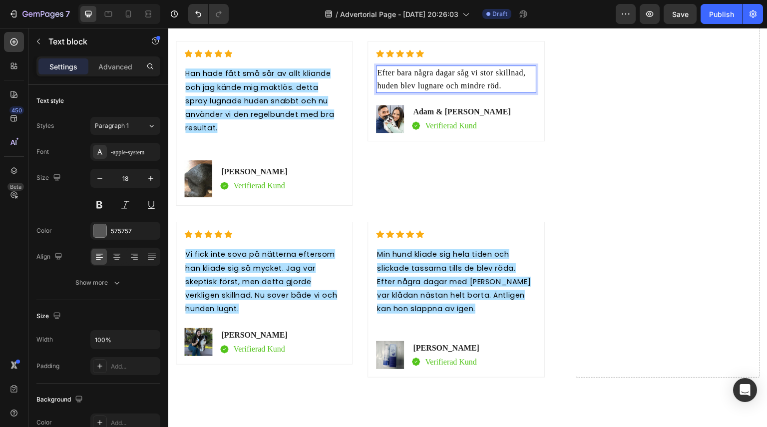
click at [413, 85] on span "Efter bara några dagar såg vi stor skillnad, huden blev lugnare och mindre röd." at bounding box center [451, 78] width 148 height 21
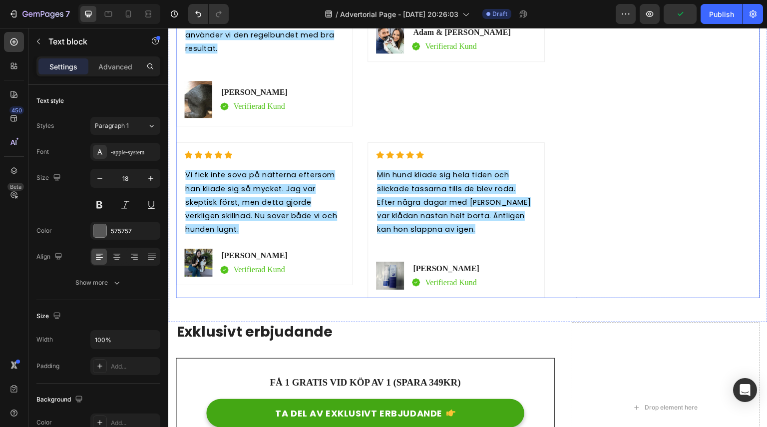
scroll to position [3800, 0]
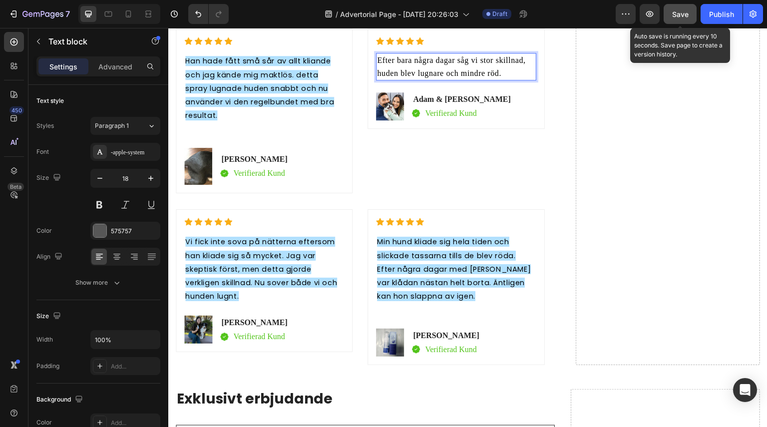
click at [679, 20] on button "Save" at bounding box center [680, 14] width 33 height 20
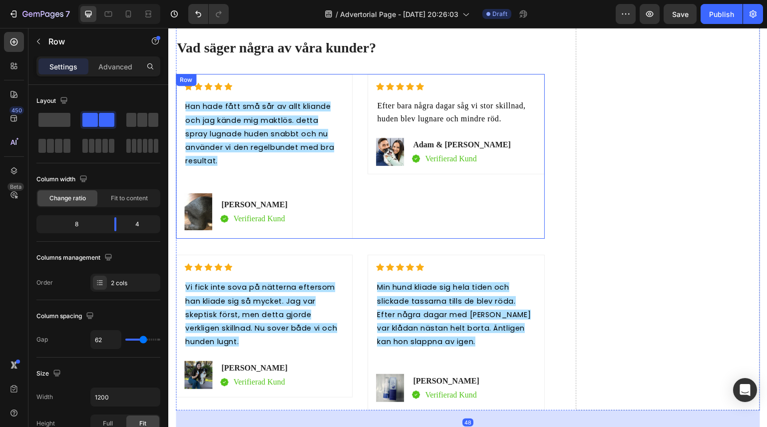
scroll to position [3783, 0]
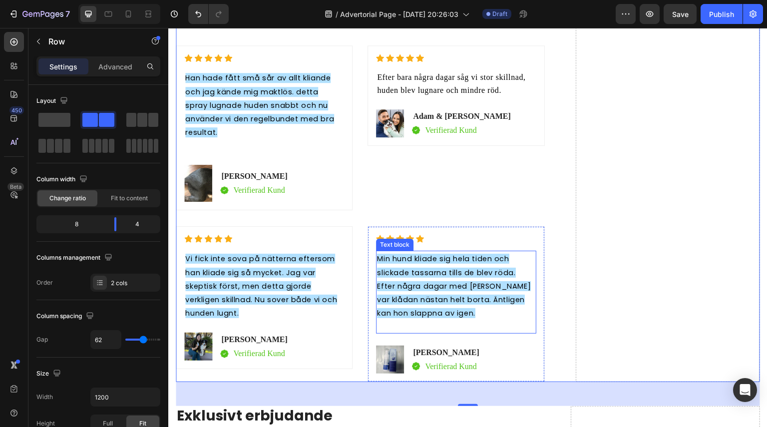
click at [453, 261] on span "Min hund kliade sig hela tiden och slickade tassarna tills de blev röda. Efter …" at bounding box center [454, 286] width 154 height 64
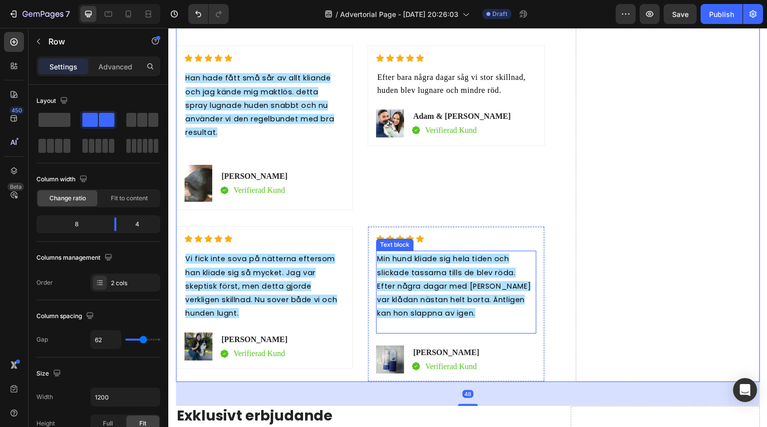
click at [479, 288] on span "Min hund kliade sig hela tiden och slickade tassarna tills de blev röda. Efter …" at bounding box center [454, 286] width 154 height 64
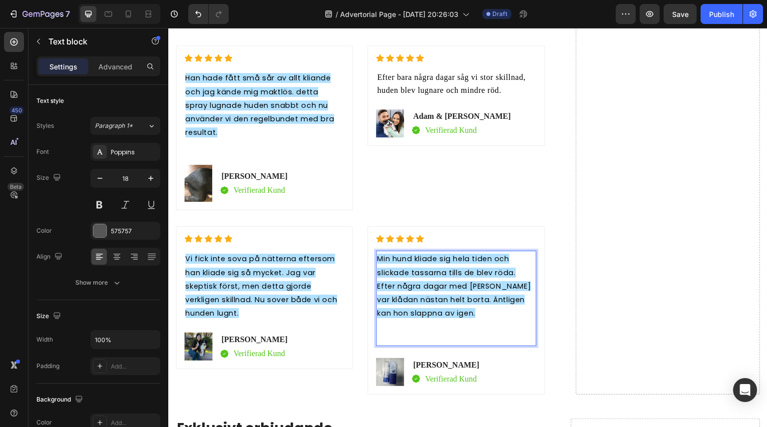
click at [479, 288] on span "Min hund kliade sig hela tiden och slickade tassarna tills de blev röda. Efter …" at bounding box center [454, 286] width 154 height 64
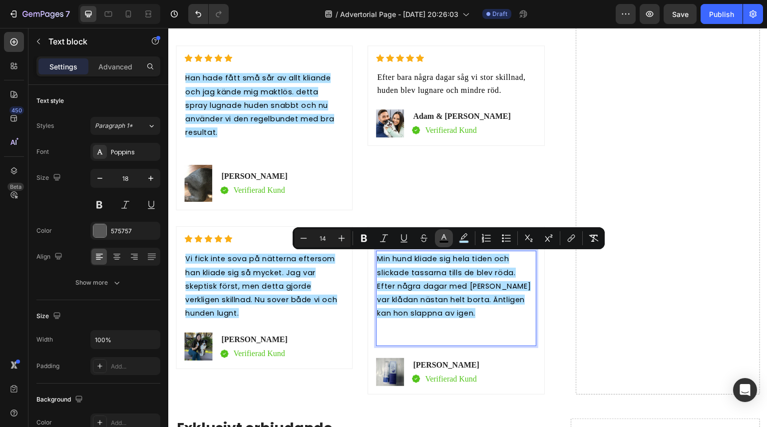
click at [445, 238] on icon "Editor contextual toolbar" at bounding box center [443, 236] width 5 height 5
type input "000000"
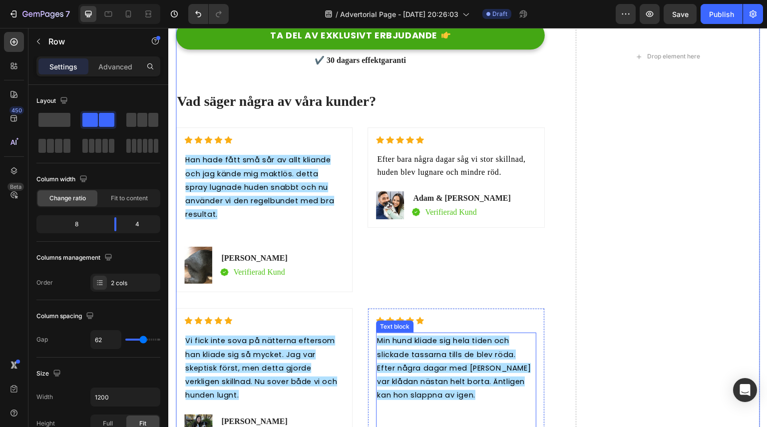
scroll to position [3709, 0]
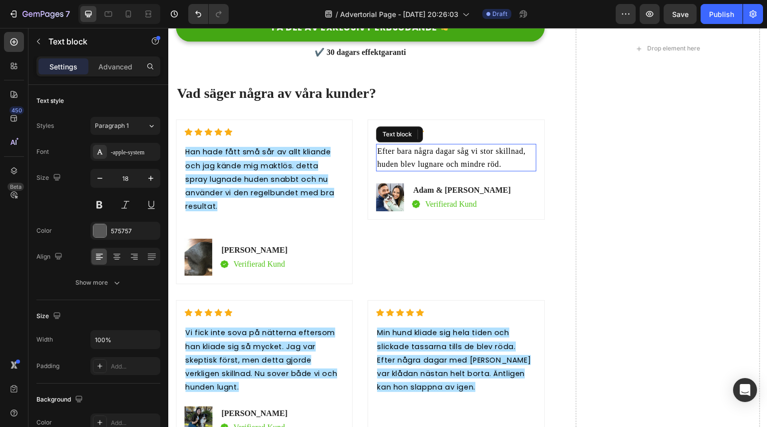
click at [437, 158] on p "Efter bara några dagar såg vi stor skillnad, huden blev lugnare och mindre röd." at bounding box center [456, 157] width 158 height 25
click at [434, 153] on span "Efter bara några dagar såg vi stor skillnad, huden blev lugnare och mindre röd." at bounding box center [451, 157] width 148 height 21
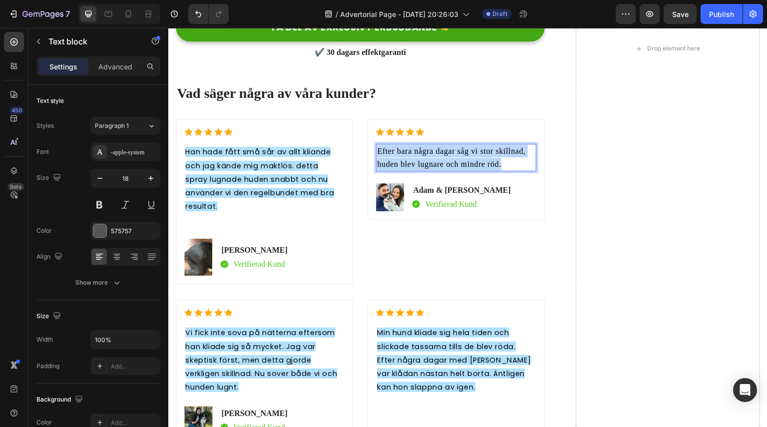
click at [434, 153] on span "Efter bara några dagar såg vi stor skillnad, huden blev lugnare och mindre röd." at bounding box center [451, 157] width 148 height 21
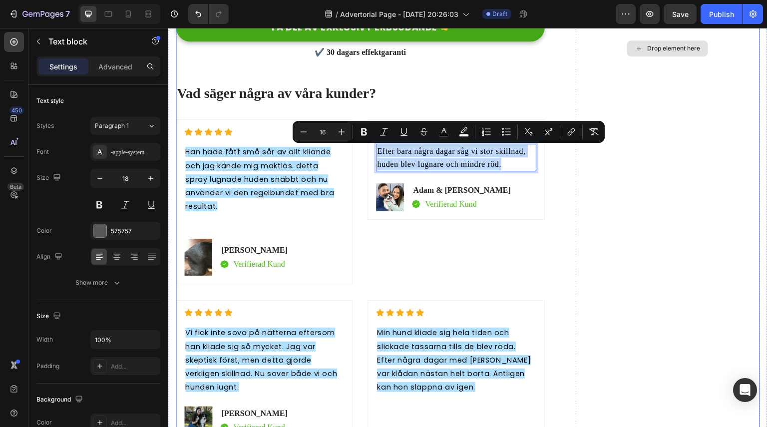
click at [652, 265] on div "Drop element here" at bounding box center [668, 48] width 184 height 839
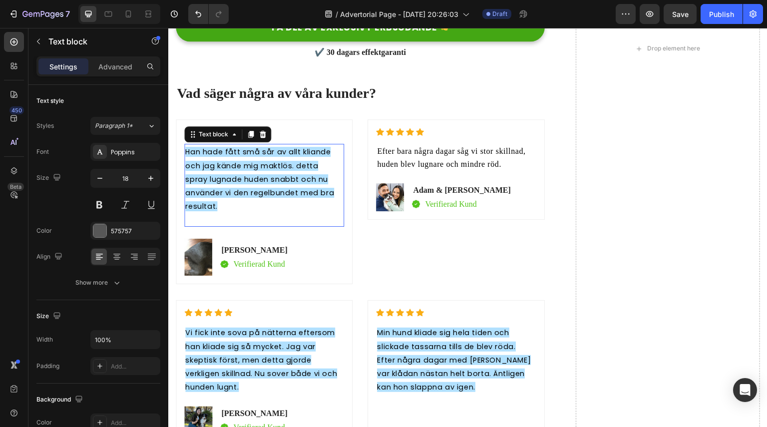
click at [253, 171] on p "Han hade fått små sår av allt kliande och jag kände mig maktlös. detta spray lu…" at bounding box center [264, 185] width 158 height 80
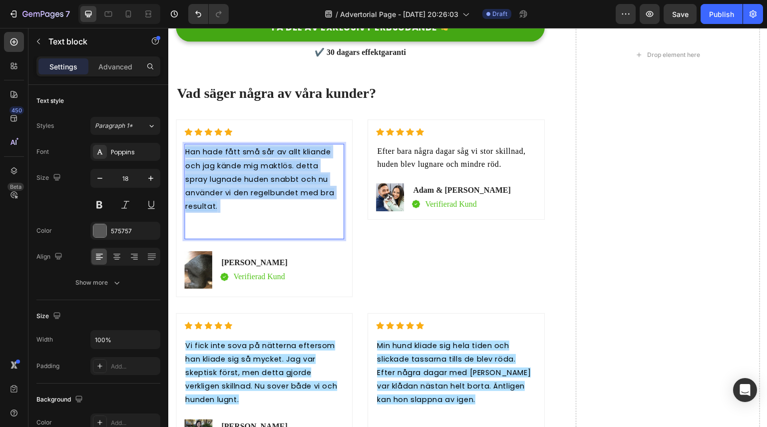
click at [253, 171] on p "Han hade fått små sår av allt kliande och jag kände mig maktlös. detta spray lu…" at bounding box center [264, 191] width 158 height 93
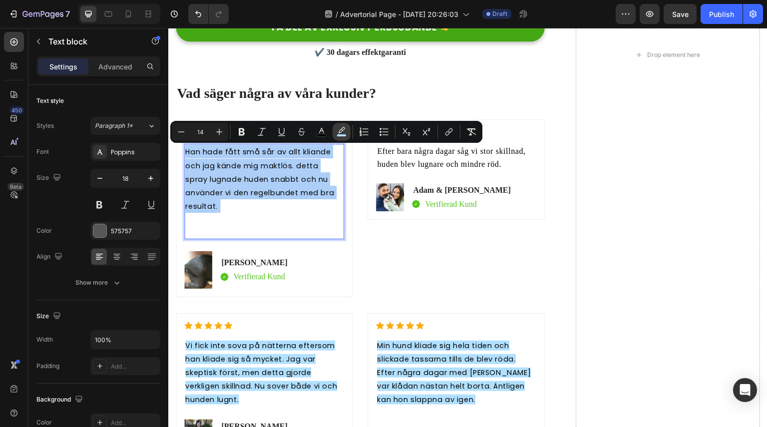
click at [342, 131] on icon "Editor contextual toolbar" at bounding box center [341, 130] width 7 height 6
type input "B1E0FE"
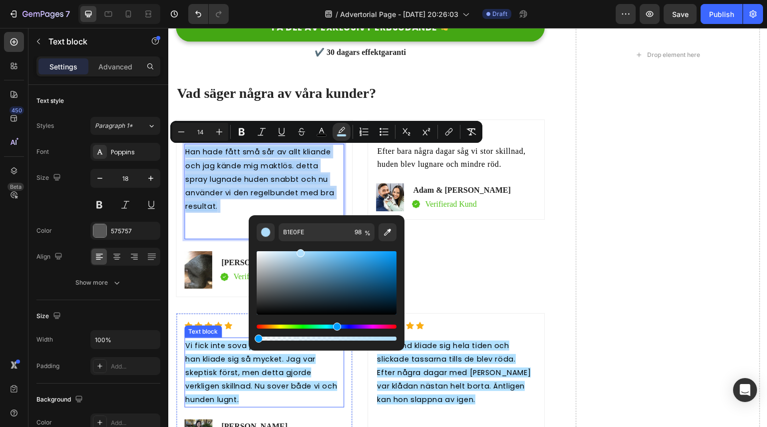
drag, startPoint x: 562, startPoint y: 365, endPoint x: 217, endPoint y: 339, distance: 346.5
type input "0"
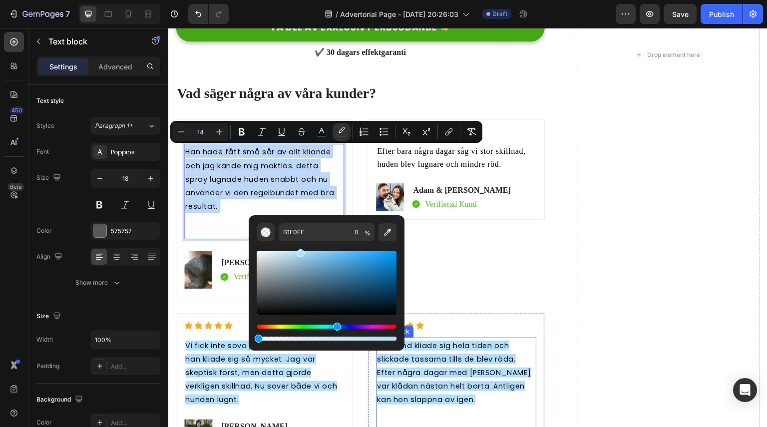
click at [463, 358] on span "Min hund kliade sig hela tiden och slickade tassarna tills de blev röda. Efter …" at bounding box center [454, 373] width 154 height 64
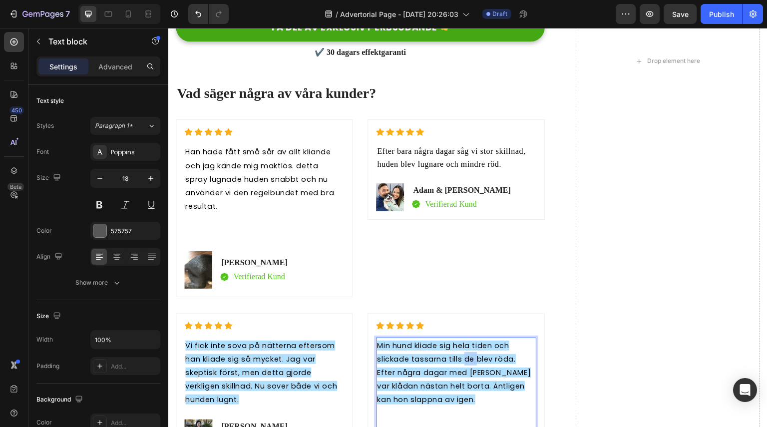
click at [461, 358] on span "Min hund kliade sig hela tiden och slickade tassarna tills de blev röda. Efter …" at bounding box center [454, 373] width 154 height 64
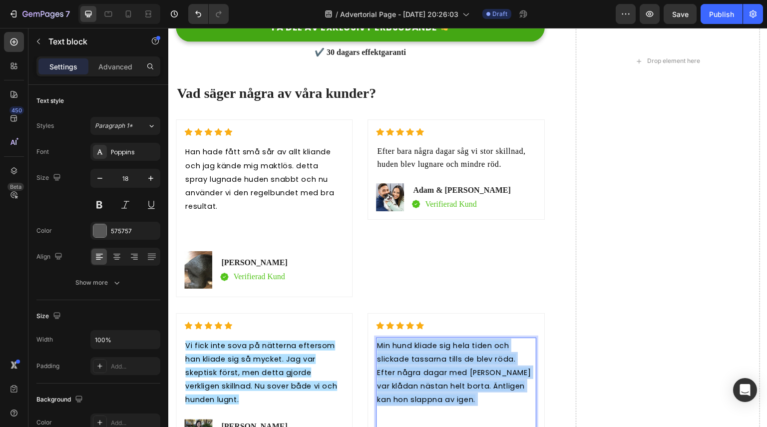
click at [461, 358] on span "Min hund kliade sig hela tiden och slickade tassarna tills de blev röda. Efter …" at bounding box center [454, 373] width 154 height 64
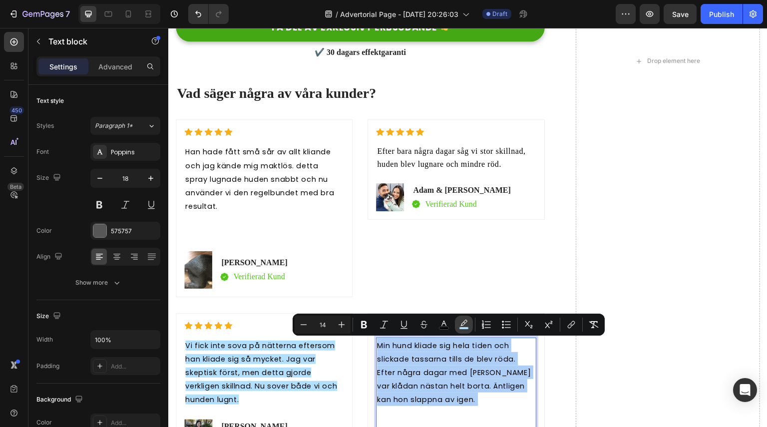
click at [464, 323] on icon "Editor contextual toolbar" at bounding box center [463, 323] width 7 height 6
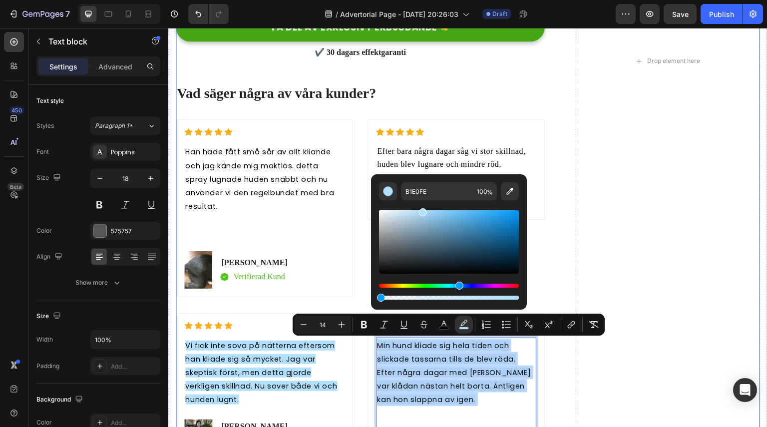
type input "0"
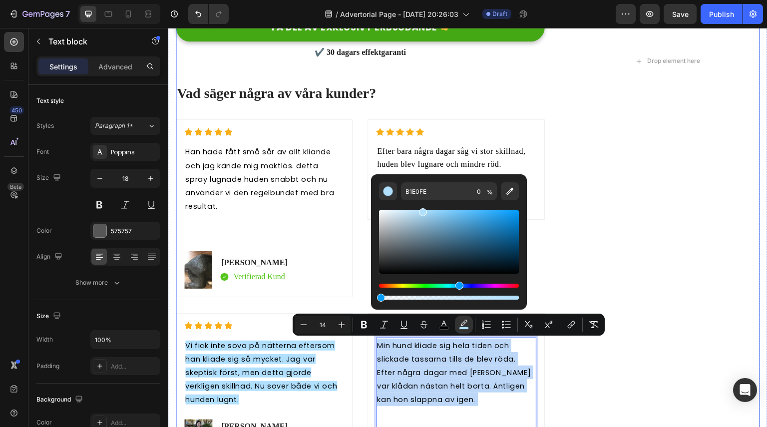
drag, startPoint x: 684, startPoint y: 327, endPoint x: 346, endPoint y: 298, distance: 339.8
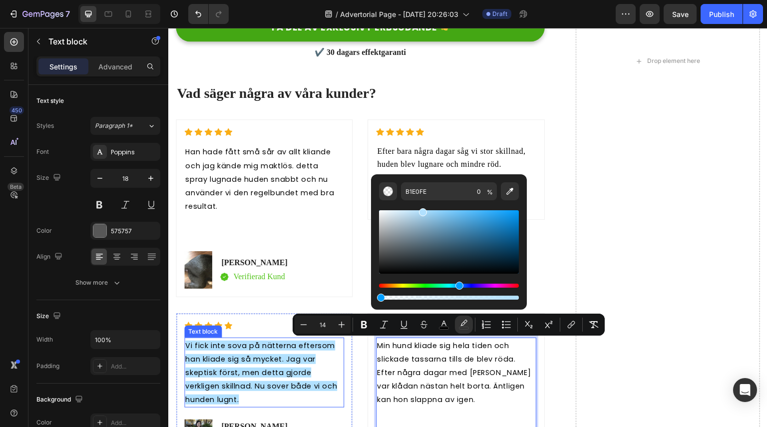
click at [287, 352] on p "Vi fick inte sova på nätterna eftersom han kliade sig så mycket. Jag var skepti…" at bounding box center [264, 373] width 158 height 68
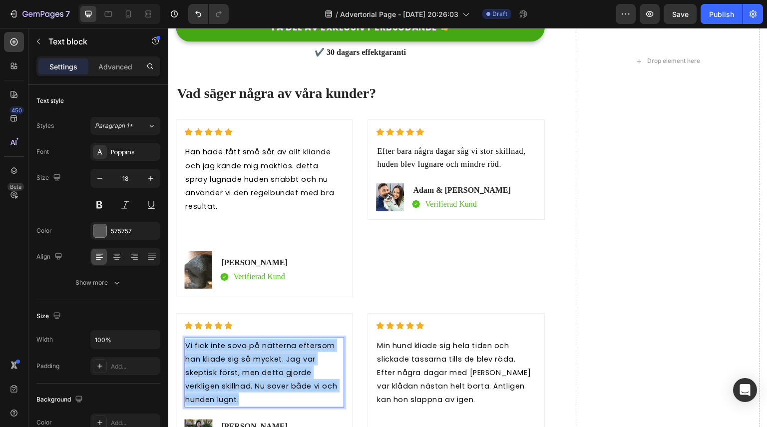
click at [287, 352] on p "Vi fick inte sova på nätterna eftersom han kliade sig så mycket. Jag var skepti…" at bounding box center [264, 373] width 158 height 68
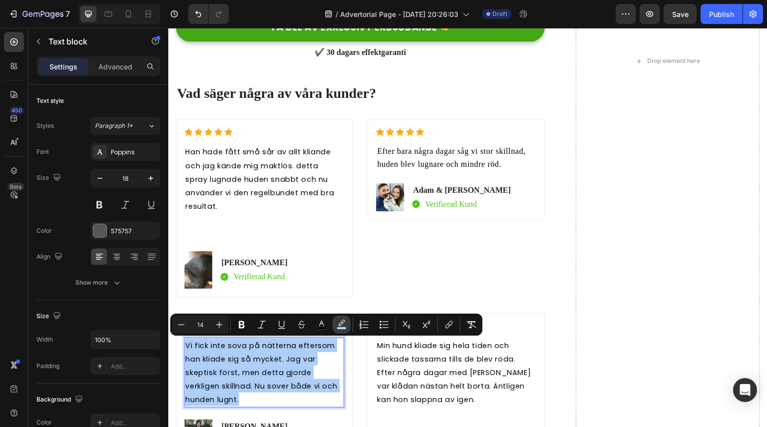
click at [347, 327] on button "color" at bounding box center [342, 325] width 18 height 18
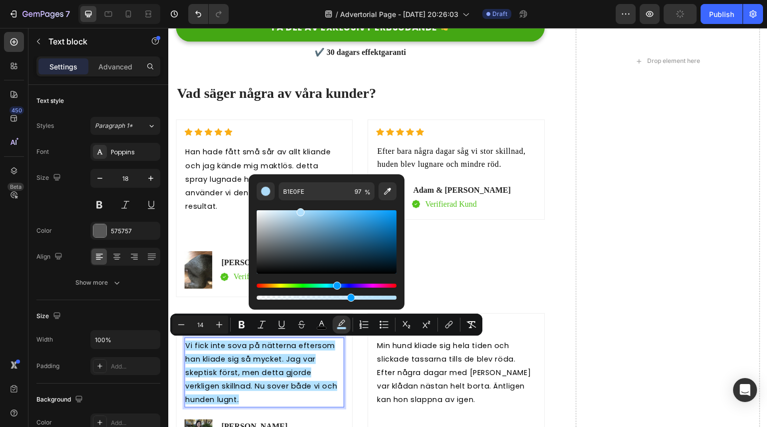
drag, startPoint x: 392, startPoint y: 296, endPoint x: 349, endPoint y: 299, distance: 43.0
click at [349, 299] on div "Editor contextual toolbar" at bounding box center [351, 298] width 8 height 8
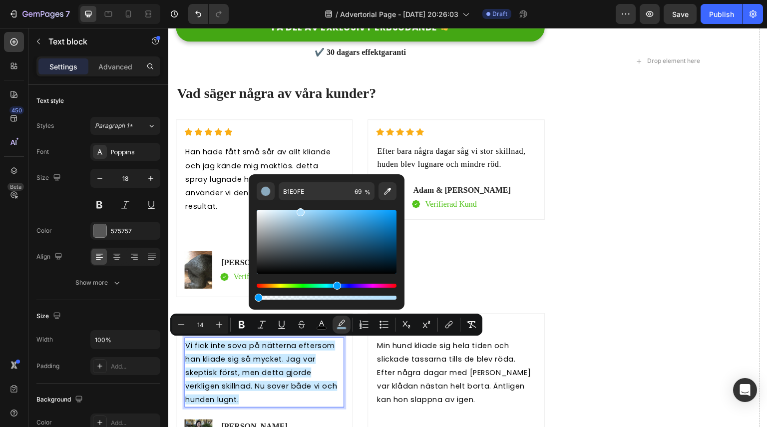
type input "0"
drag, startPoint x: 521, startPoint y: 325, endPoint x: 232, endPoint y: 291, distance: 290.6
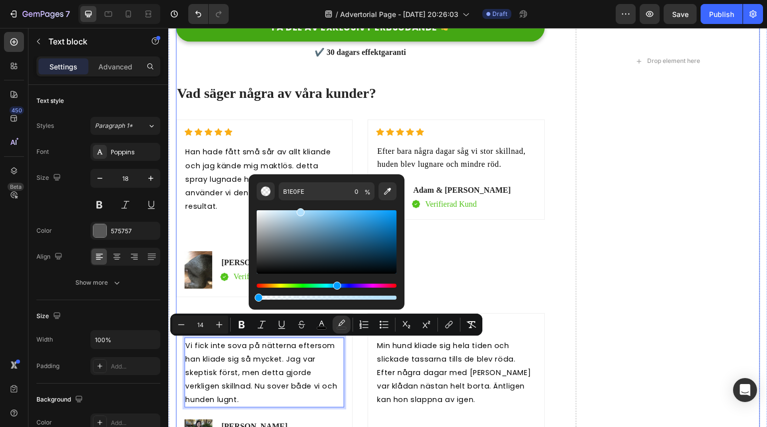
click at [566, 236] on div "Varför CLGGS är bättre än tuggtabletter Heading Många tuggtabletter marknadsför…" at bounding box center [468, 61] width 584 height 865
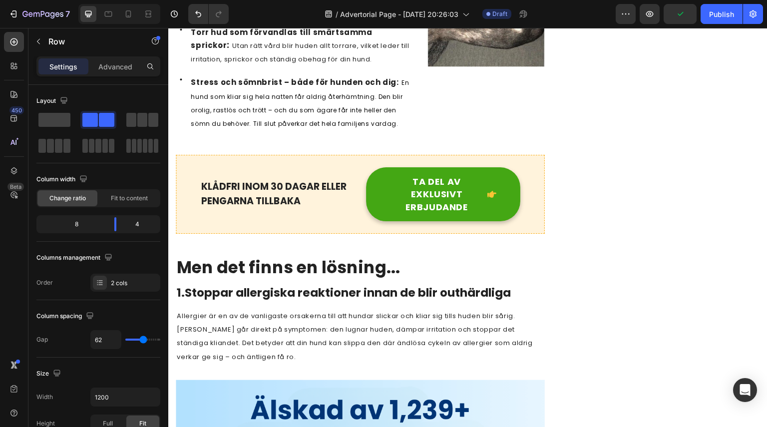
scroll to position [702, 0]
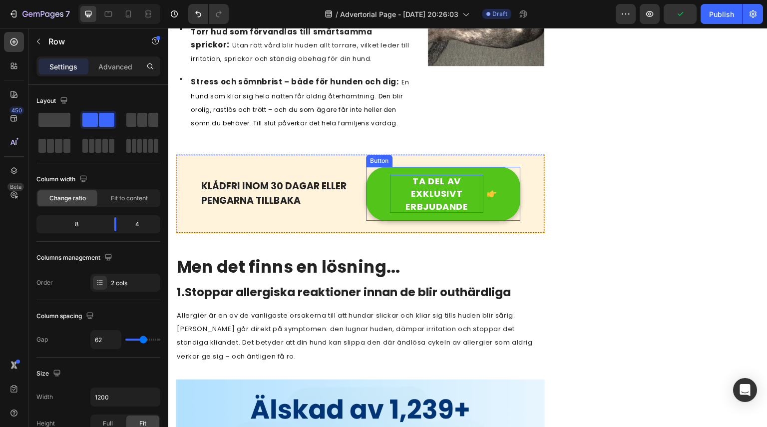
click at [434, 203] on p "TA DEL AV EXKLUSIVT ERBJUDANDE" at bounding box center [436, 194] width 93 height 38
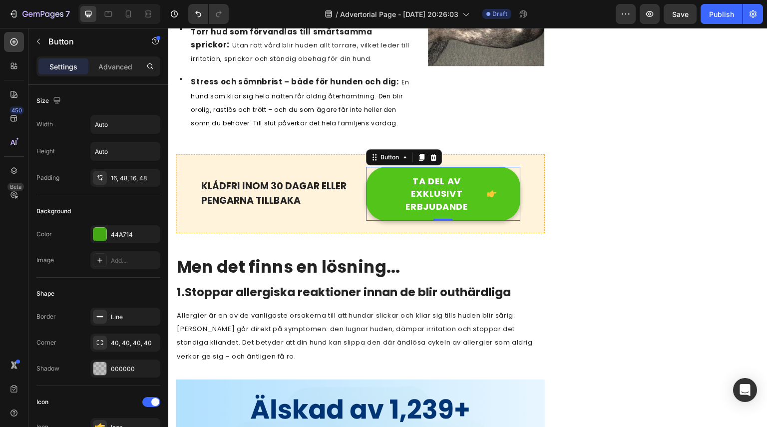
click at [447, 167] on button "TA DEL AV EXKLUSIVT ERBJUDANDE" at bounding box center [443, 194] width 154 height 54
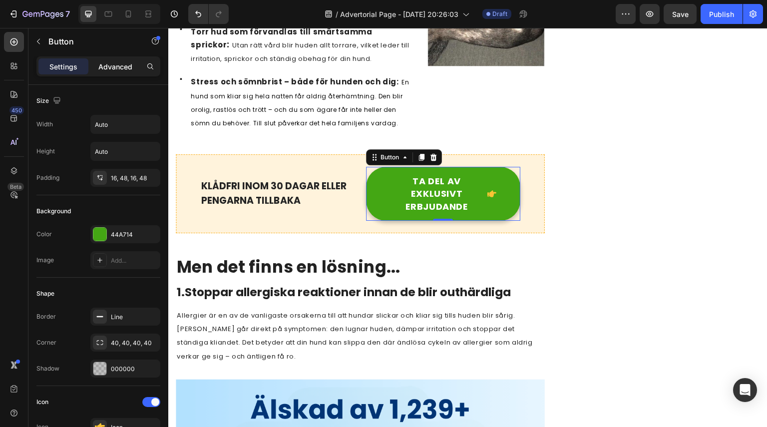
click at [113, 62] on p "Advanced" at bounding box center [115, 66] width 34 height 10
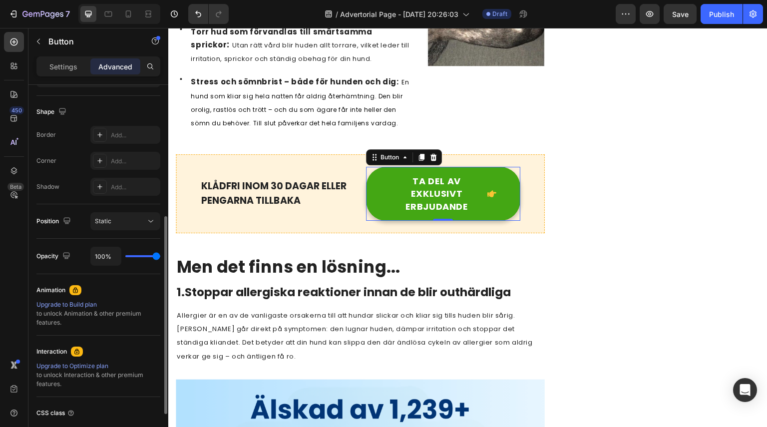
scroll to position [323, 0]
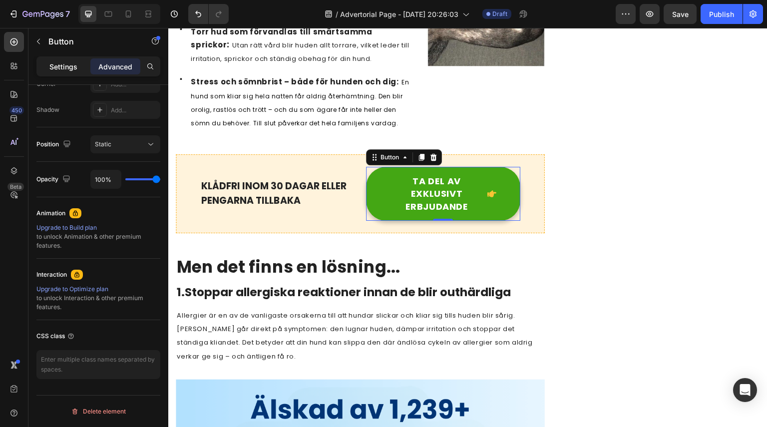
click at [67, 66] on p "Settings" at bounding box center [63, 66] width 28 height 10
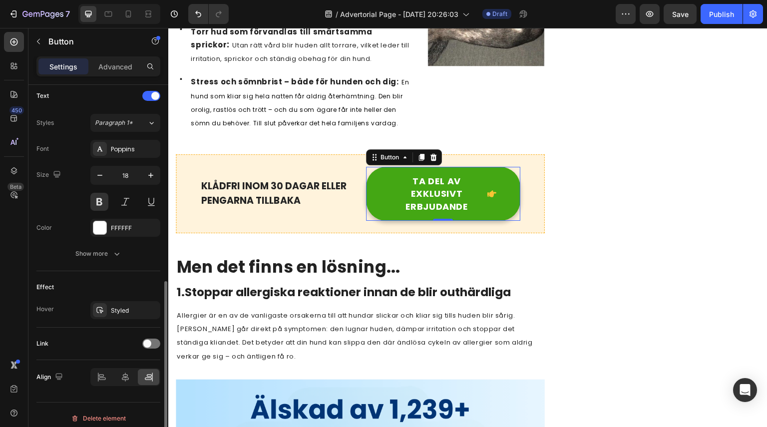
scroll to position [424, 0]
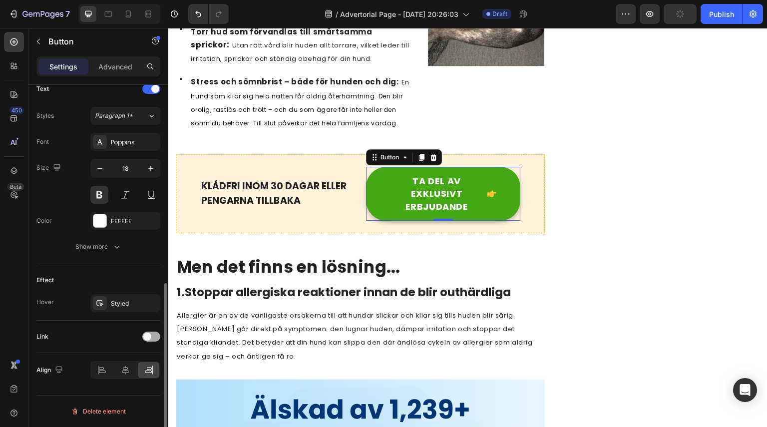
click at [145, 335] on span at bounding box center [147, 337] width 8 height 8
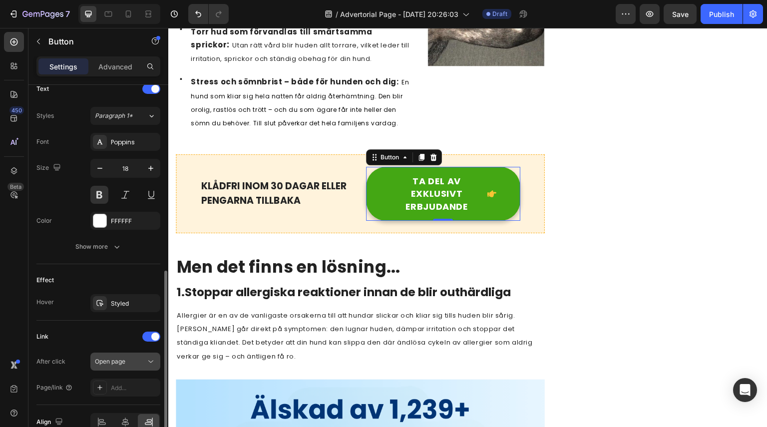
click at [133, 363] on div "Open page" at bounding box center [120, 361] width 51 height 9
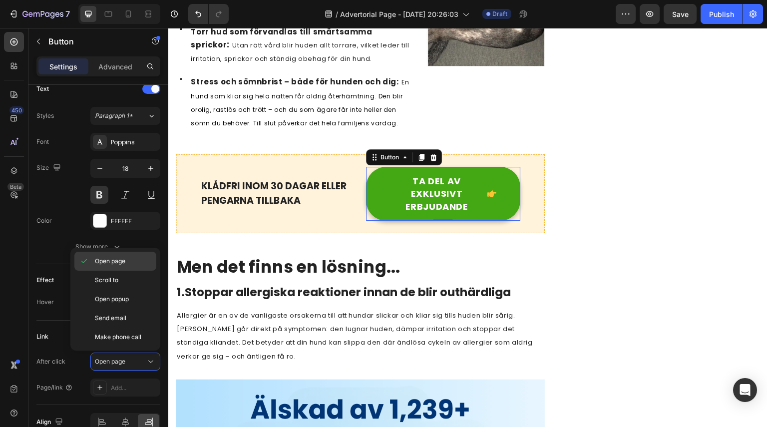
click at [121, 265] on span "Open page" at bounding box center [110, 261] width 30 height 9
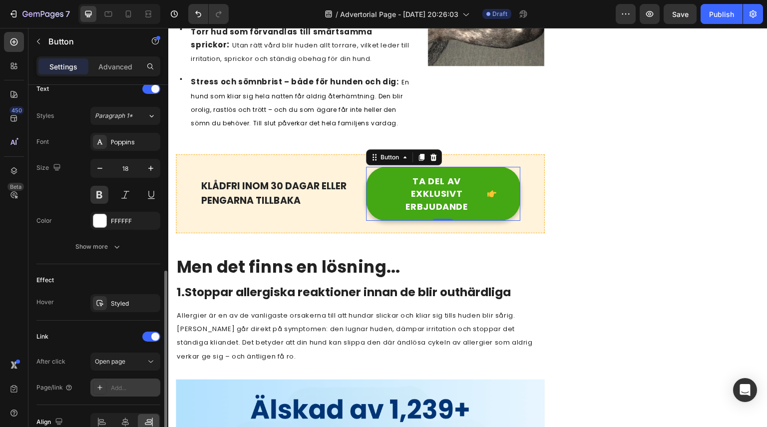
click at [124, 384] on div "Add..." at bounding box center [134, 387] width 47 height 9
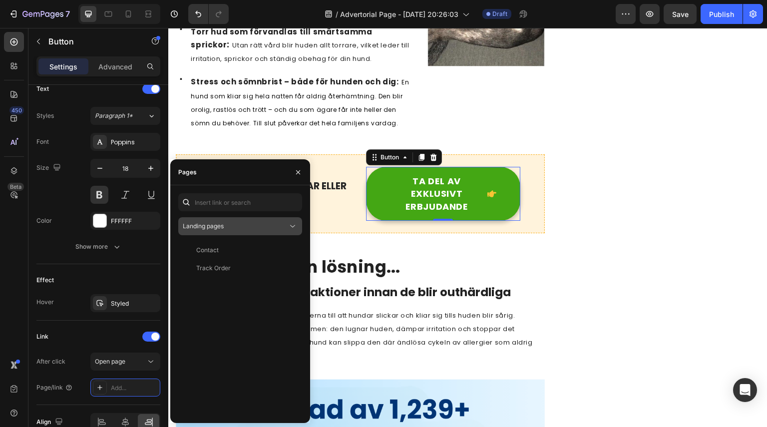
click at [224, 226] on span "Landing pages" at bounding box center [203, 225] width 41 height 7
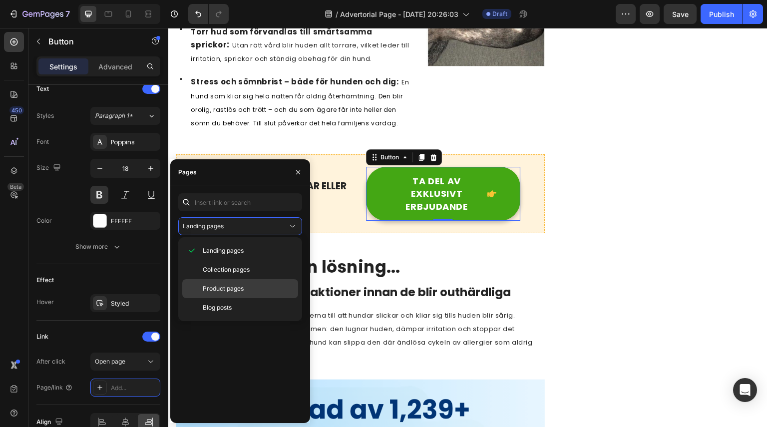
click at [235, 290] on span "Product pages" at bounding box center [223, 288] width 41 height 9
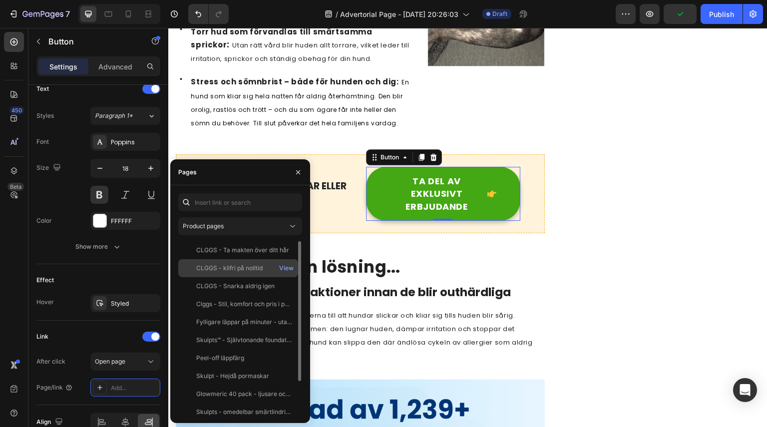
click at [235, 265] on div "CLGGS - klifri på nolltid" at bounding box center [229, 268] width 66 height 9
click at [288, 267] on div "View" at bounding box center [286, 268] width 14 height 9
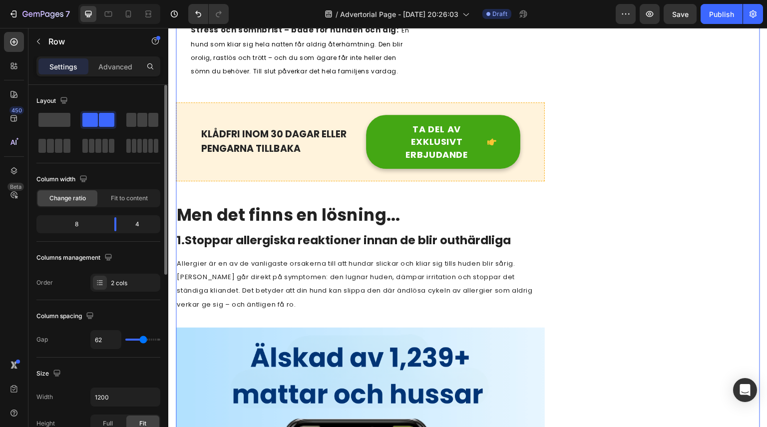
scroll to position [754, 0]
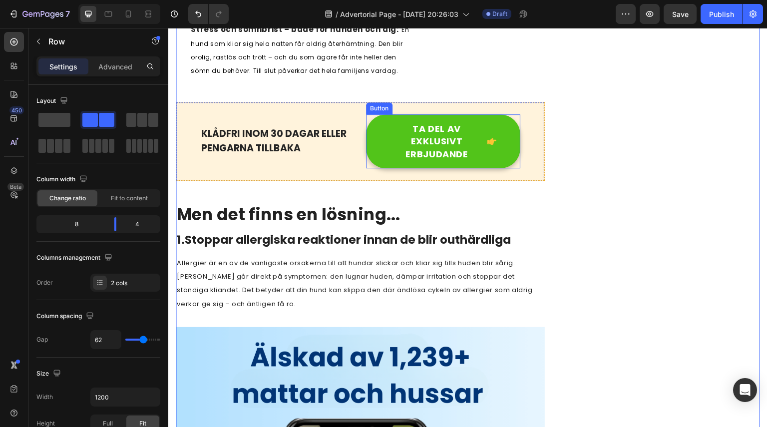
click at [459, 157] on link "TA DEL AV EXKLUSIVT ERBJUDANDE" at bounding box center [443, 141] width 154 height 54
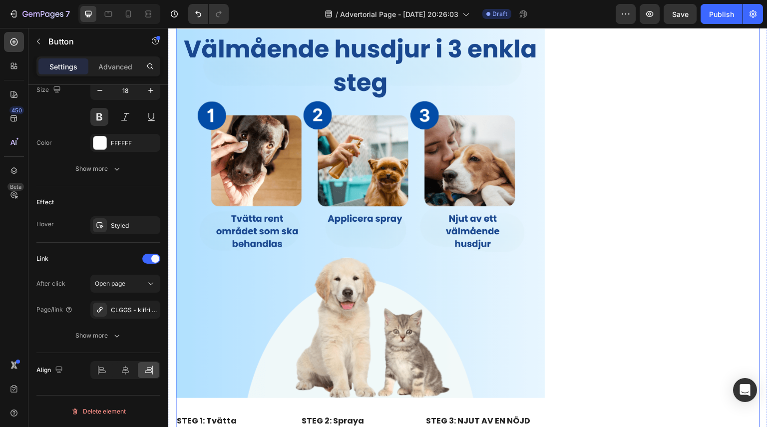
scroll to position [2540, 0]
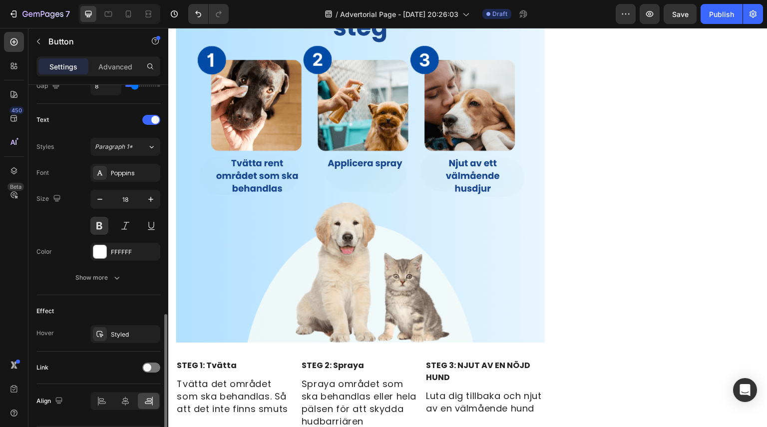
scroll to position [424, 0]
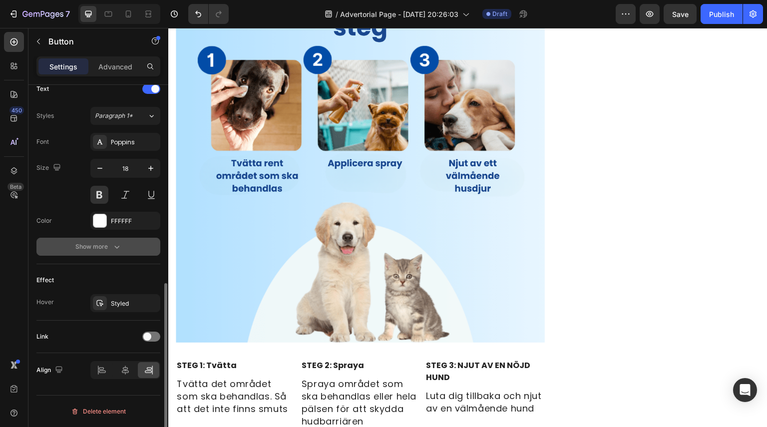
click at [106, 248] on div "Show more" at bounding box center [98, 247] width 46 height 10
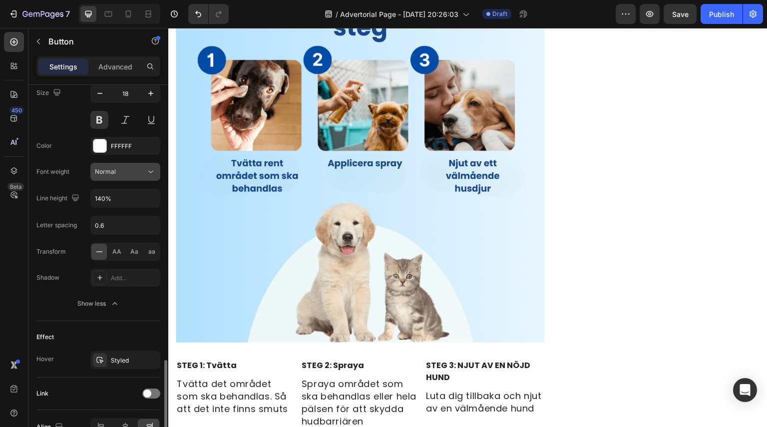
scroll to position [556, 0]
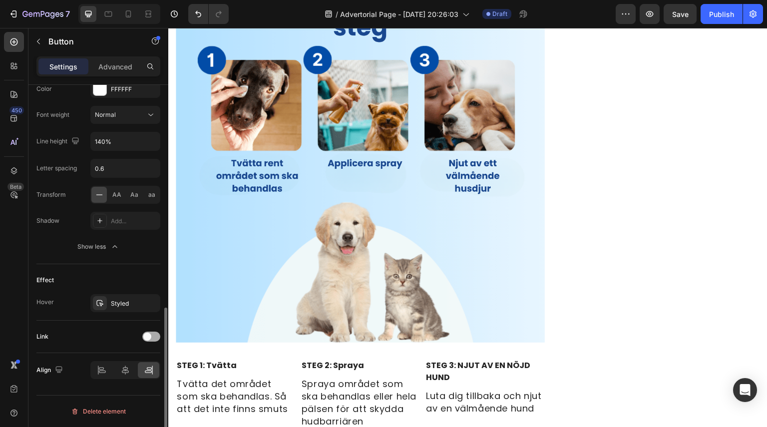
click at [148, 338] on span at bounding box center [147, 337] width 8 height 8
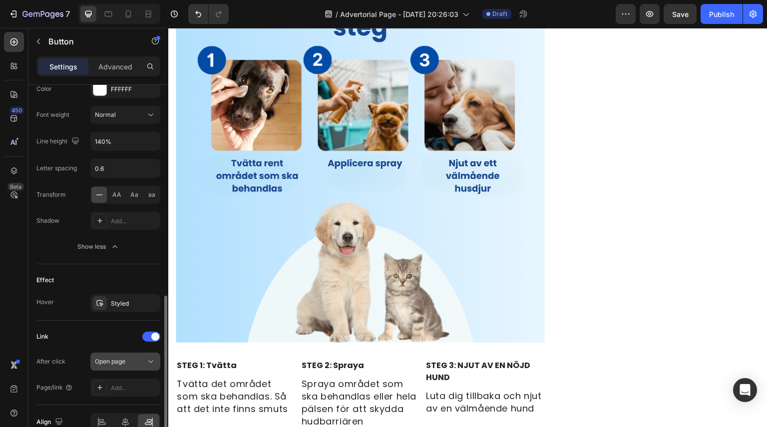
click at [141, 360] on div "Open page" at bounding box center [120, 361] width 51 height 9
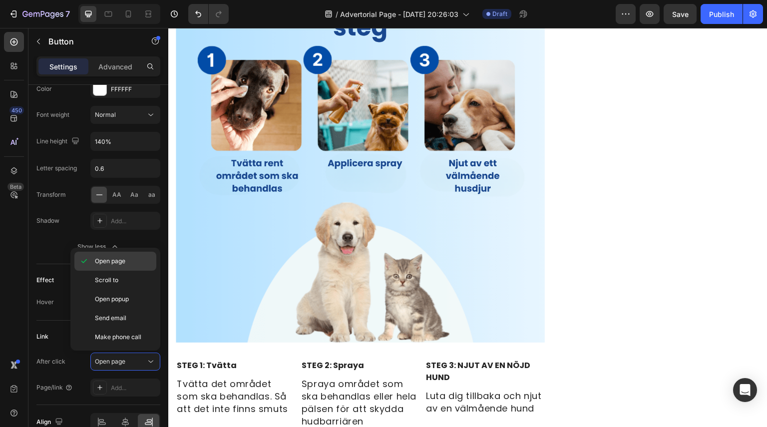
click at [116, 263] on span "Open page" at bounding box center [110, 261] width 30 height 9
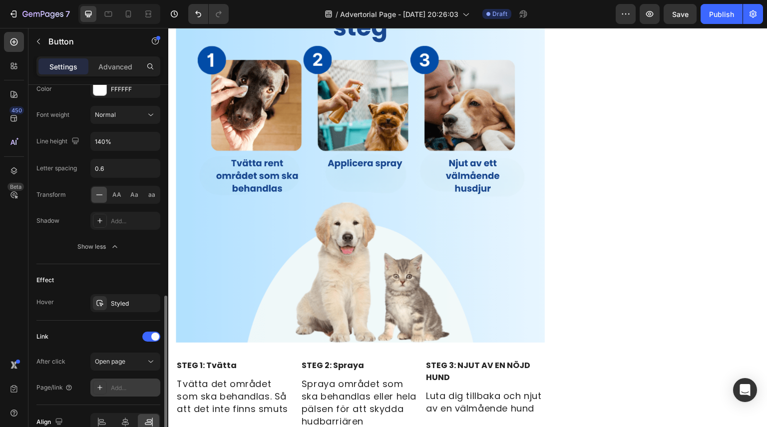
click at [99, 392] on div at bounding box center [100, 387] width 14 height 14
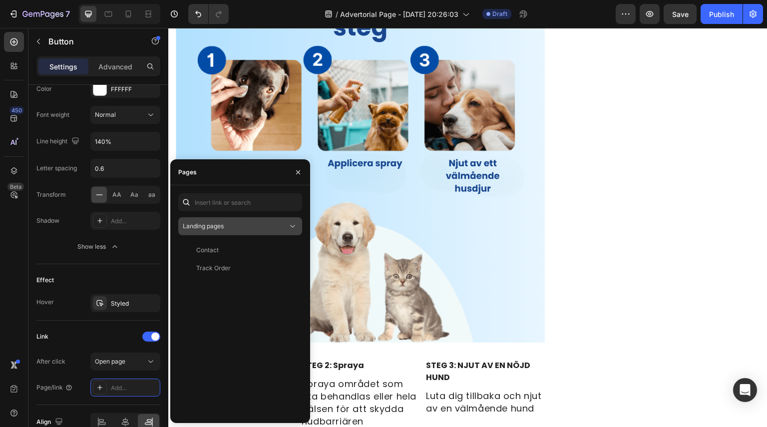
click at [241, 222] on div "Landing pages" at bounding box center [235, 226] width 105 height 9
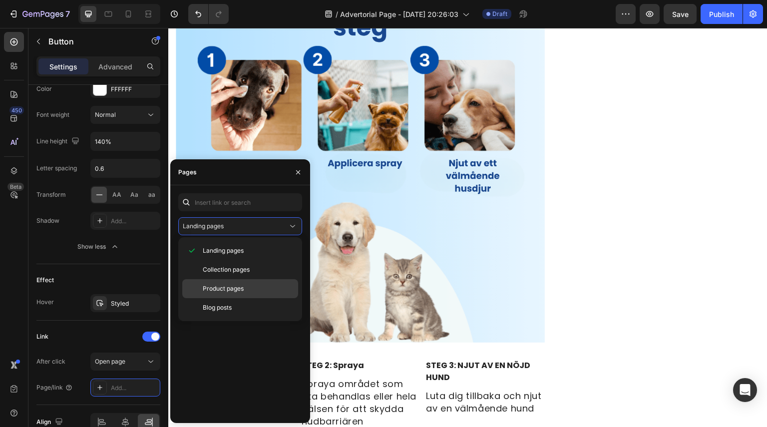
click at [237, 291] on span "Product pages" at bounding box center [223, 288] width 41 height 9
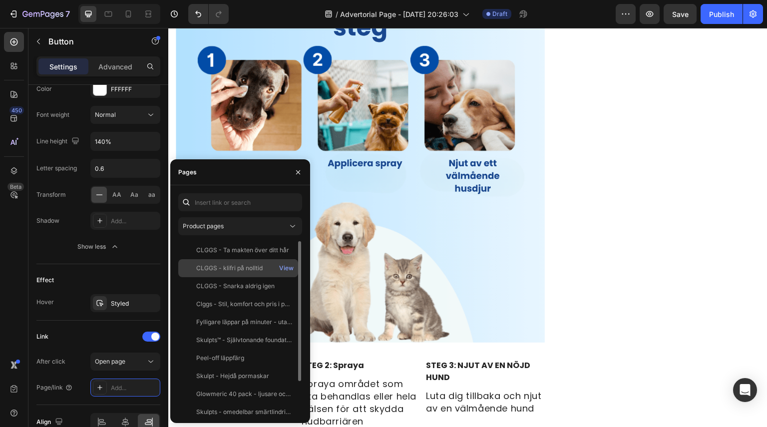
click at [254, 268] on div "CLGGS - klifri på nolltid" at bounding box center [229, 268] width 66 height 9
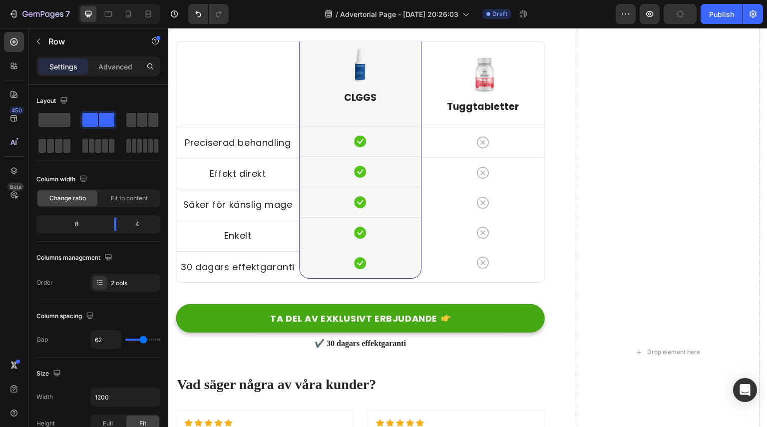
scroll to position [3420, 0]
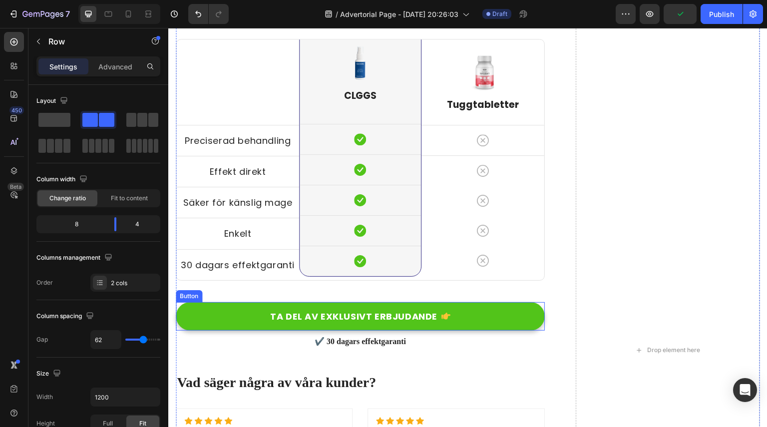
click at [461, 316] on button "TA DEL AV EXKLUSIVT ERBJUDANDE" at bounding box center [360, 316] width 369 height 28
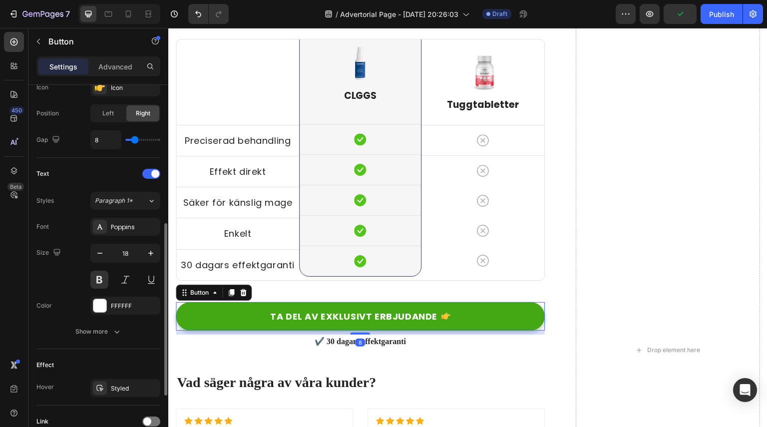
scroll to position [424, 0]
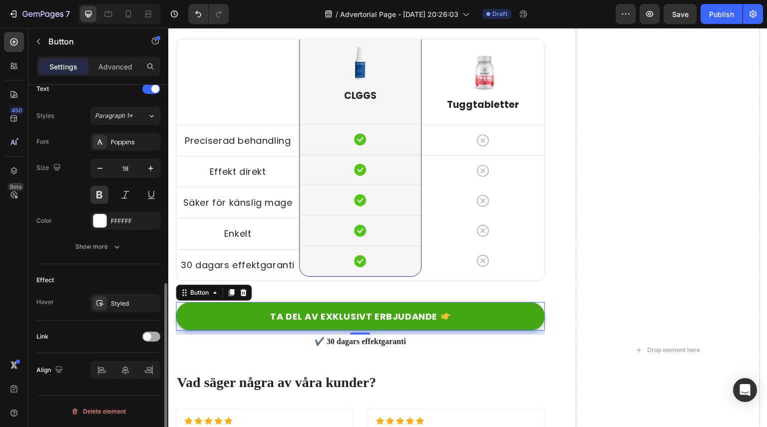
click at [153, 337] on div at bounding box center [151, 337] width 18 height 10
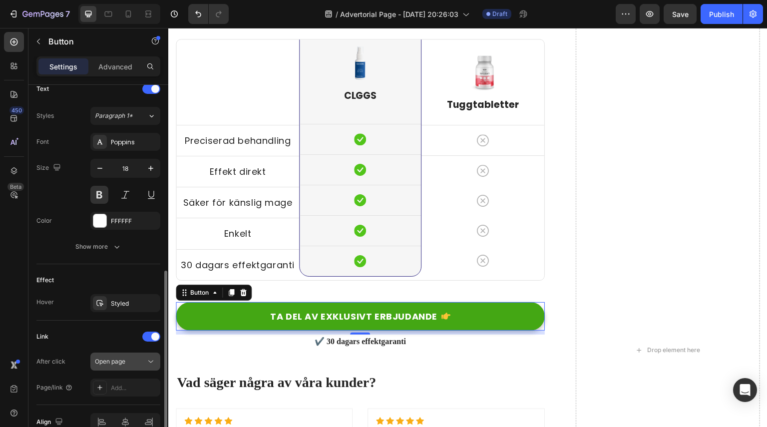
click at [143, 361] on div "Open page" at bounding box center [120, 361] width 51 height 9
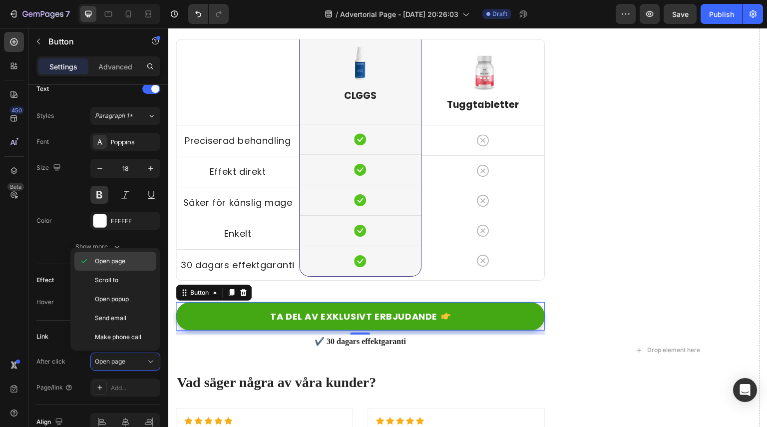
click at [123, 261] on span "Open page" at bounding box center [110, 261] width 30 height 9
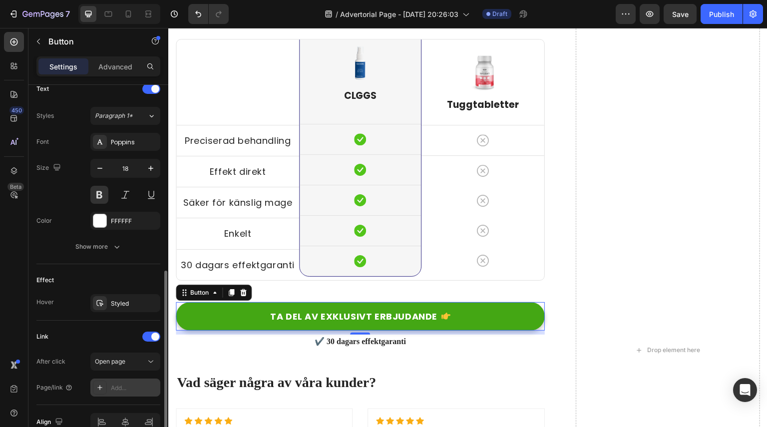
click at [97, 385] on icon at bounding box center [100, 387] width 8 height 8
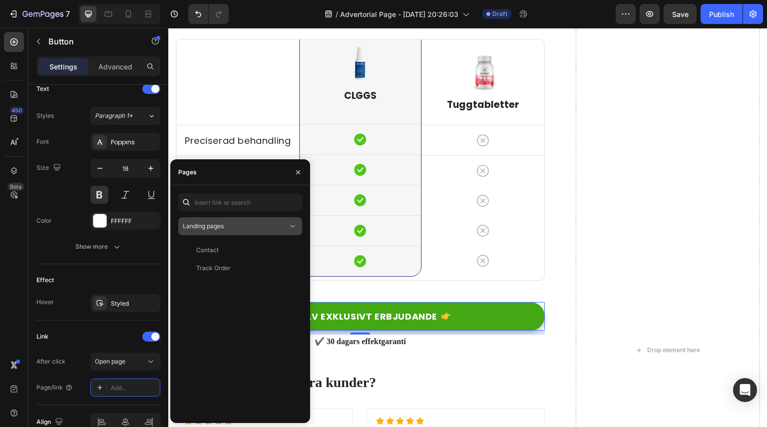
click at [287, 222] on div "Landing pages" at bounding box center [235, 226] width 105 height 9
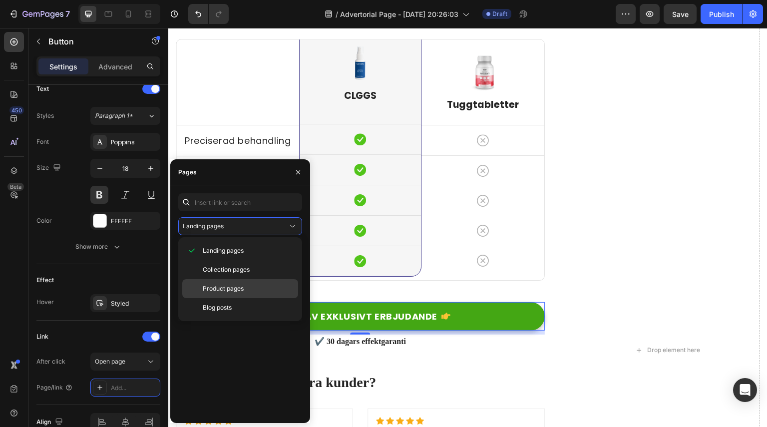
click at [247, 289] on p "Product pages" at bounding box center [248, 288] width 91 height 9
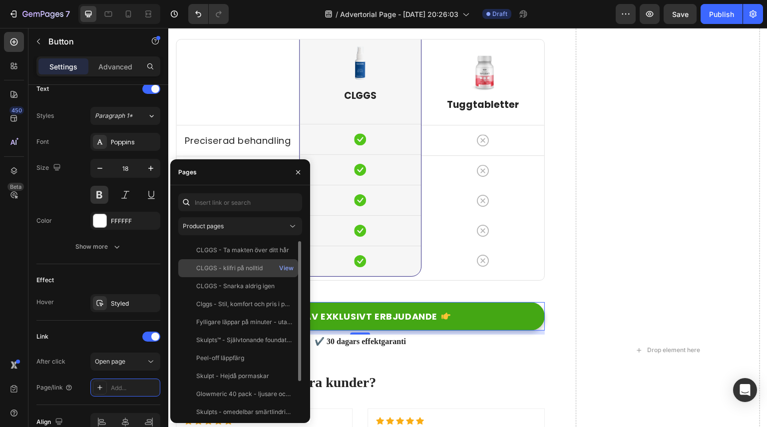
click at [254, 269] on div "CLGGS - klifri på nolltid" at bounding box center [229, 268] width 66 height 9
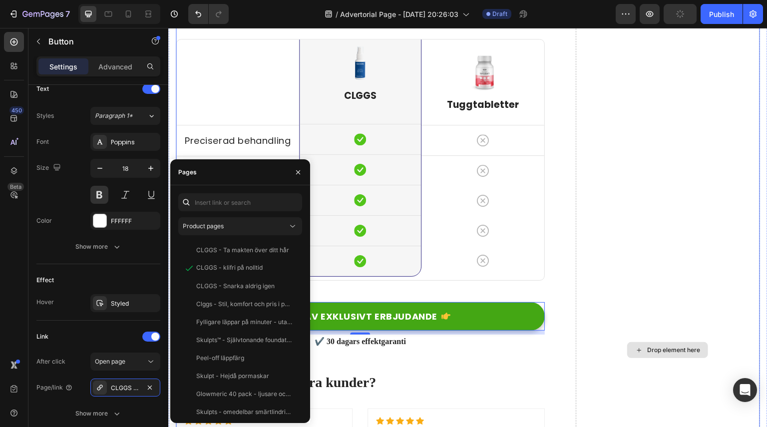
click at [600, 294] on div "Drop element here" at bounding box center [668, 350] width 184 height 865
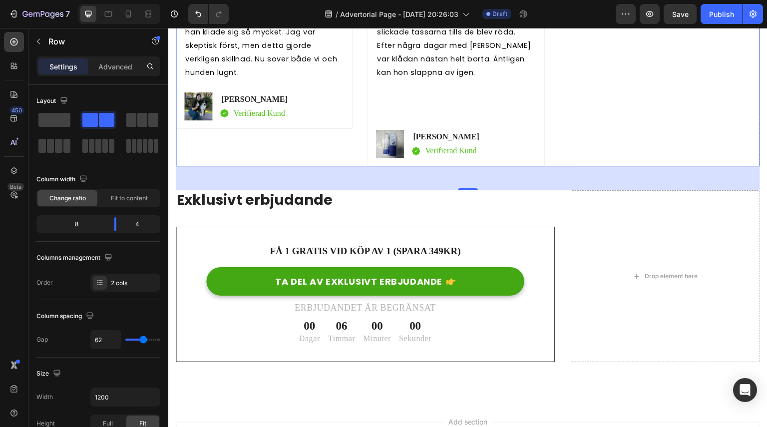
scroll to position [4036, 0]
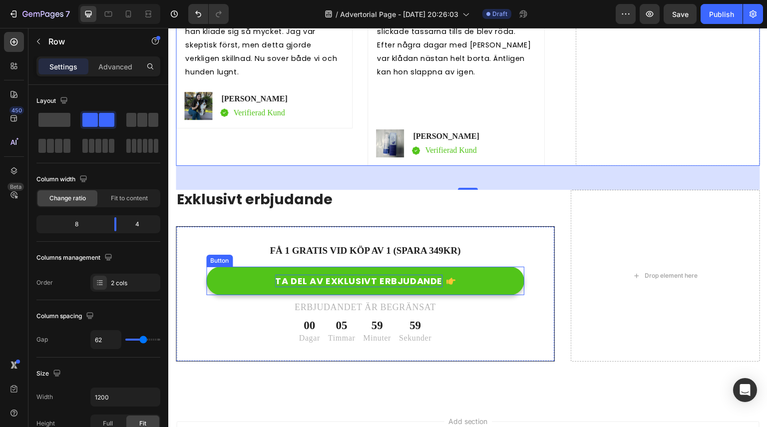
click at [417, 283] on p "TA DEL AV EXKLUSIVT ERBJUDANDE" at bounding box center [358, 281] width 167 height 12
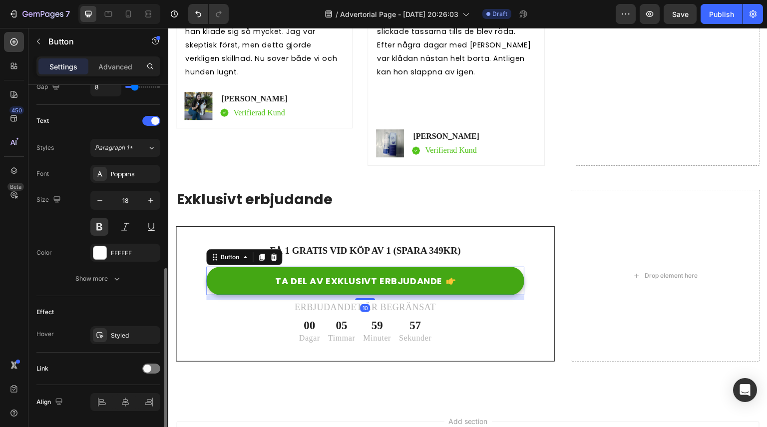
scroll to position [424, 0]
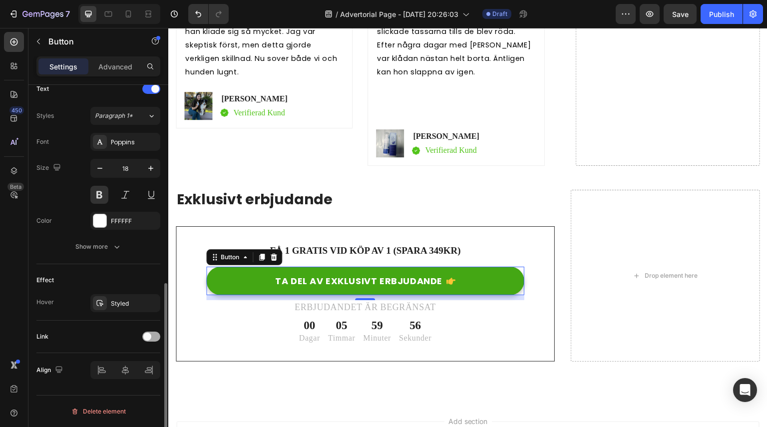
click at [147, 336] on span at bounding box center [147, 337] width 8 height 8
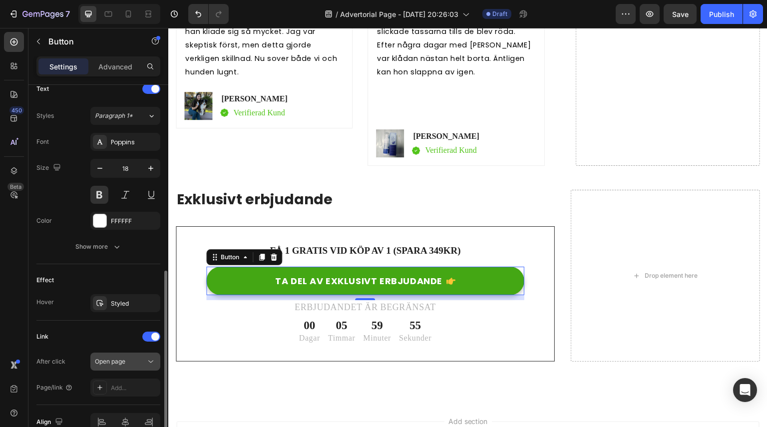
scroll to position [476, 0]
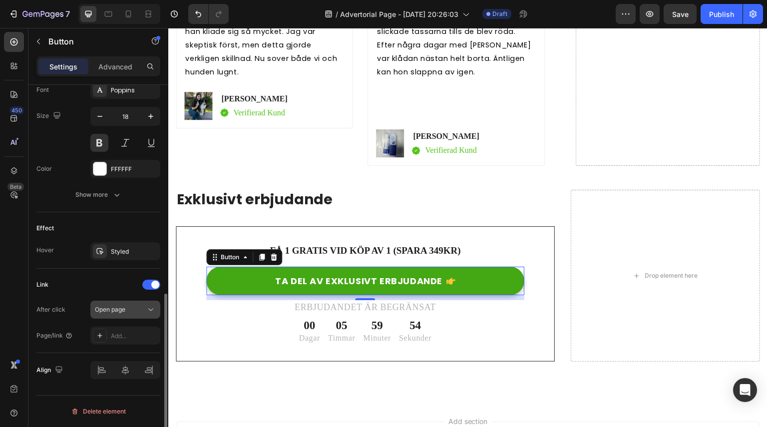
click at [132, 311] on div "Open page" at bounding box center [120, 309] width 51 height 9
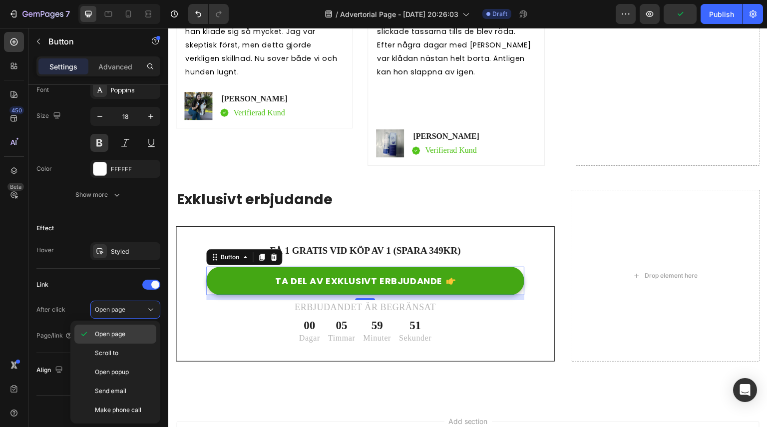
click at [125, 336] on span "Open page" at bounding box center [110, 334] width 30 height 9
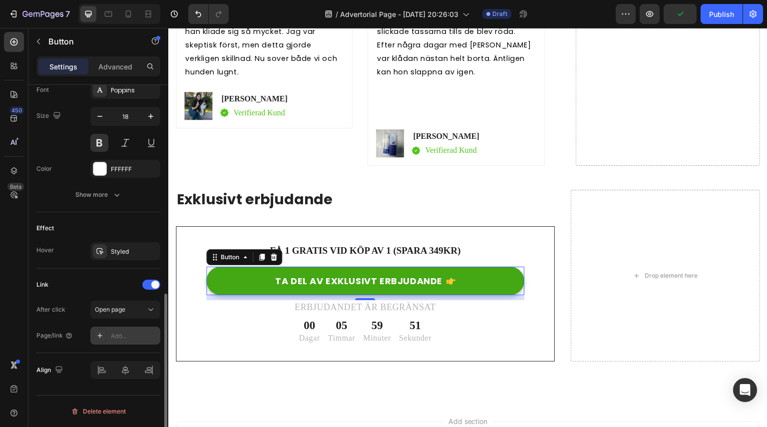
click at [133, 335] on div "Add..." at bounding box center [134, 336] width 47 height 9
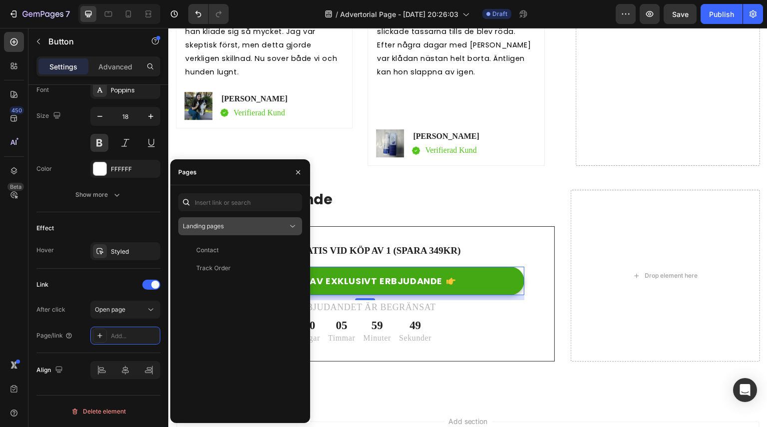
click at [248, 227] on div "Landing pages" at bounding box center [235, 226] width 105 height 9
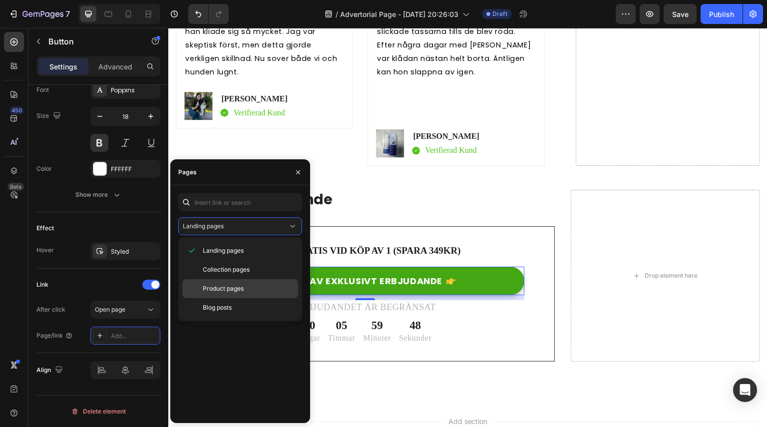
click at [245, 298] on div "Product pages" at bounding box center [240, 307] width 116 height 19
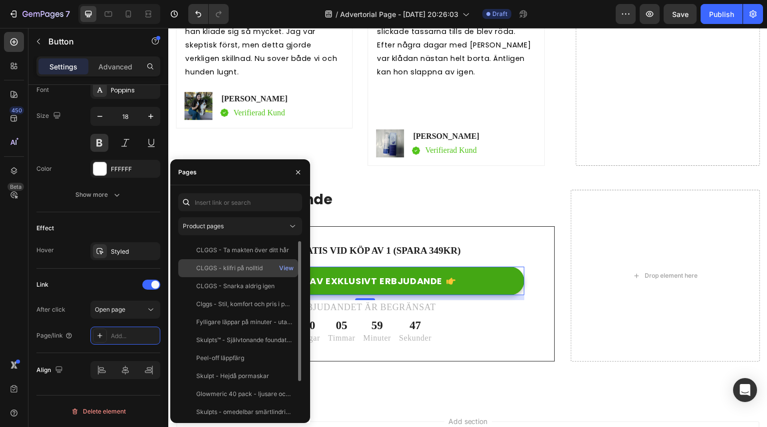
click at [246, 277] on div "CLGGS - klifri på nolltid View" at bounding box center [238, 286] width 120 height 18
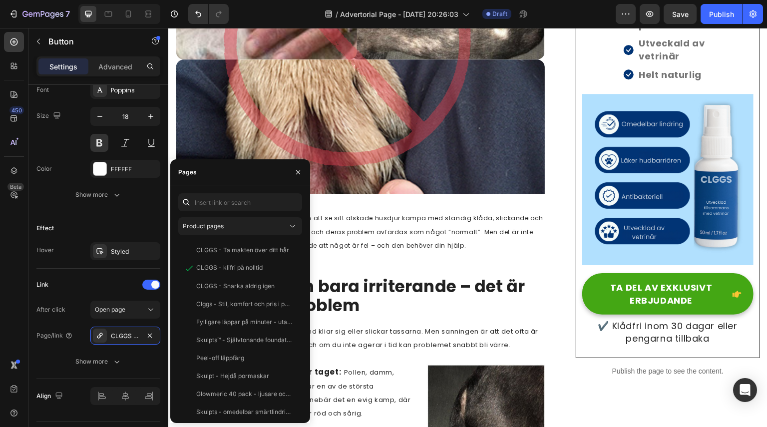
scroll to position [263, 0]
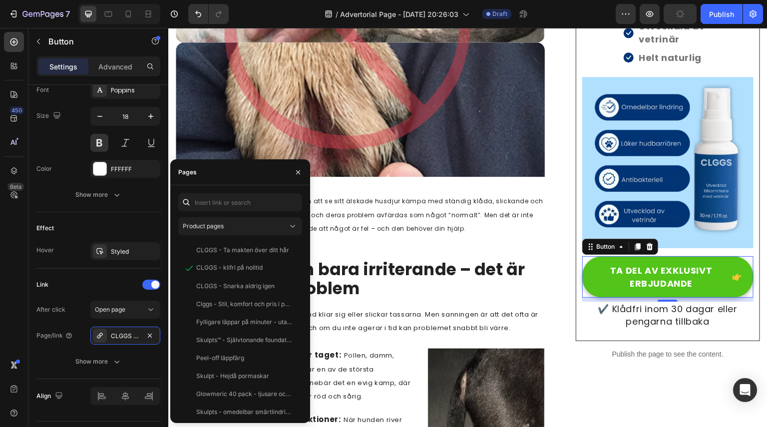
click at [629, 260] on button "TA DEL AV EXKLUSIVT ERBJUDANDE" at bounding box center [667, 276] width 171 height 41
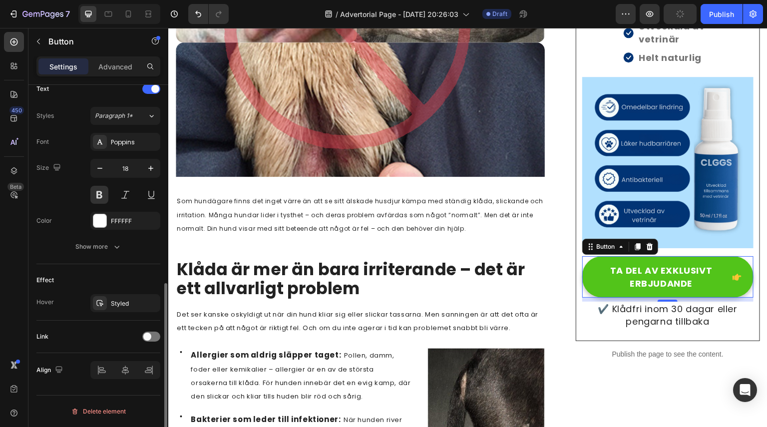
scroll to position [424, 0]
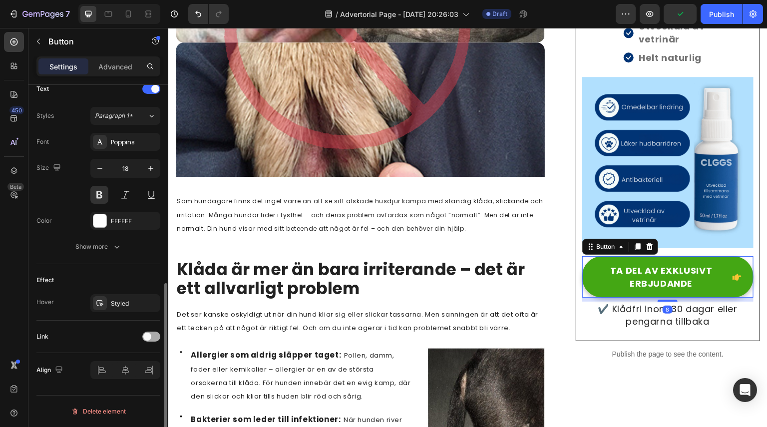
click at [151, 336] on span at bounding box center [147, 337] width 8 height 8
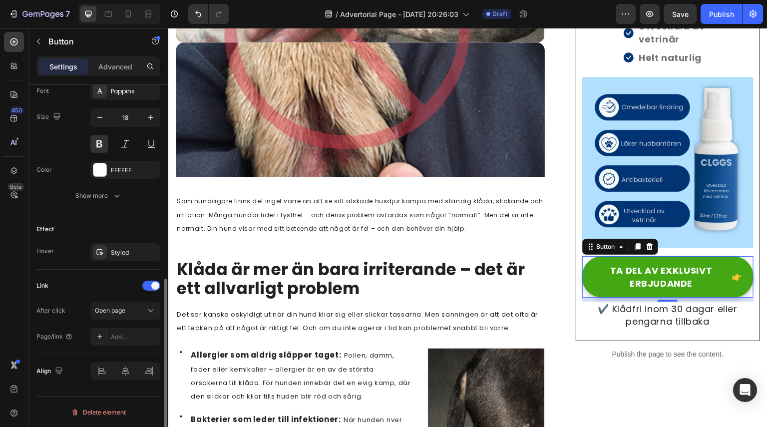
scroll to position [476, 0]
click at [104, 336] on div at bounding box center [100, 336] width 14 height 14
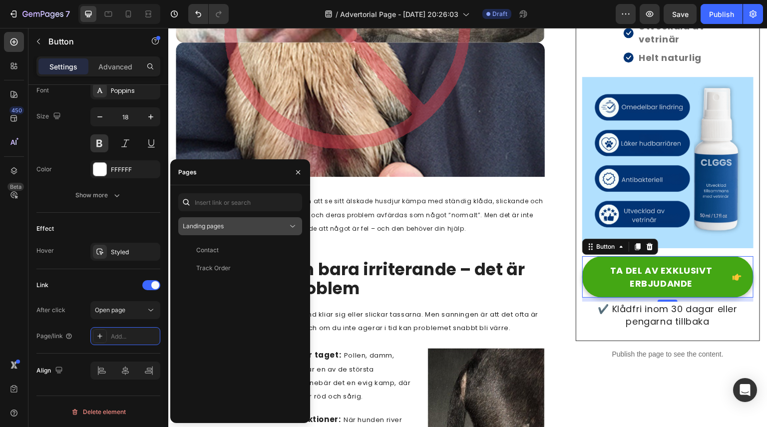
click at [242, 226] on div "Landing pages" at bounding box center [235, 226] width 105 height 9
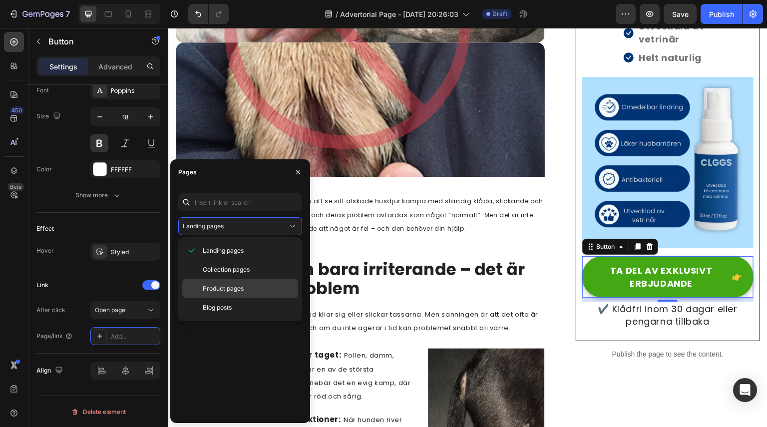
click at [232, 286] on span "Product pages" at bounding box center [223, 288] width 41 height 9
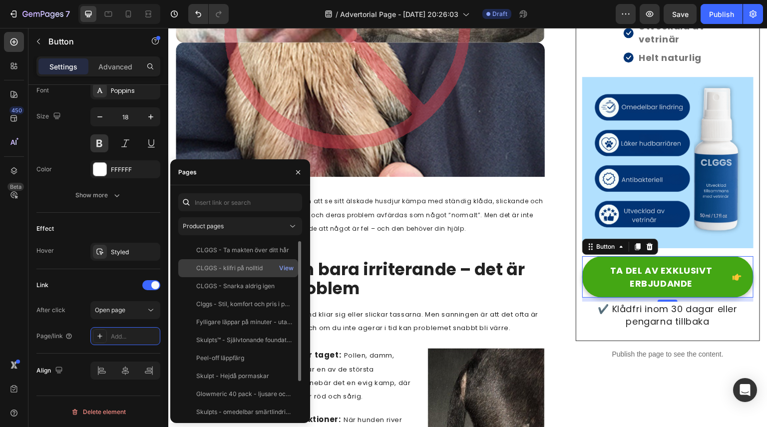
click at [244, 277] on div "CLGGS - klifri på nolltid View" at bounding box center [238, 286] width 120 height 18
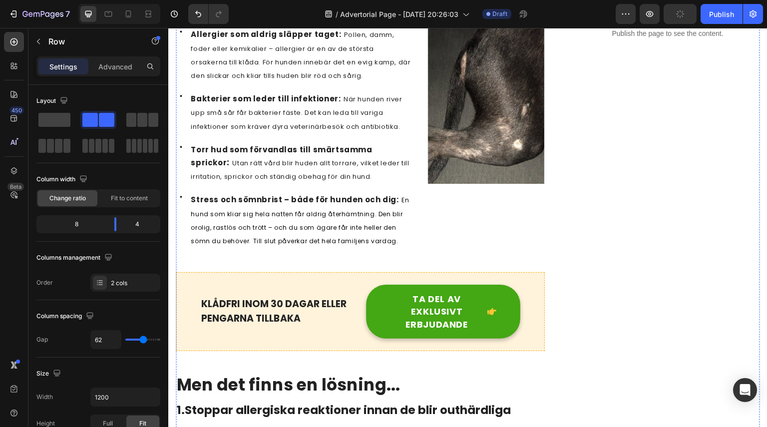
scroll to position [584, 0]
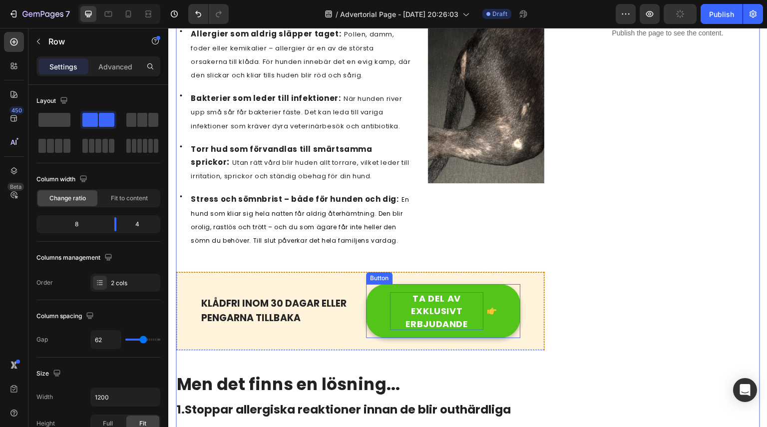
click at [417, 307] on p "TA DEL AV EXKLUSIVT ERBJUDANDE" at bounding box center [436, 311] width 93 height 38
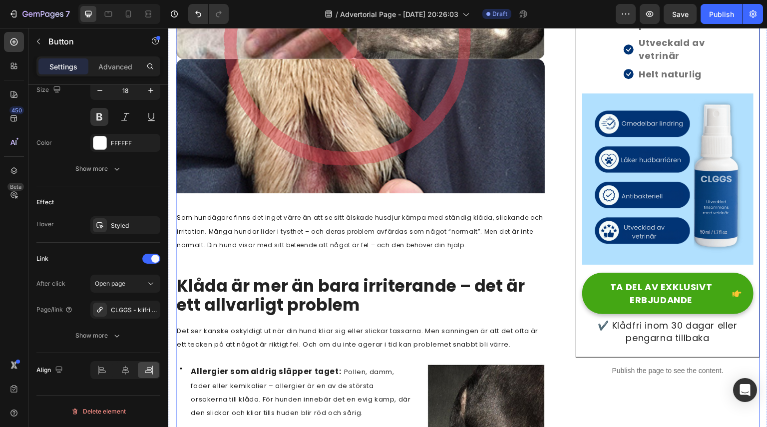
scroll to position [0, 0]
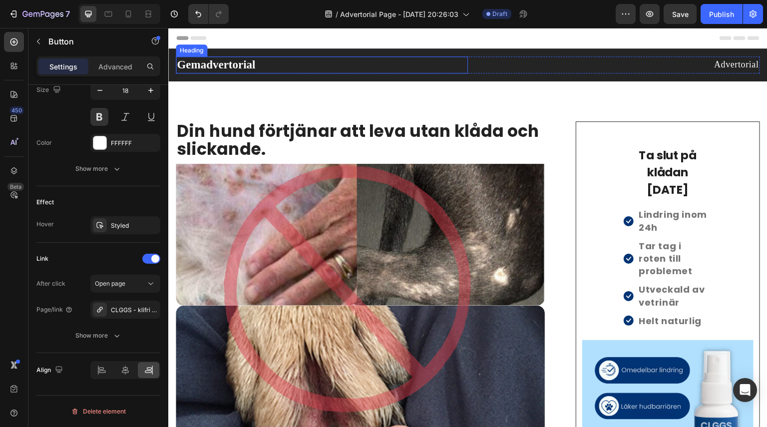
click at [232, 63] on p "Gemadvertorial" at bounding box center [322, 64] width 290 height 15
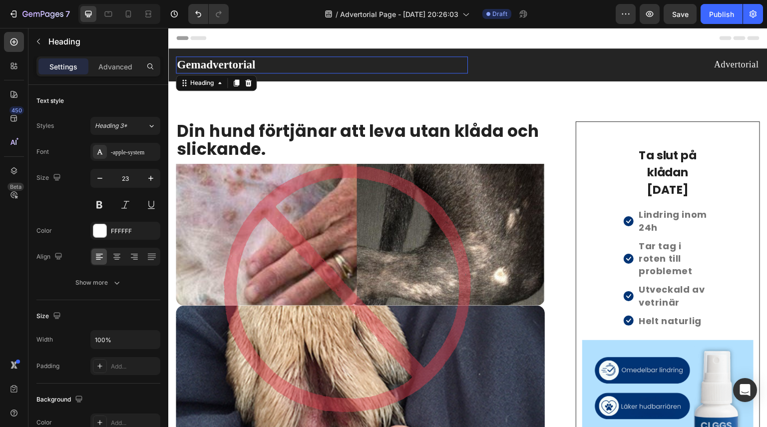
click at [232, 63] on p "Gemadvertorial" at bounding box center [322, 64] width 290 height 15
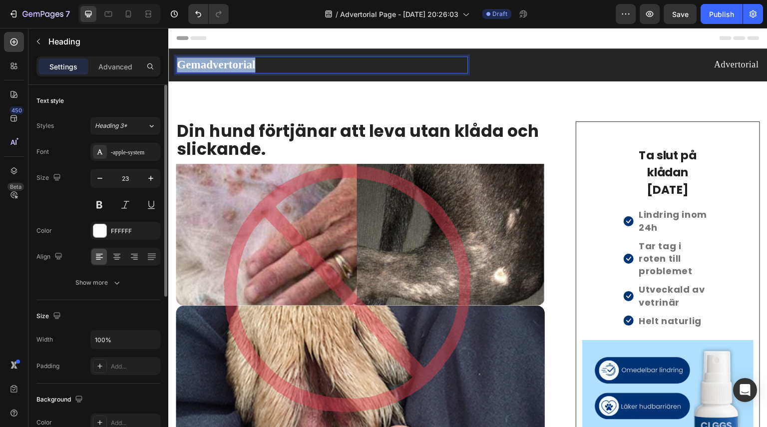
click at [232, 63] on p "Gemadvertorial" at bounding box center [322, 64] width 290 height 15
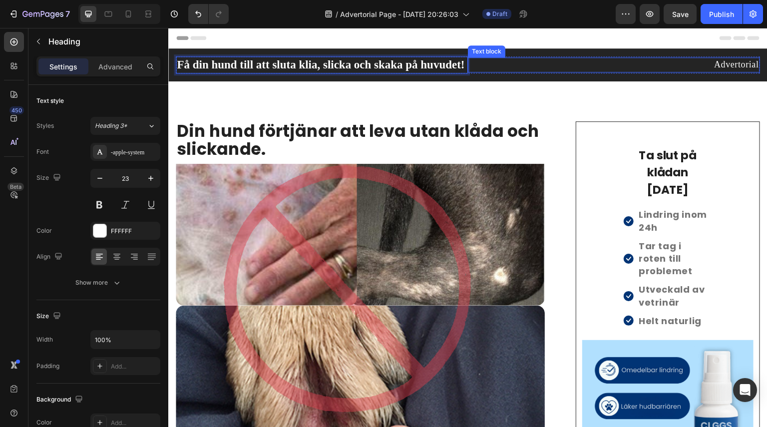
click at [732, 71] on p "Advertorial" at bounding box center [614, 64] width 290 height 12
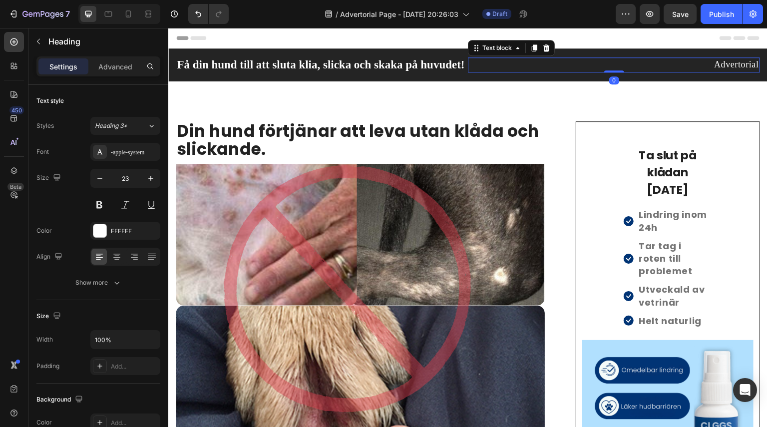
click at [732, 71] on p "Advertorial" at bounding box center [614, 64] width 290 height 12
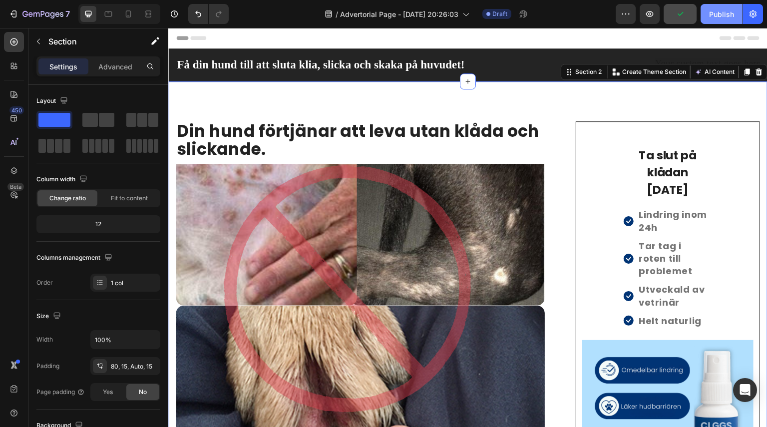
click at [717, 10] on div "Publish" at bounding box center [721, 14] width 25 height 10
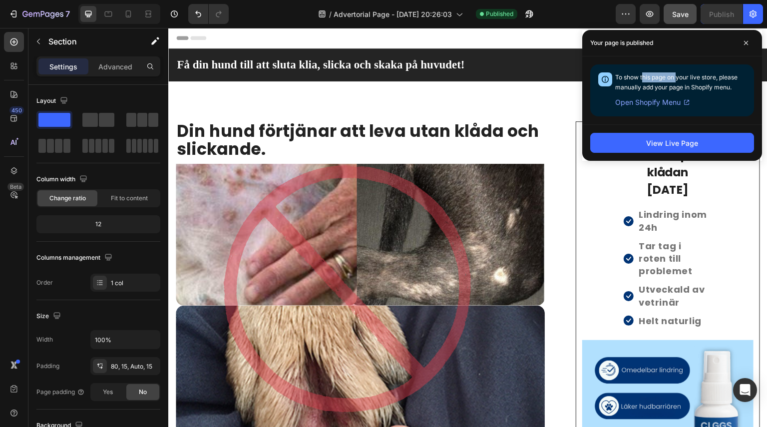
drag, startPoint x: 642, startPoint y: 76, endPoint x: 677, endPoint y: 80, distance: 35.7
click at [677, 80] on span "To show this page on your live store, please manually add your page in Shopify …" at bounding box center [676, 81] width 122 height 17
click at [683, 102] on icon at bounding box center [687, 102] width 8 height 8
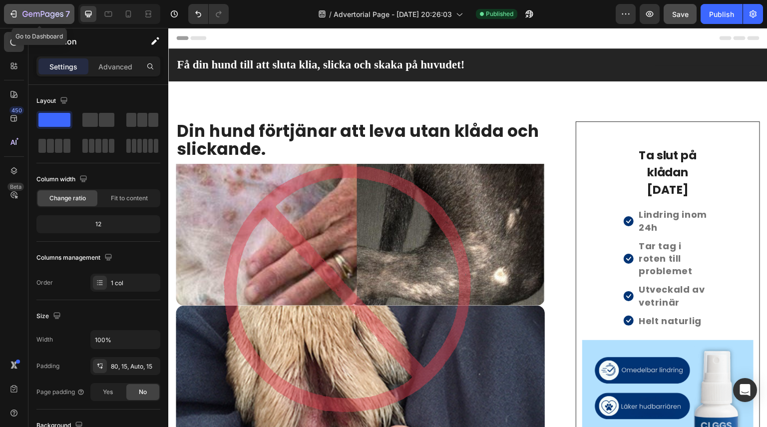
click at [15, 13] on icon "button" at bounding box center [13, 14] width 10 height 10
